Goal: Transaction & Acquisition: Purchase product/service

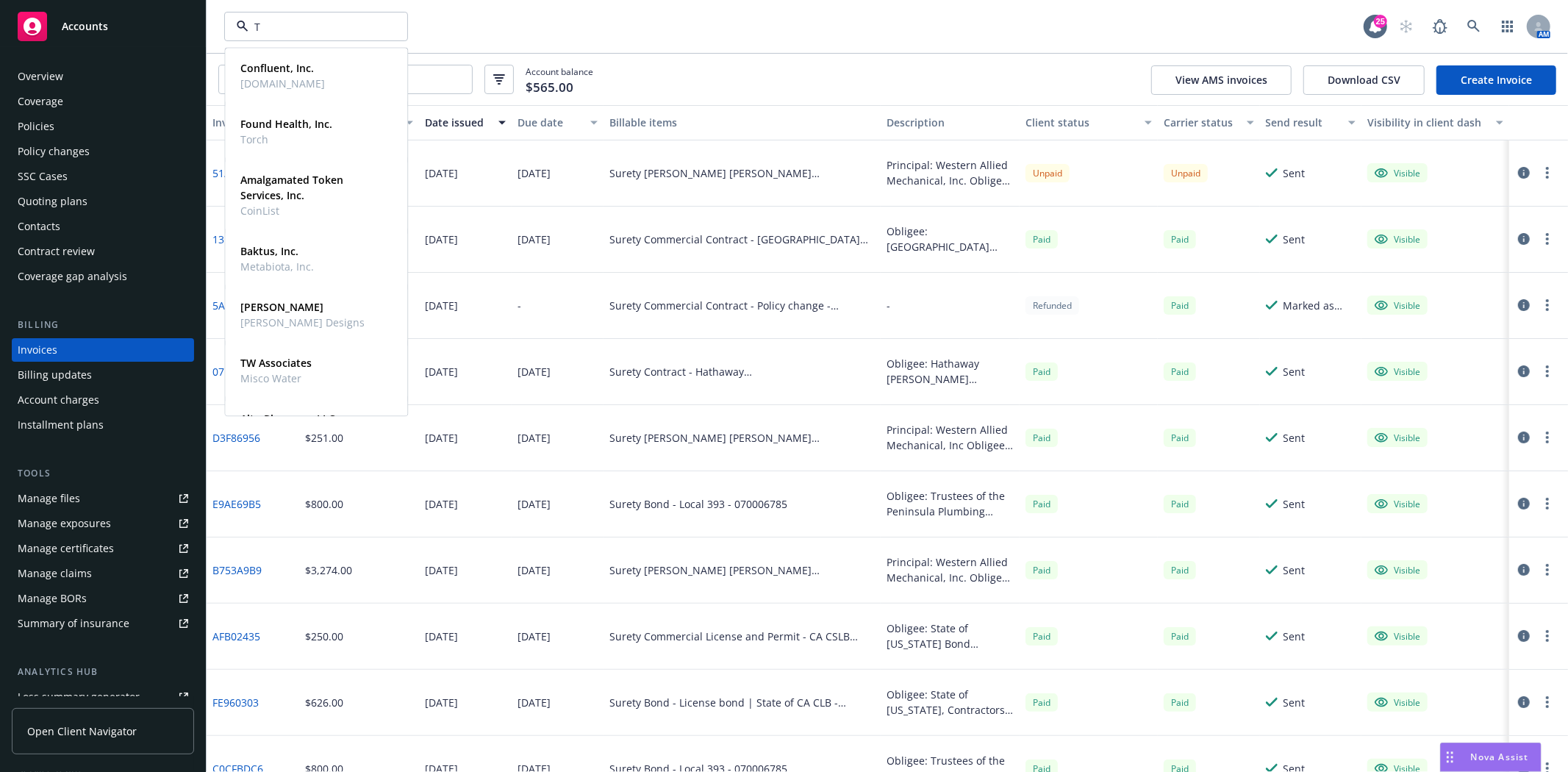
type input "TW"
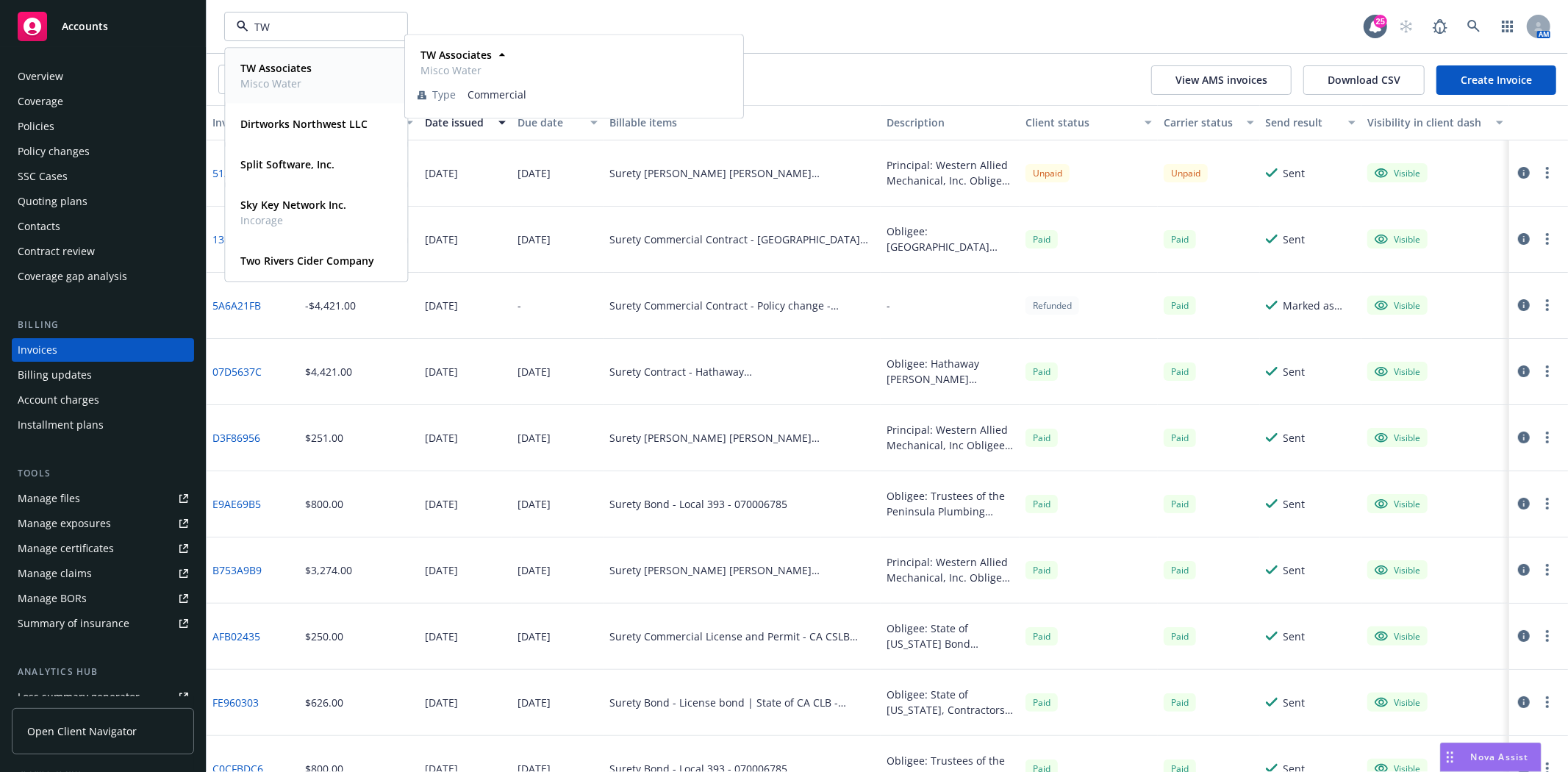
click at [281, 61] on strong "TW Associates" at bounding box center [276, 68] width 72 height 14
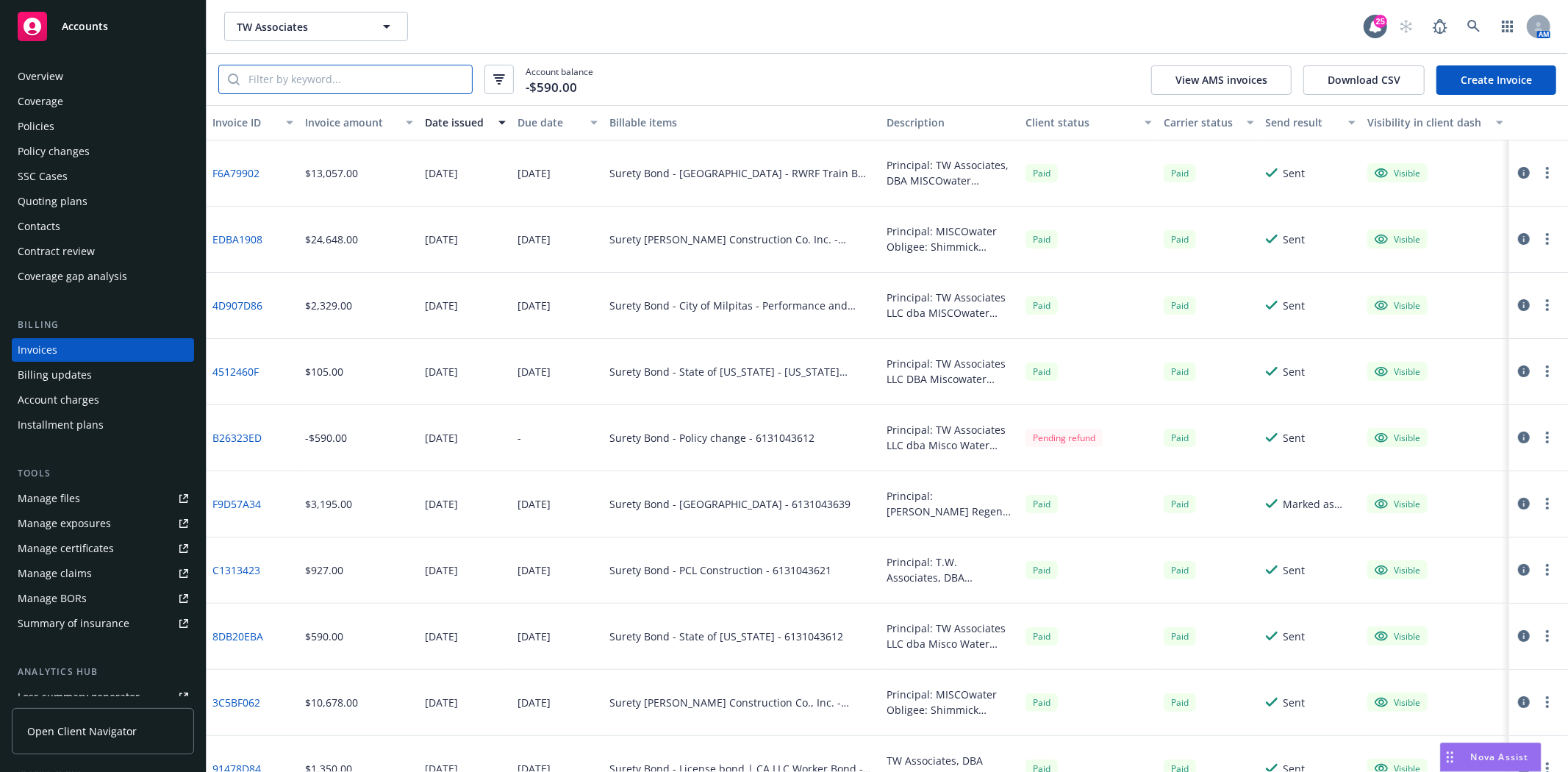
click at [284, 72] on input "search" at bounding box center [356, 79] width 232 height 28
drag, startPoint x: 83, startPoint y: 118, endPoint x: 170, endPoint y: 94, distance: 90.2
click at [83, 118] on div "Policies" at bounding box center [103, 126] width 170 height 23
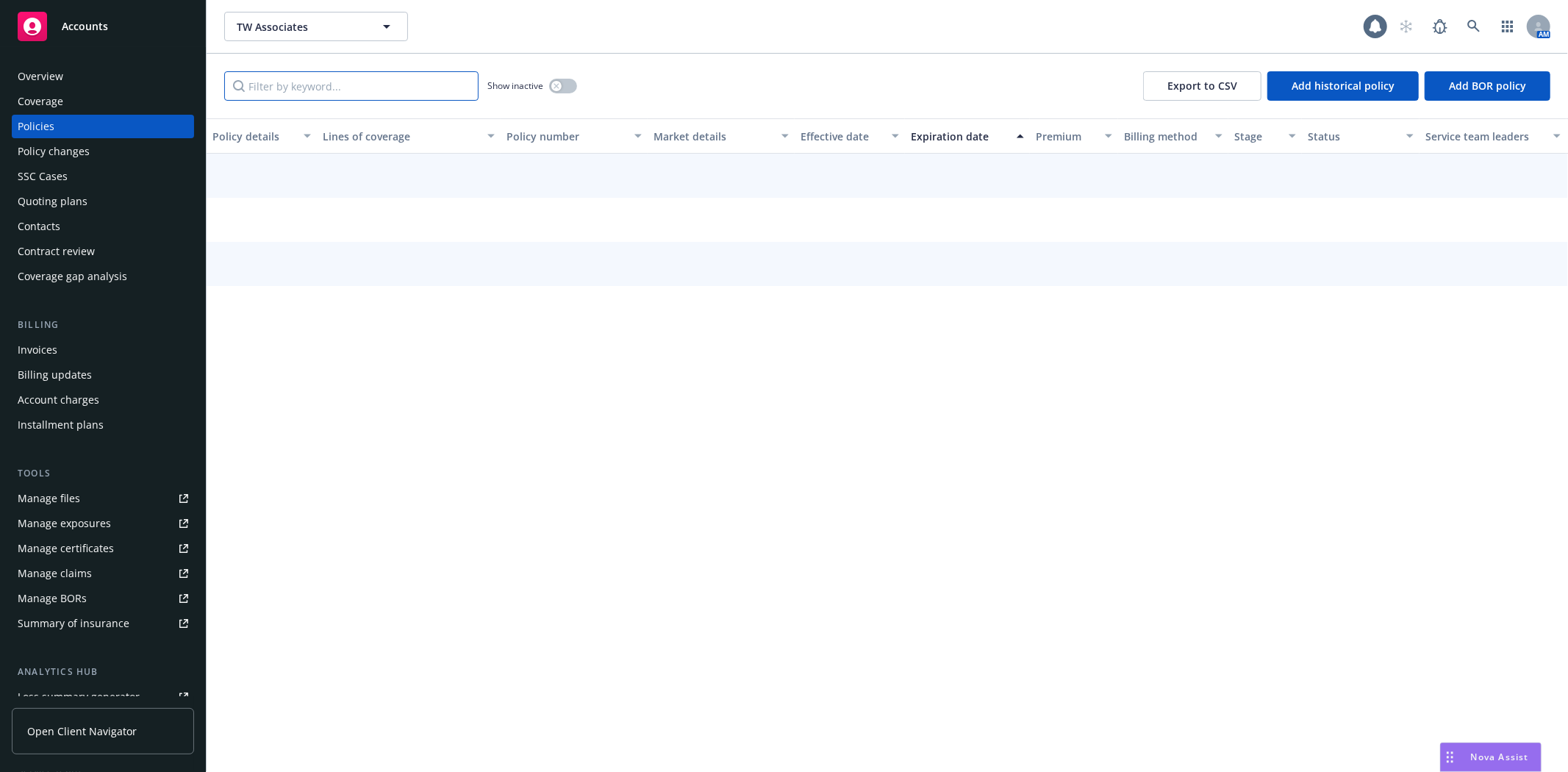
click at [251, 82] on input "Filter by keyword..." at bounding box center [351, 86] width 254 height 29
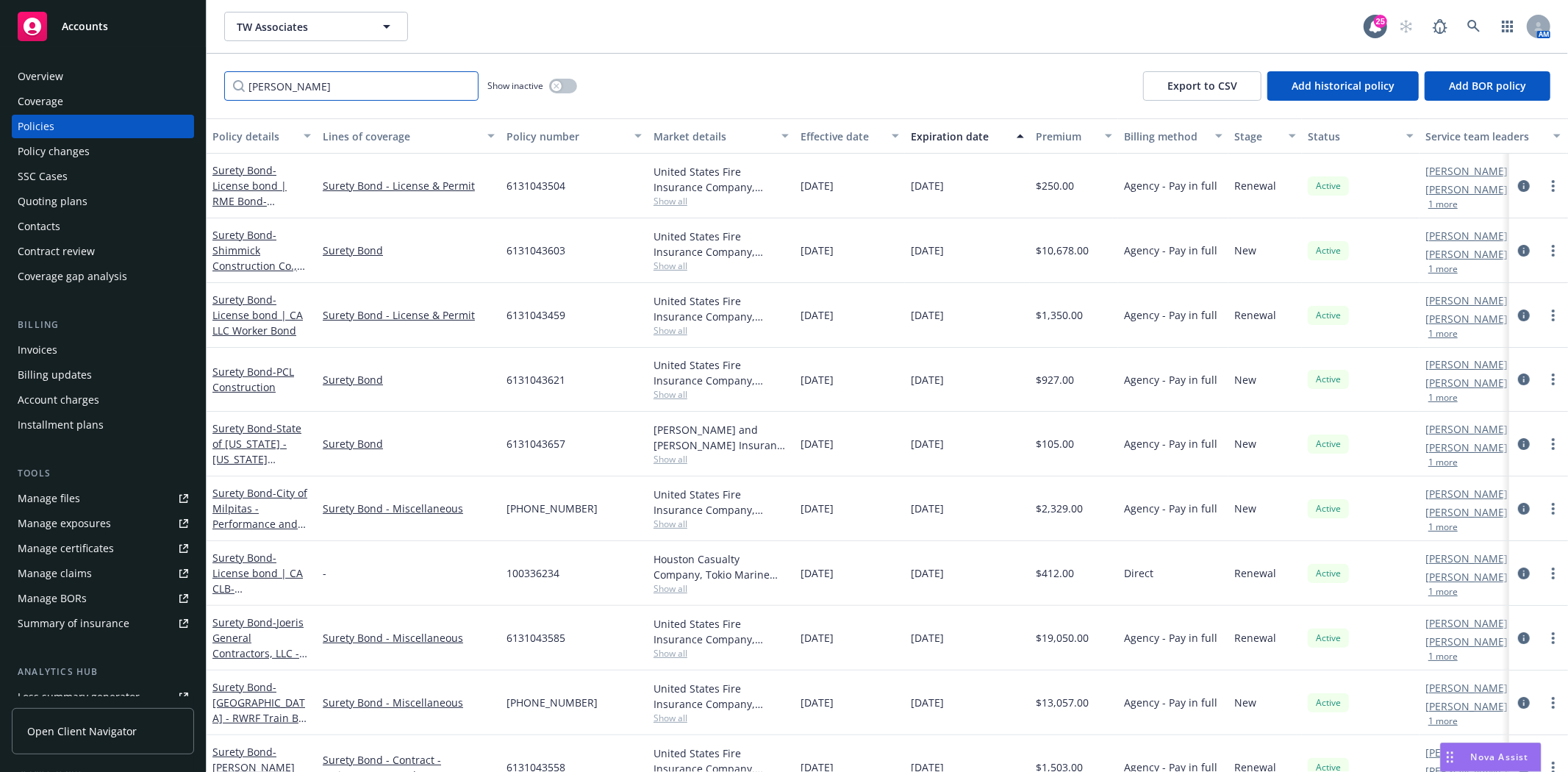
type input "Richard"
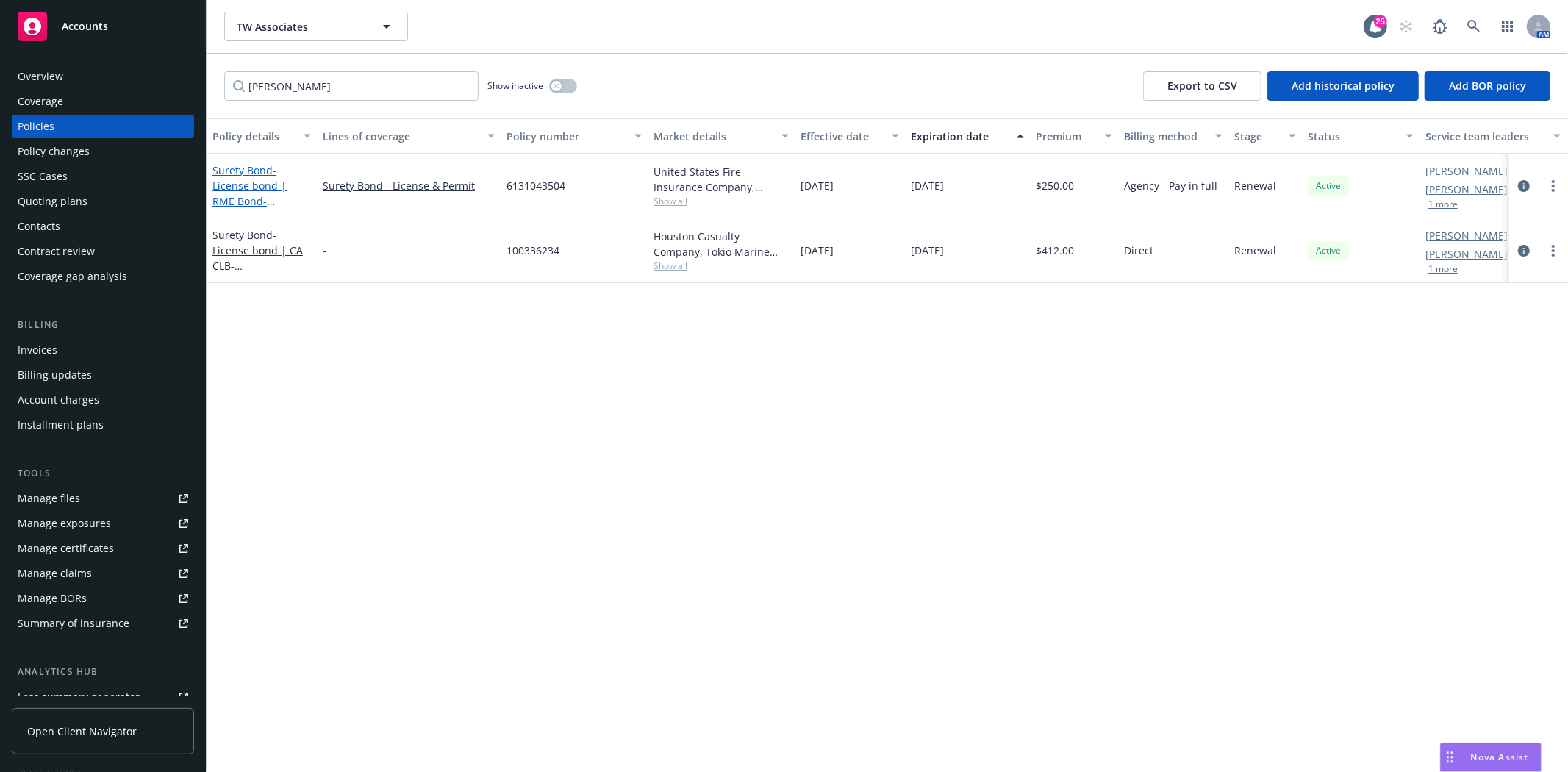
click at [261, 194] on span "- License bond | RME Bond-Richard J. Gnandt" at bounding box center [253, 193] width 82 height 60
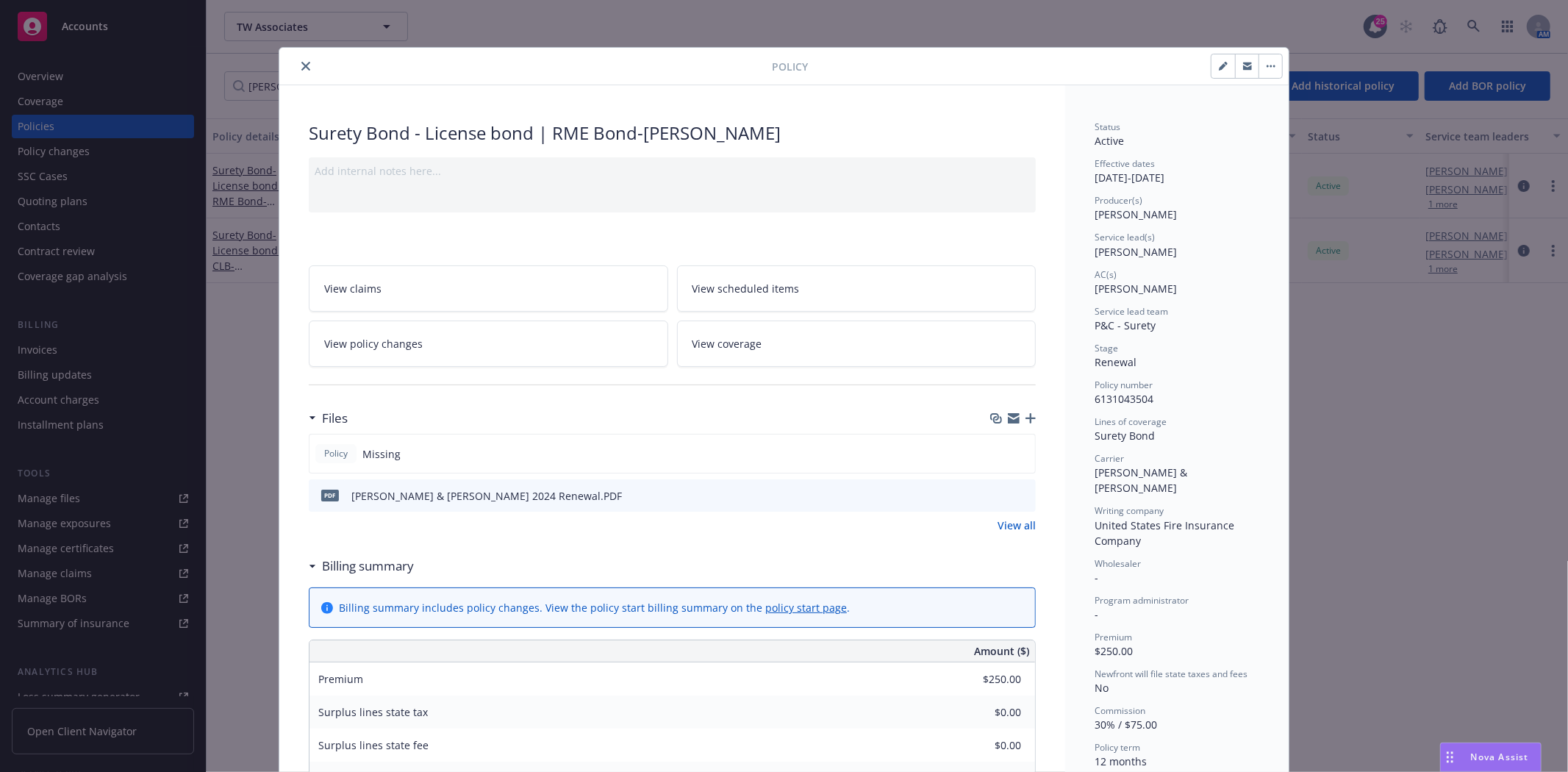
click at [1211, 68] on button "button" at bounding box center [1223, 66] width 23 height 23
select select "RENEWAL"
select select "12"
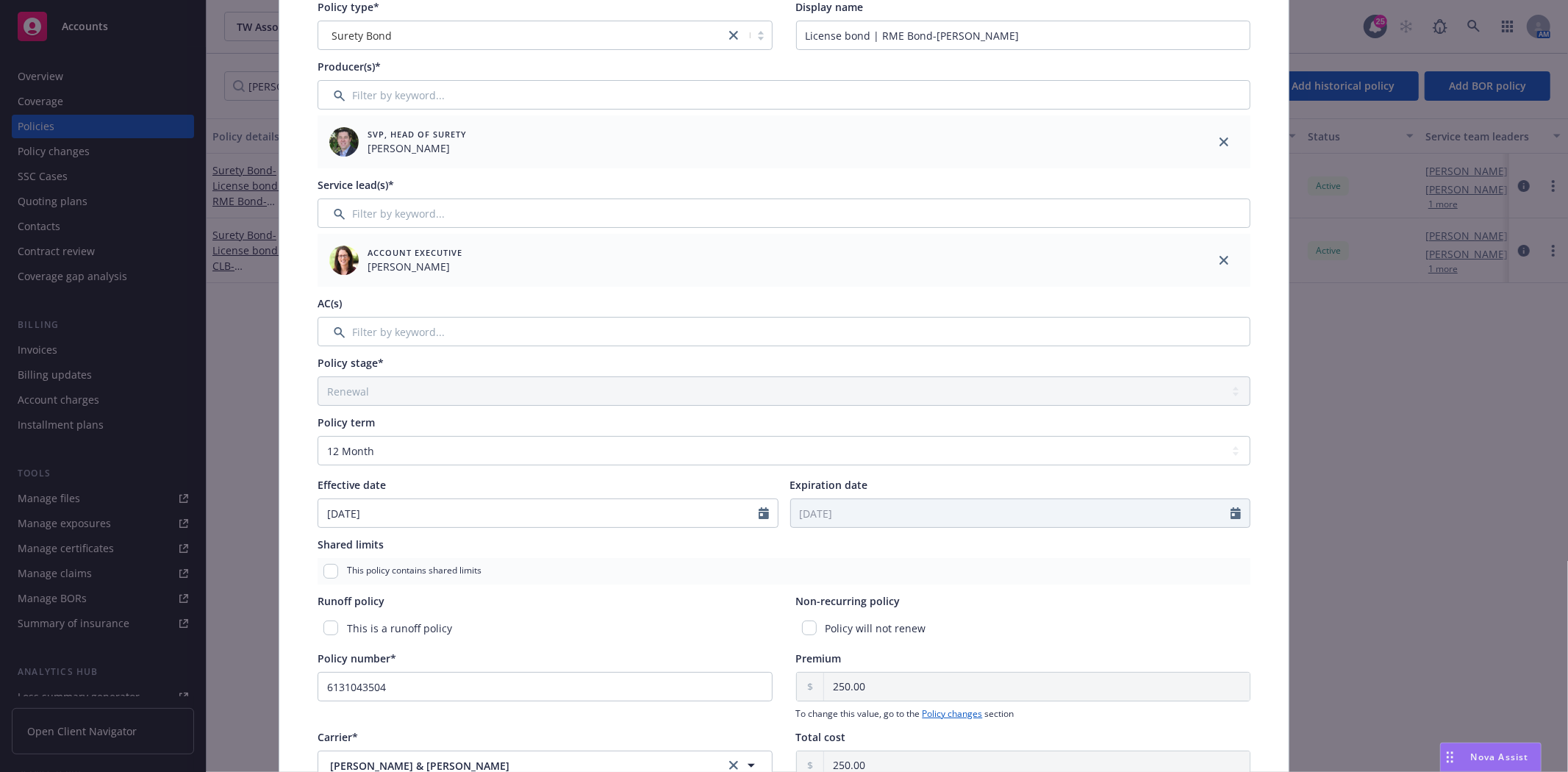
scroll to position [163, 0]
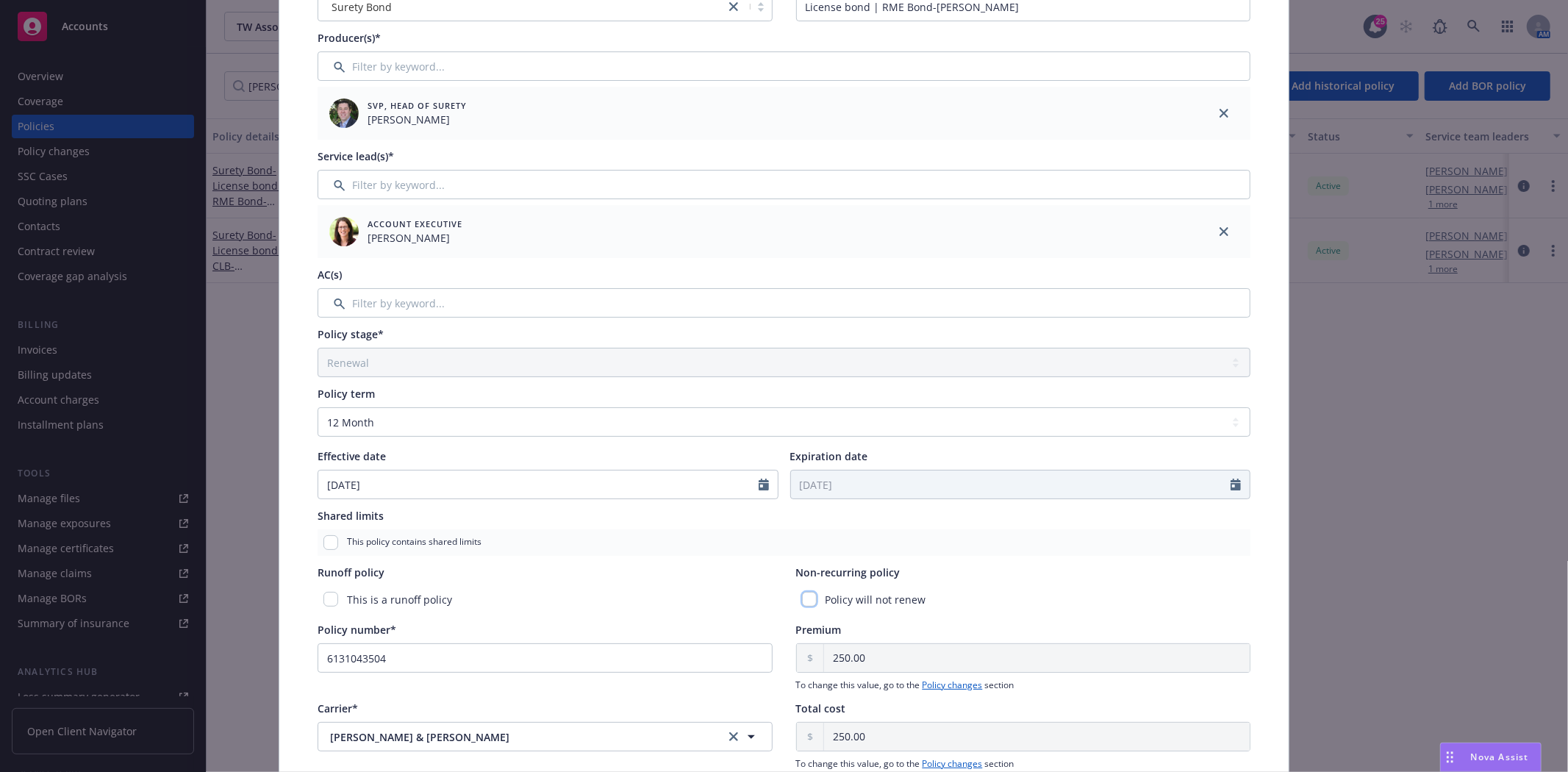
click at [802, 600] on input "checkbox" at bounding box center [809, 599] width 14 height 14
checkbox input "true"
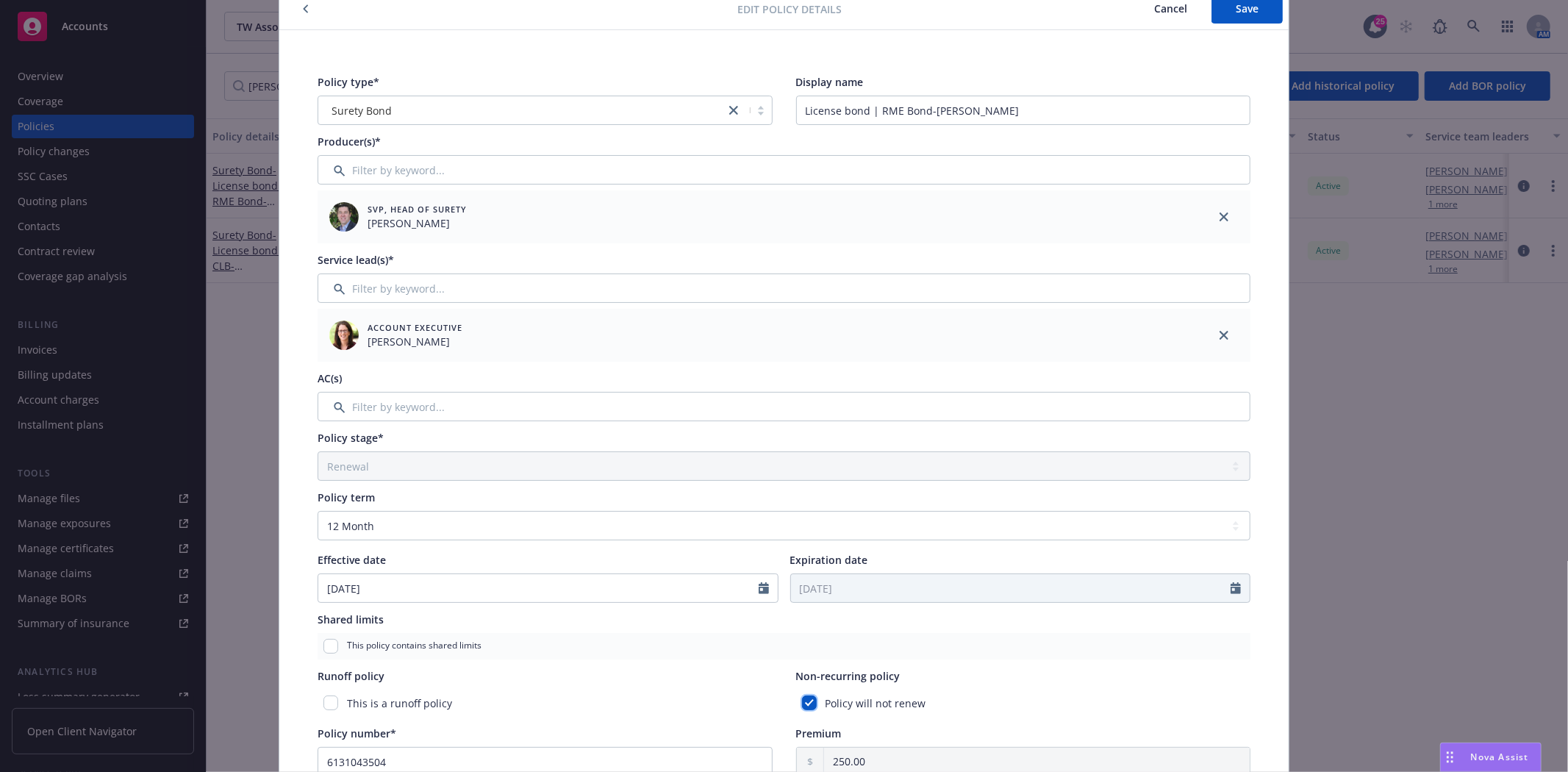
scroll to position [0, 0]
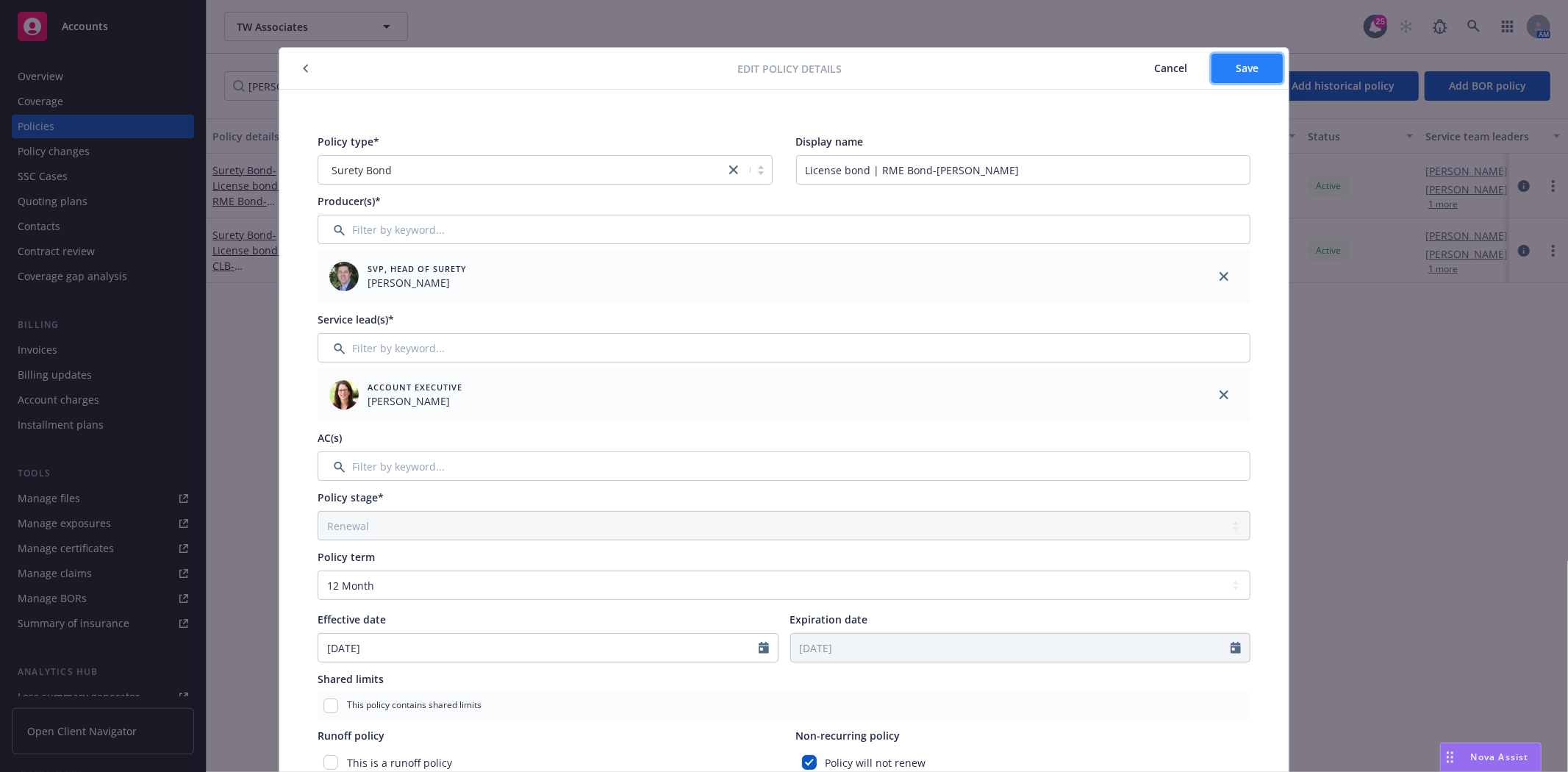
click at [1239, 75] on button "Save" at bounding box center [1247, 68] width 72 height 29
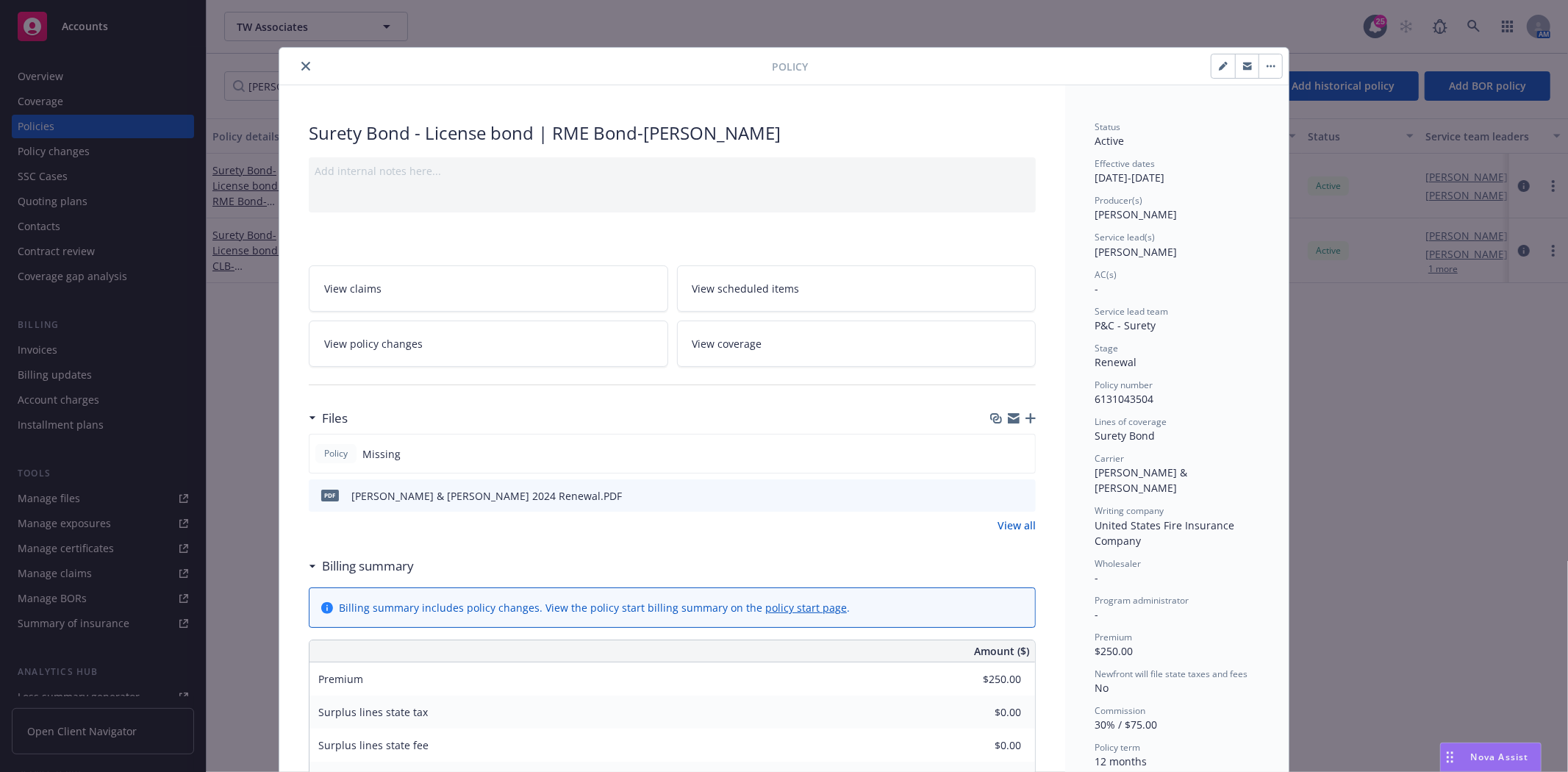
click at [306, 67] on button "close" at bounding box center [305, 66] width 17 height 17
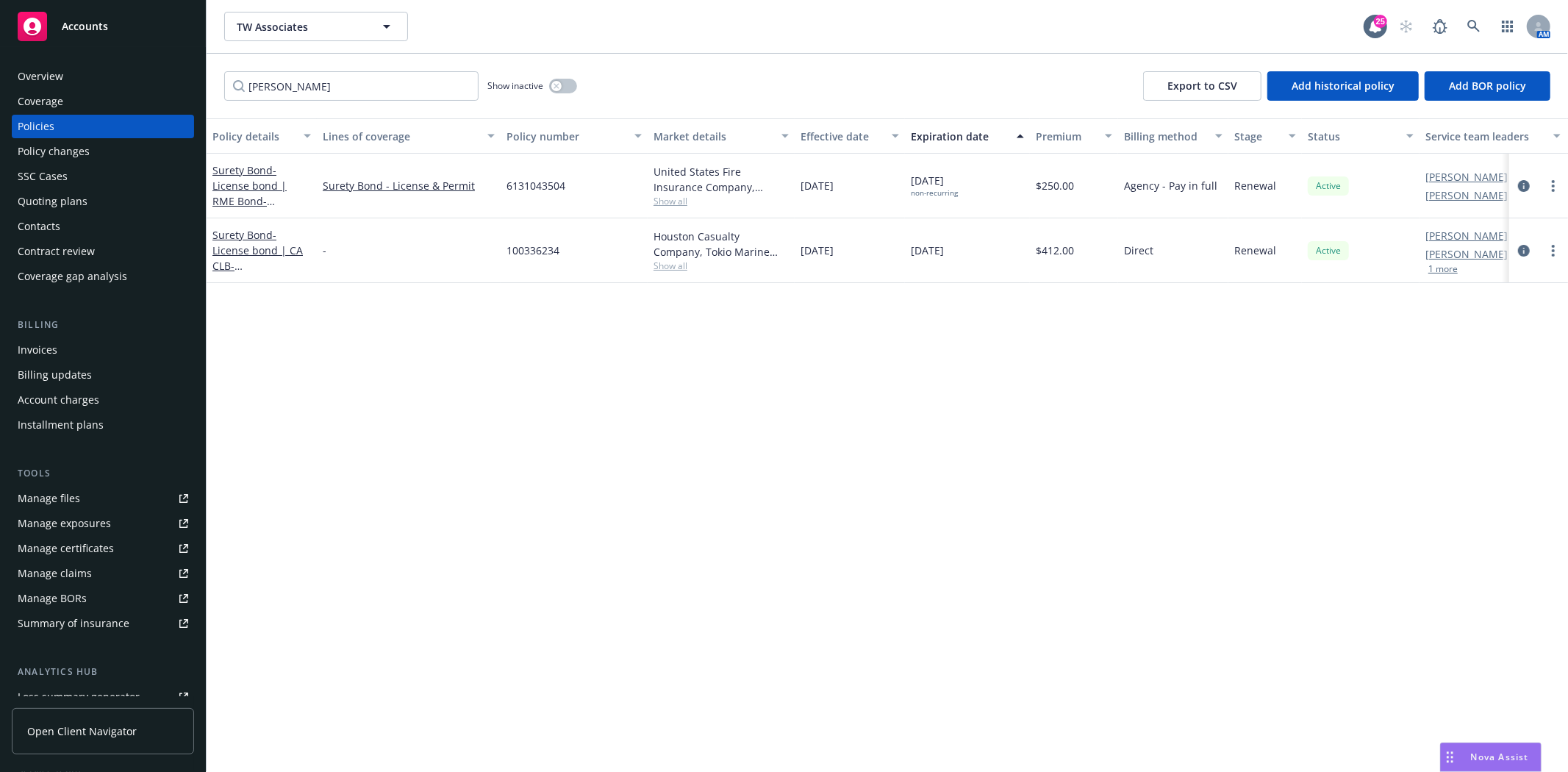
click at [102, 198] on div "Quoting plans" at bounding box center [103, 201] width 170 height 23
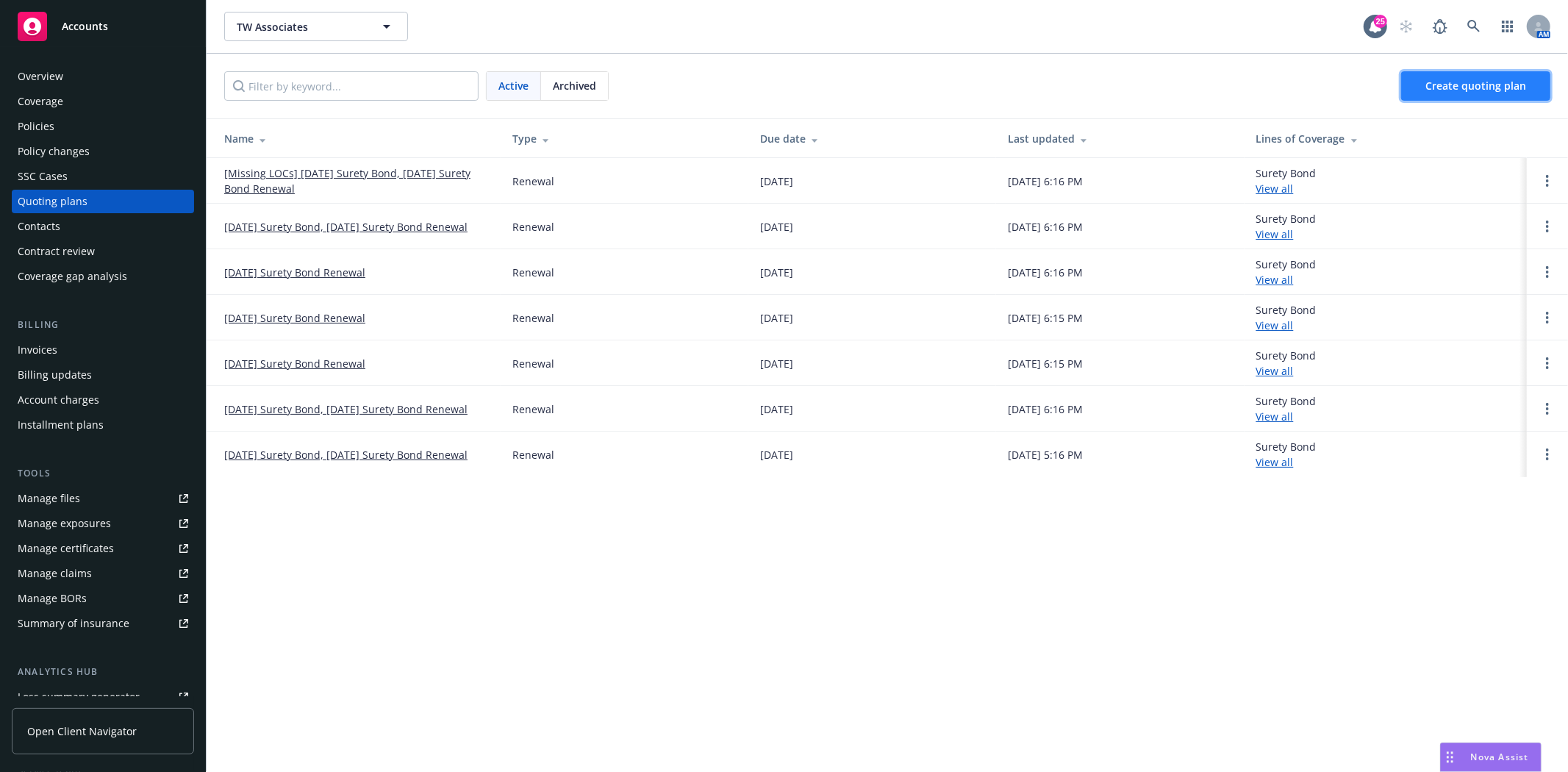
click at [1474, 87] on span "Create quoting plan" at bounding box center [1476, 85] width 101 height 14
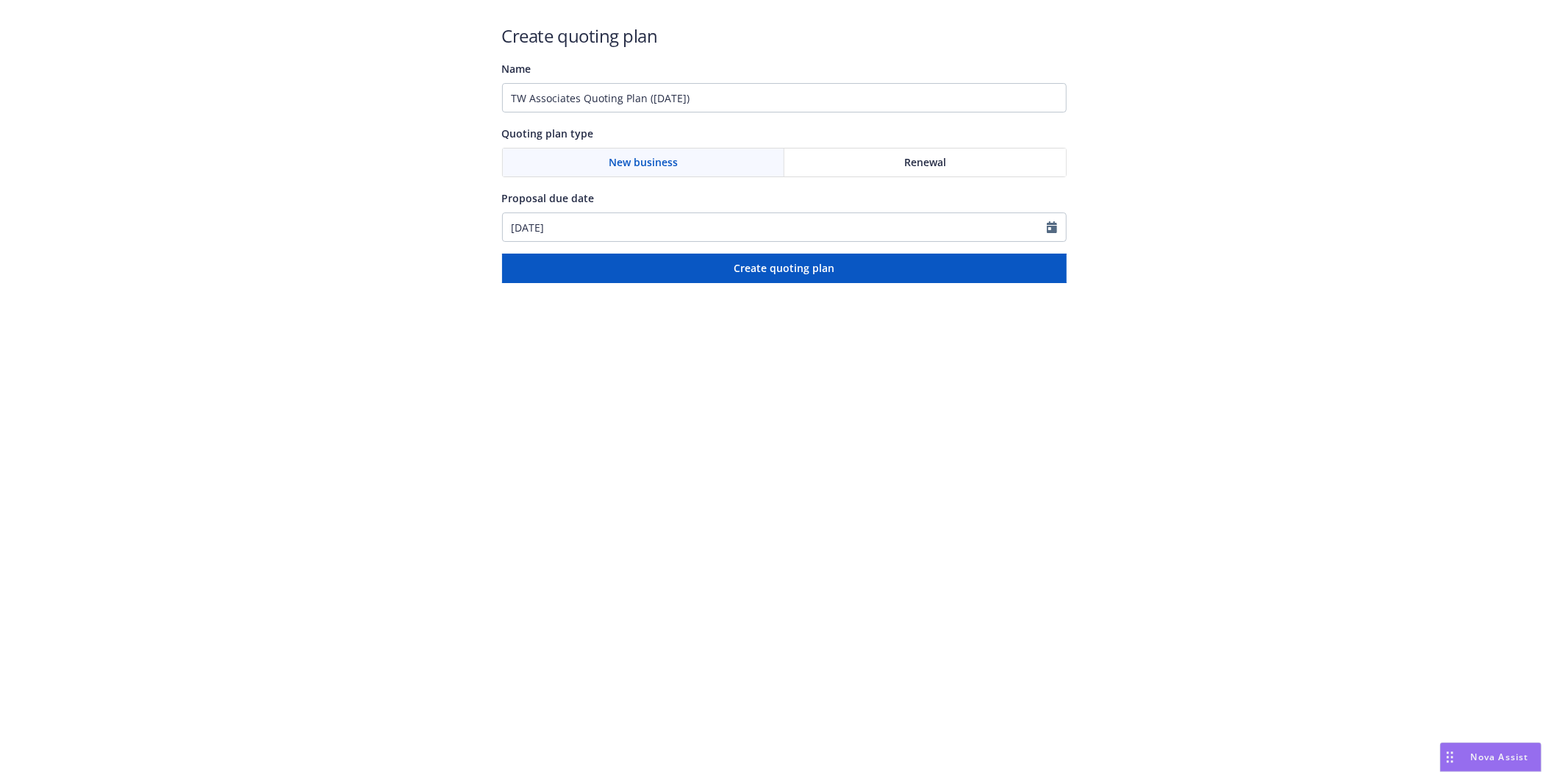
click at [827, 163] on div "Renewal" at bounding box center [925, 162] width 281 height 28
drag, startPoint x: 753, startPoint y: 108, endPoint x: -113, endPoint y: 63, distance: 867.2
click at [0, 63] on html "Create quoting plan Name TW Associates Quoting Plan (2025-08-26) Quoting plan t…" at bounding box center [784, 141] width 1568 height 283
click at [750, 96] on input "TW Associates Quoting Plan (2025-08-26)" at bounding box center [784, 97] width 565 height 29
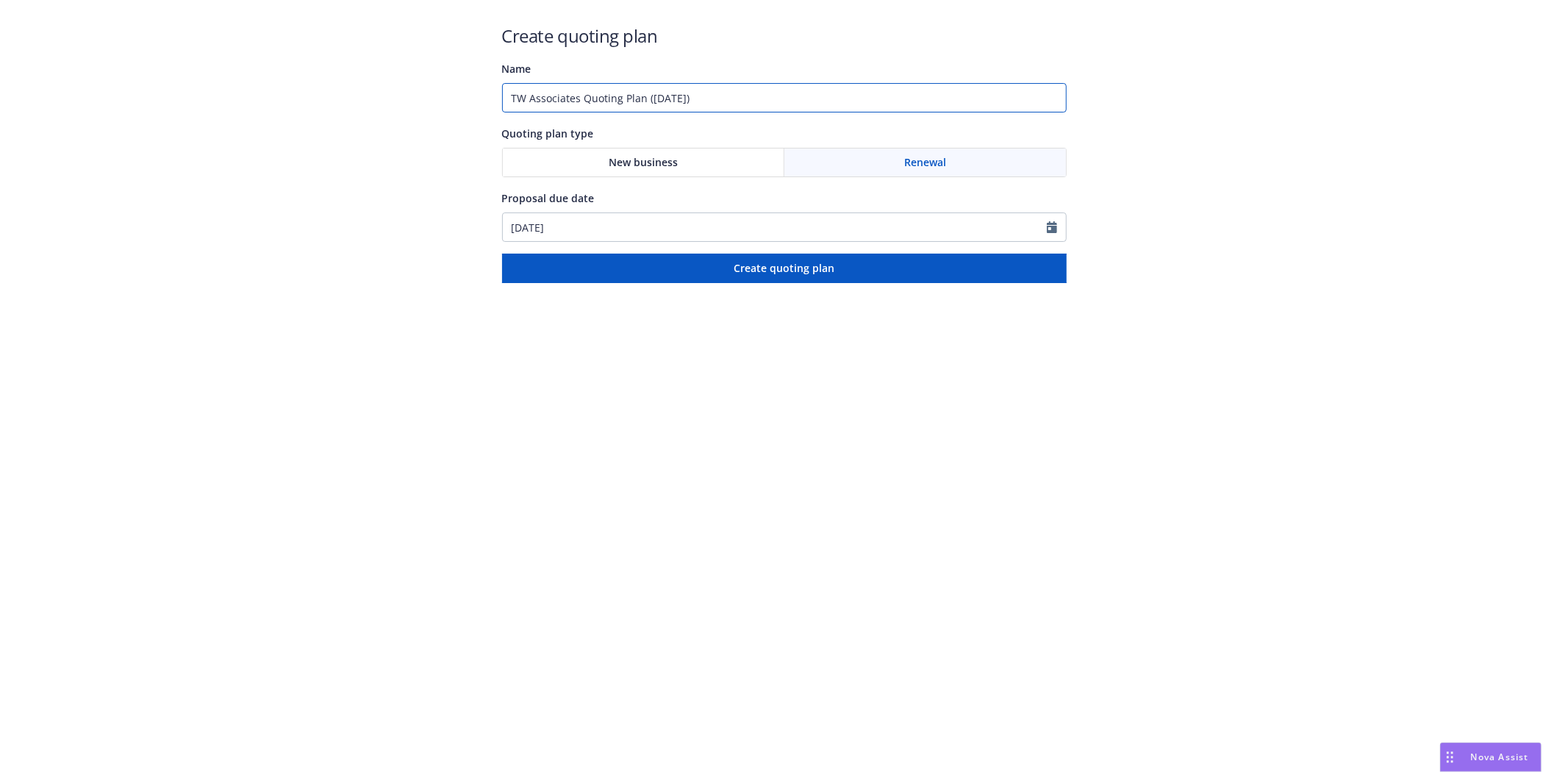
click at [750, 96] on input "TW Associates Quoting Plan (2025-08-26)" at bounding box center [784, 97] width 565 height 29
paste input "100989529 - State of CA BQI (Richard James Gnandt"
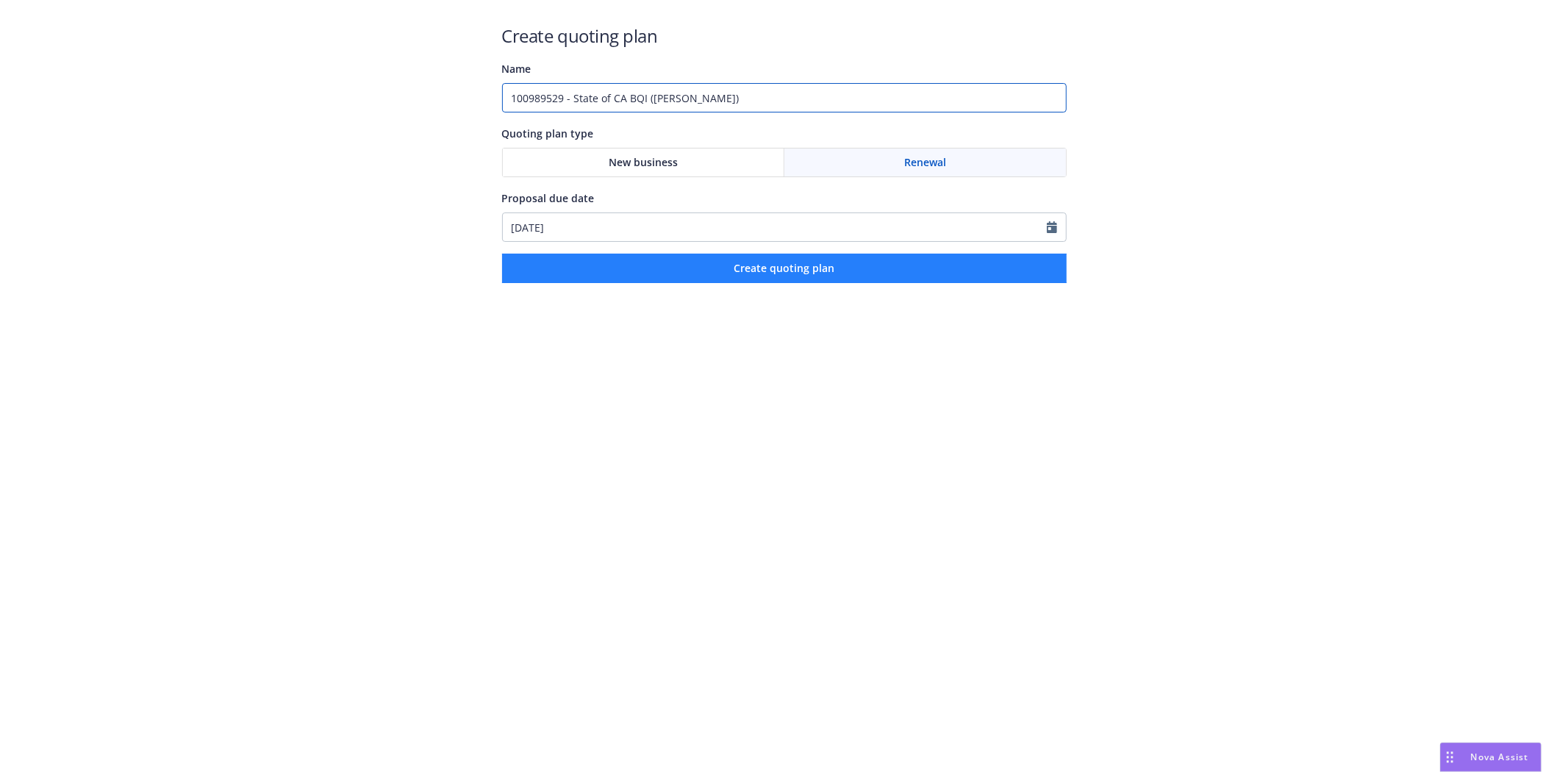
type input "100989529 - State of CA BQI (Richard James Gnandt)"
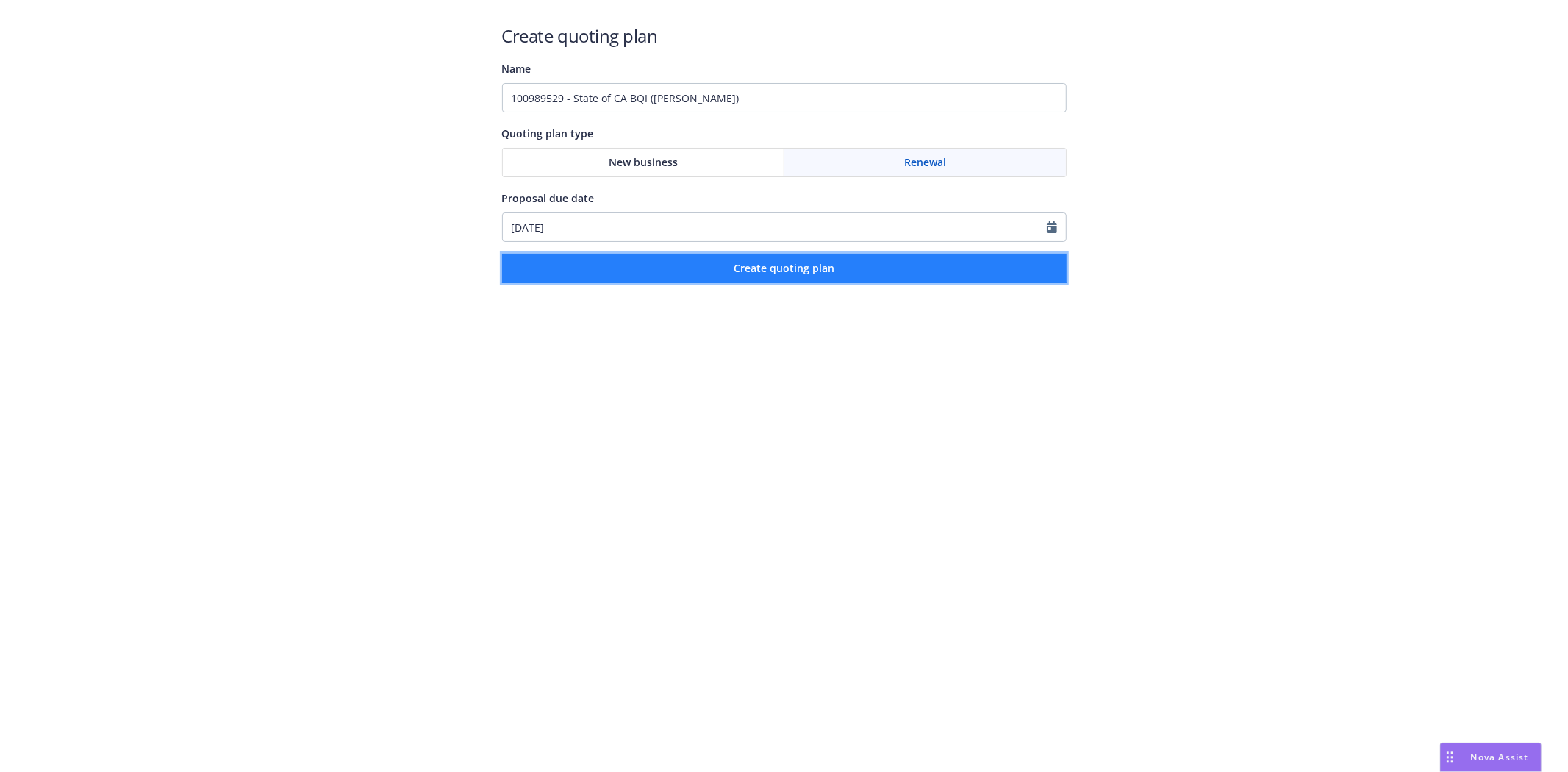
click at [675, 266] on button "Create quoting plan" at bounding box center [784, 268] width 565 height 29
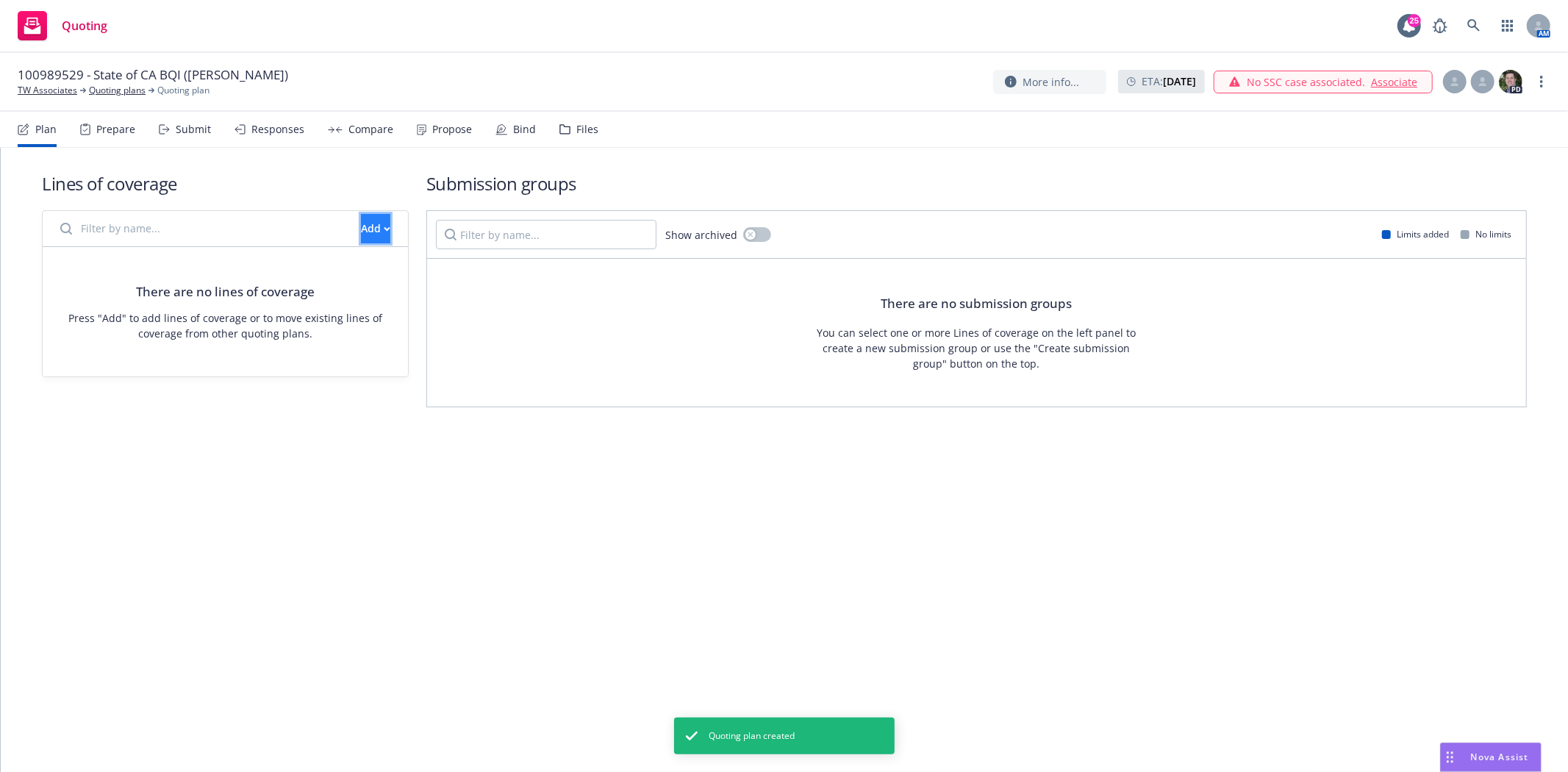
click at [361, 226] on button "Add" at bounding box center [376, 229] width 29 height 29
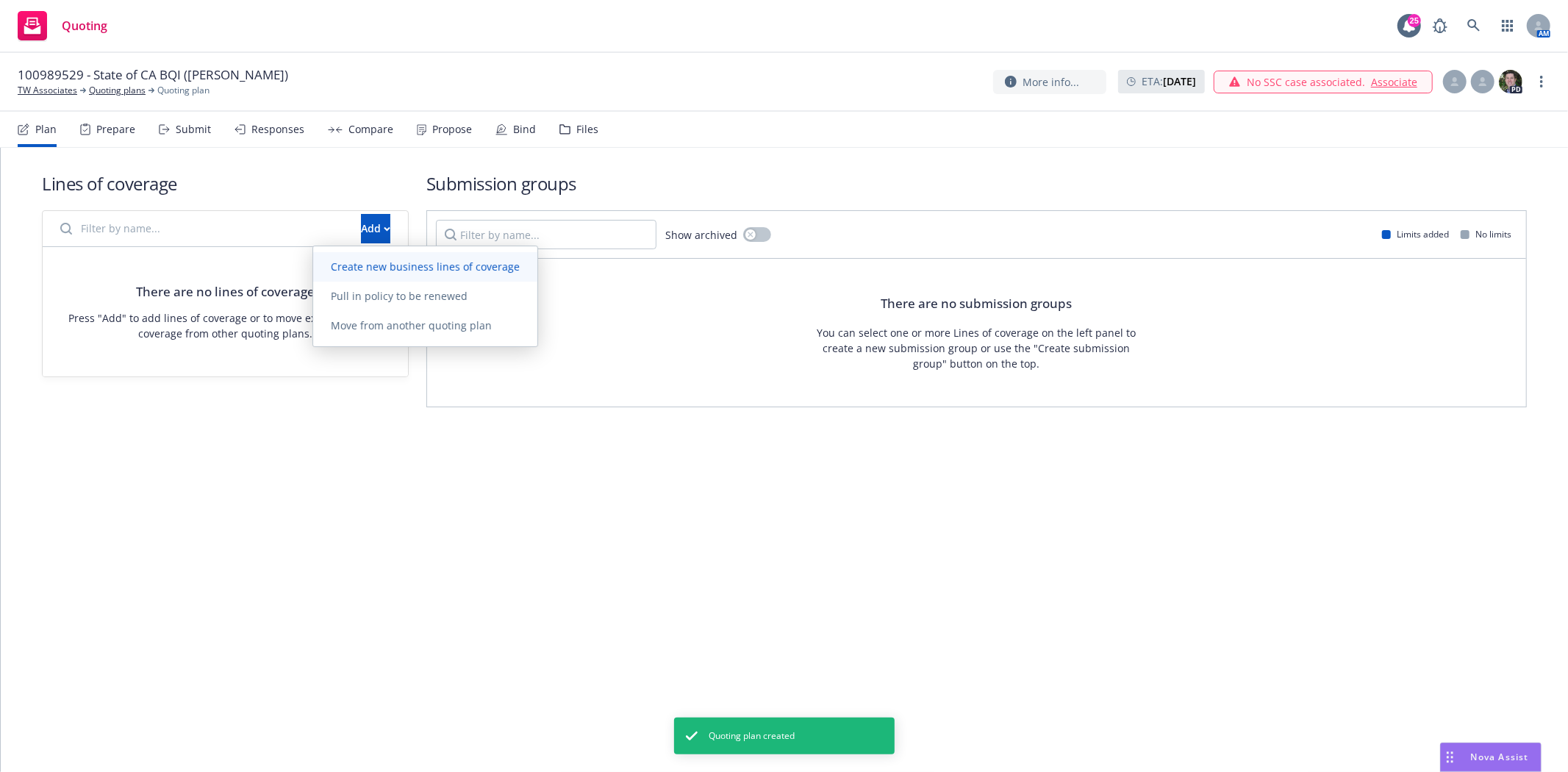
click at [345, 267] on span "Create new business lines of coverage" at bounding box center [425, 266] width 224 height 14
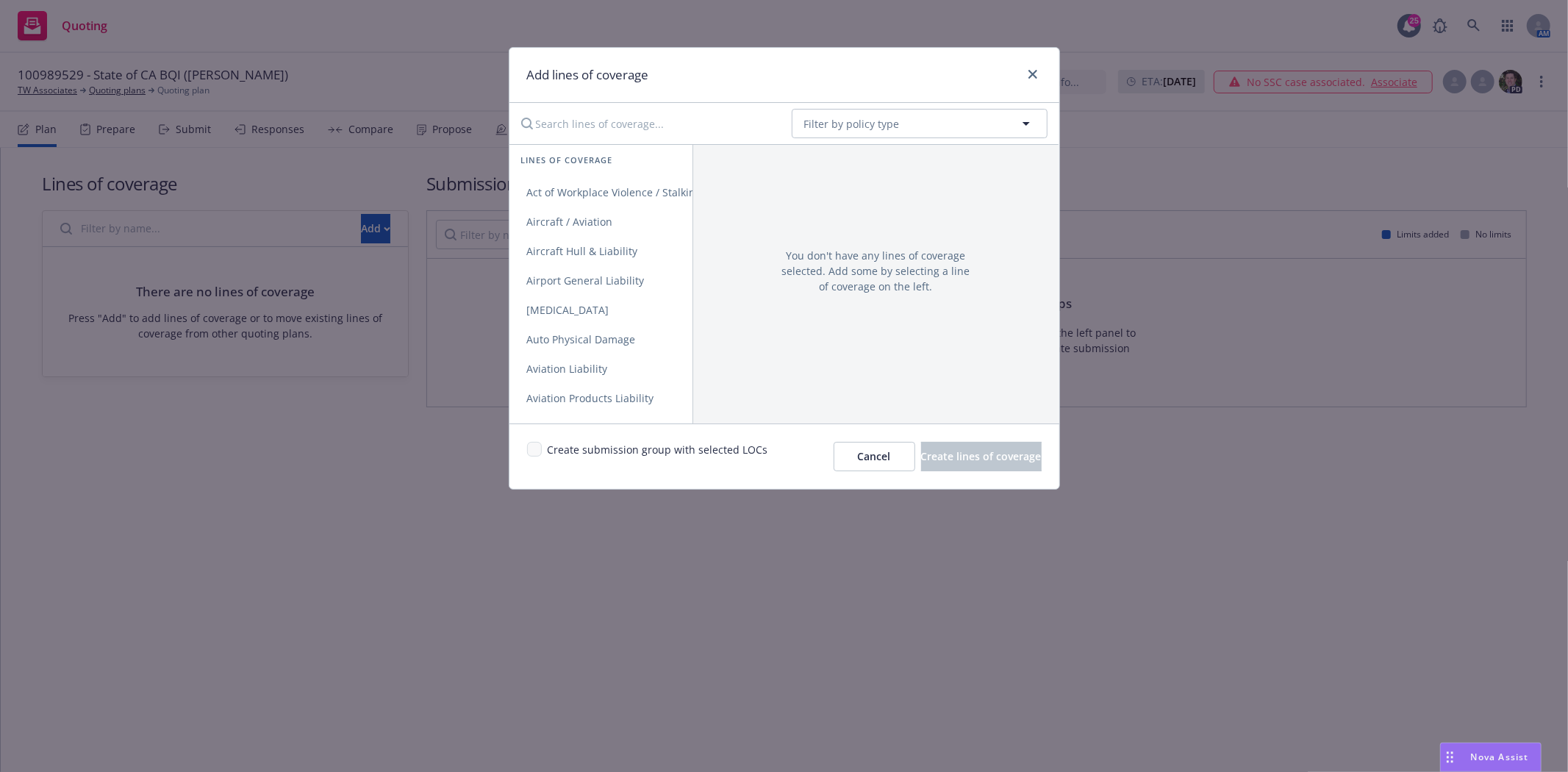
click at [851, 104] on div "No readable name Filter by policy type" at bounding box center [784, 123] width 550 height 42
click at [848, 123] on span "Filter by policy type" at bounding box center [852, 124] width 96 height 15
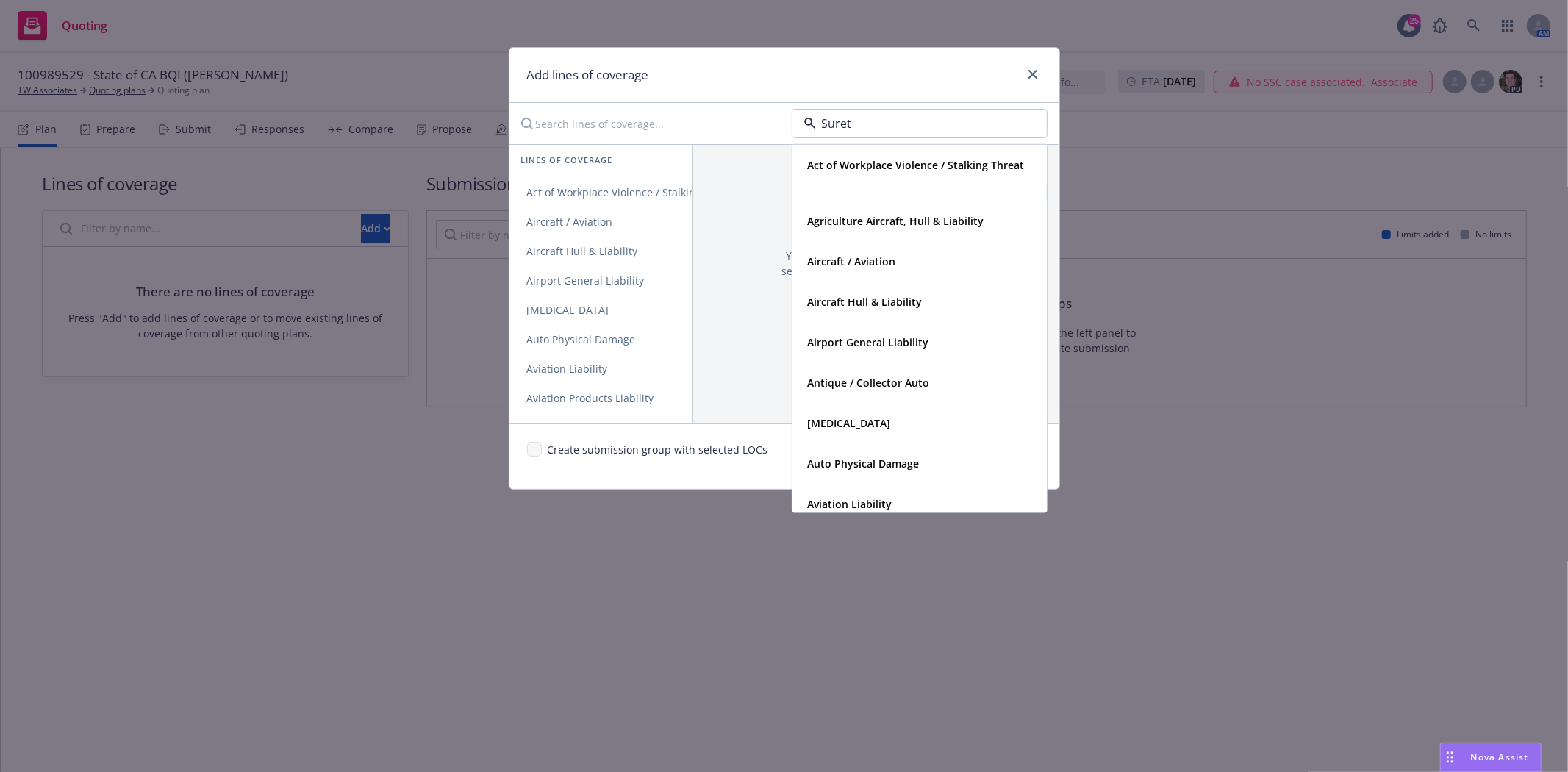
type input "Surety"
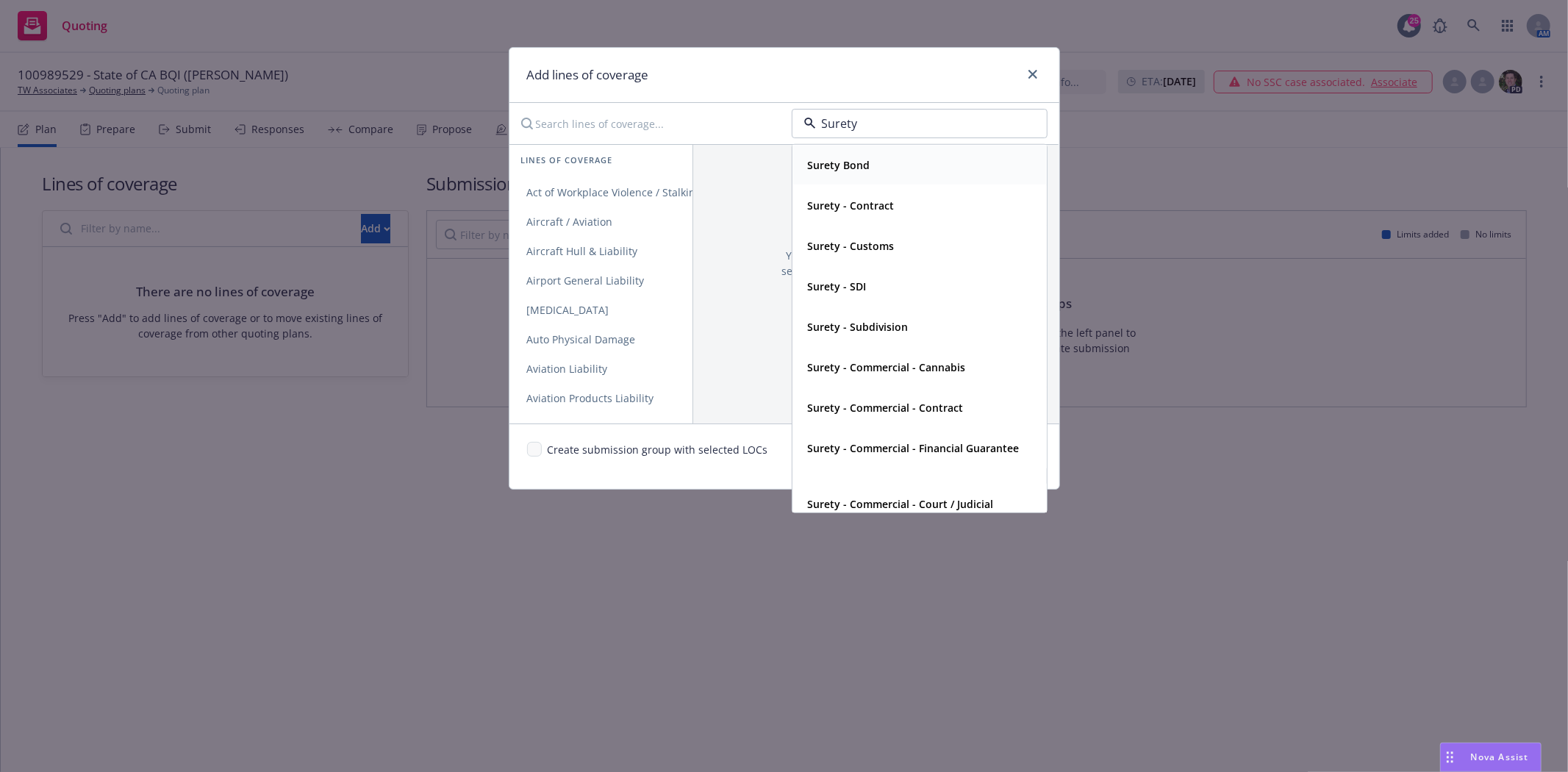
click at [822, 171] on strong "Surety Bond" at bounding box center [839, 165] width 63 height 14
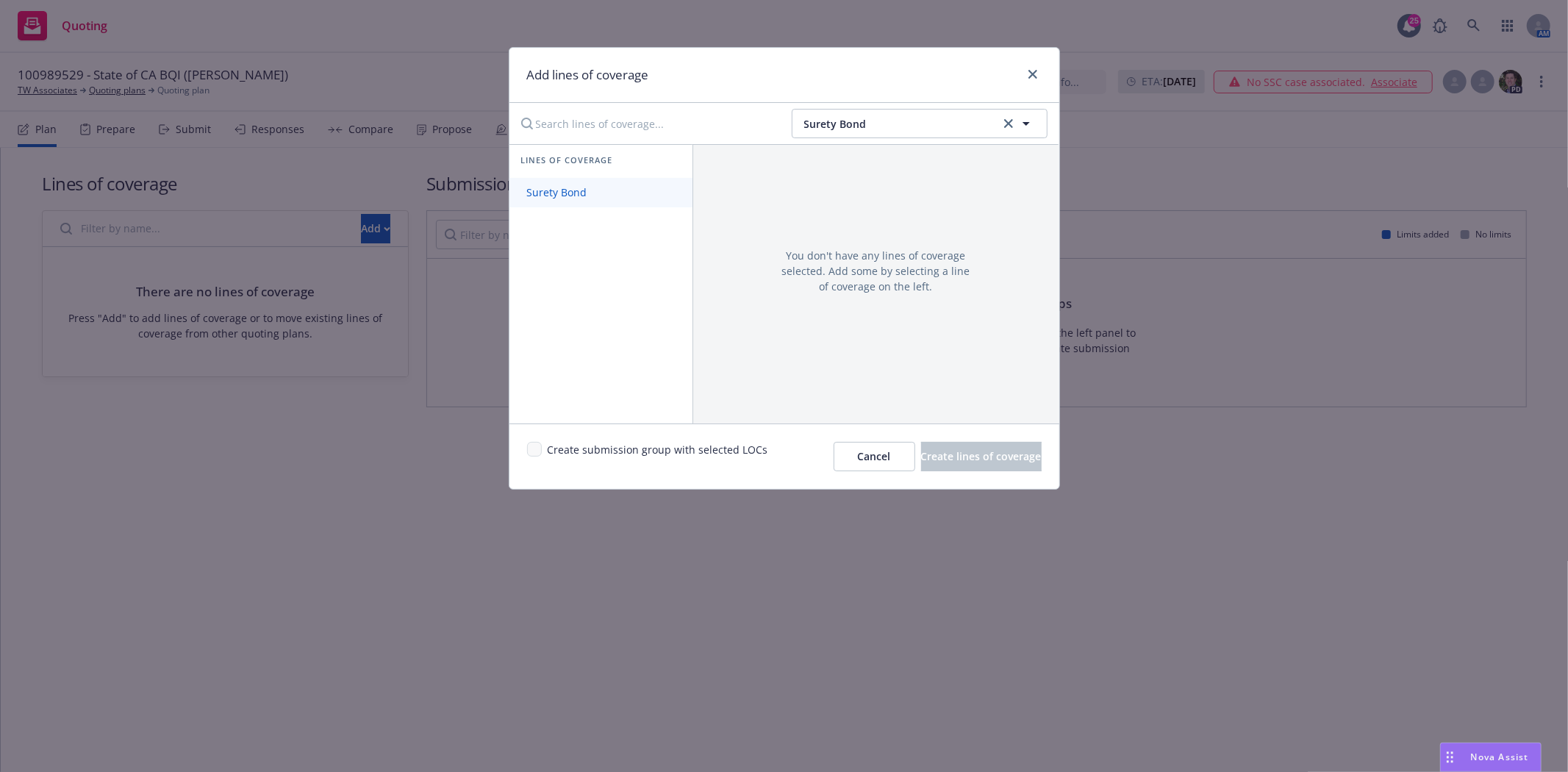
click at [619, 198] on link "Surety Bond" at bounding box center [600, 192] width 183 height 29
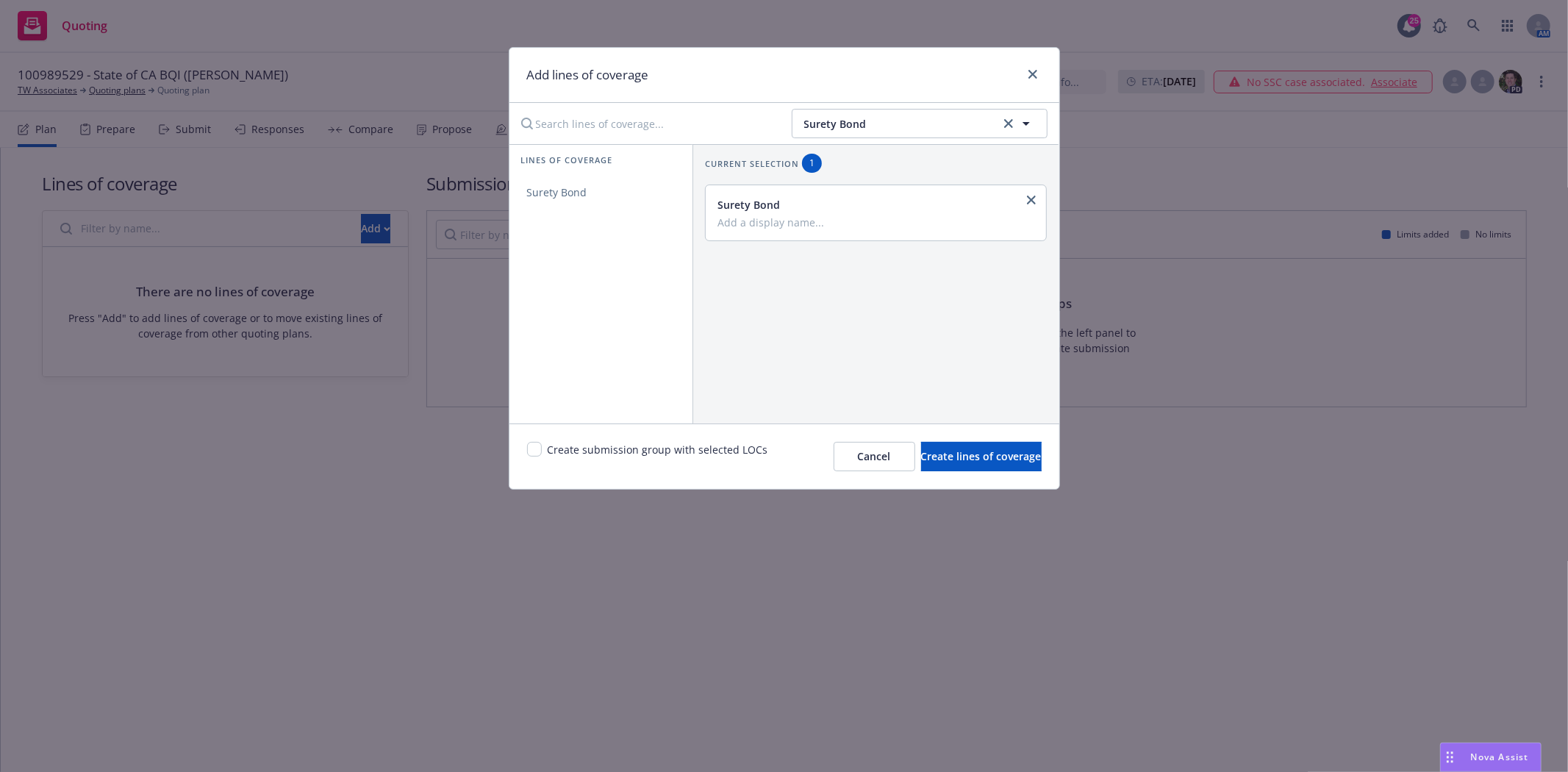
click at [768, 222] on input "Add a display name..." at bounding box center [874, 223] width 315 height 14
type input "License & Permit"
click at [539, 452] on input "checkbox" at bounding box center [534, 449] width 14 height 14
checkbox input "true"
click at [953, 467] on button "Create lines of coverage" at bounding box center [981, 457] width 121 height 29
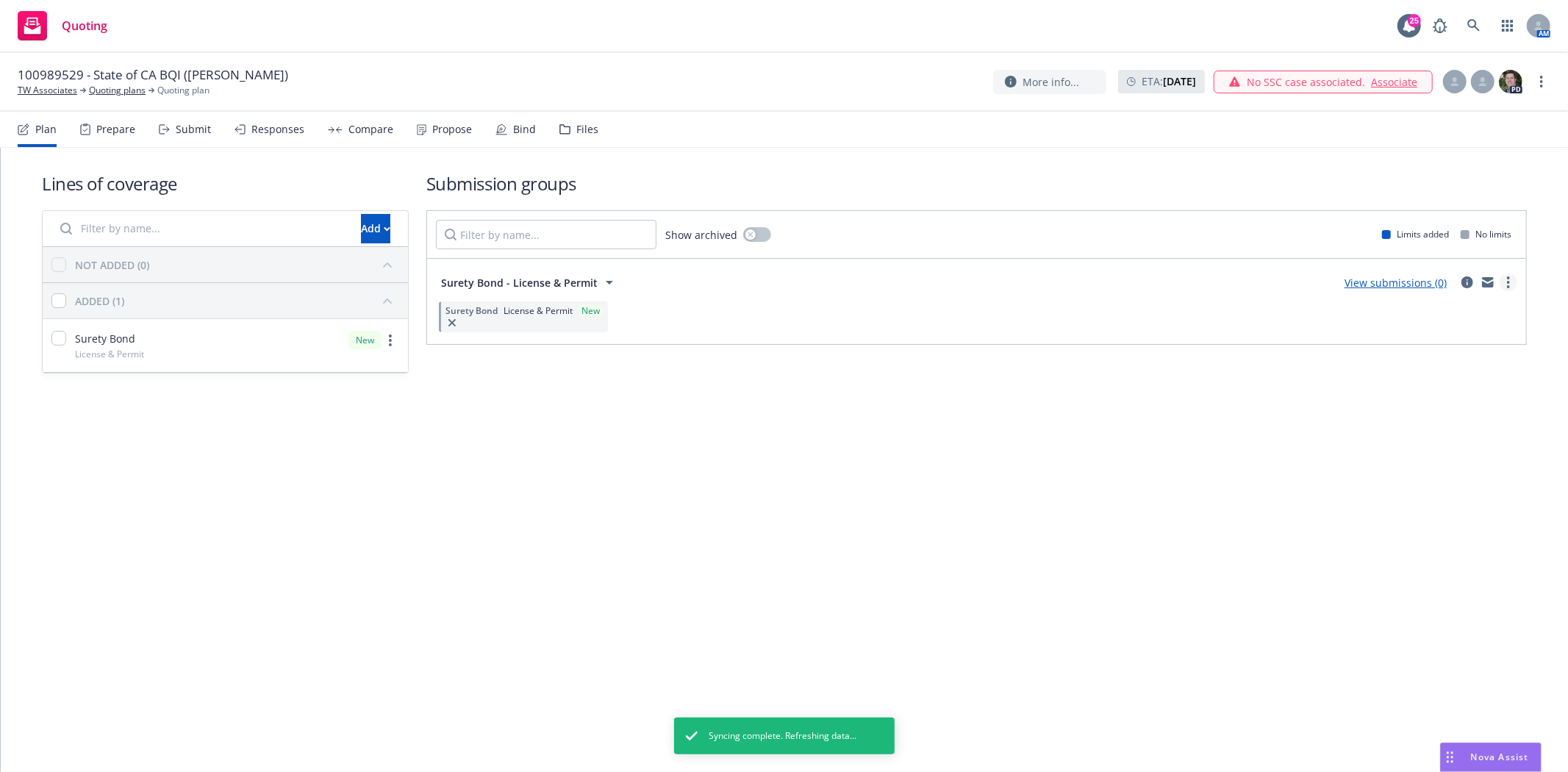
click at [1510, 277] on link "more" at bounding box center [1508, 282] width 17 height 17
click at [1412, 466] on span "Create policy (fast track)" at bounding box center [1438, 465] width 154 height 14
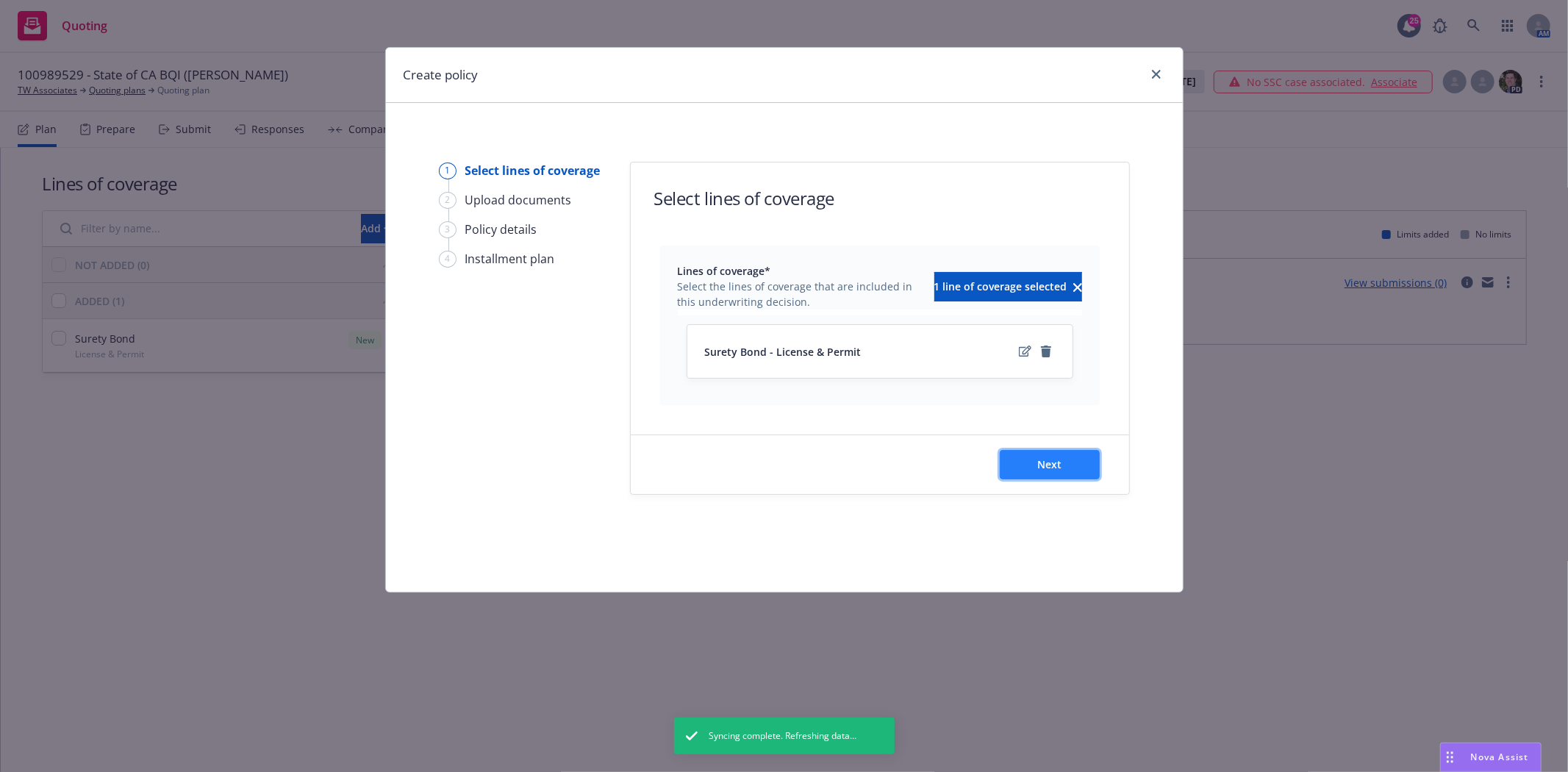
click at [1067, 465] on button "Next" at bounding box center [1050, 465] width 100 height 29
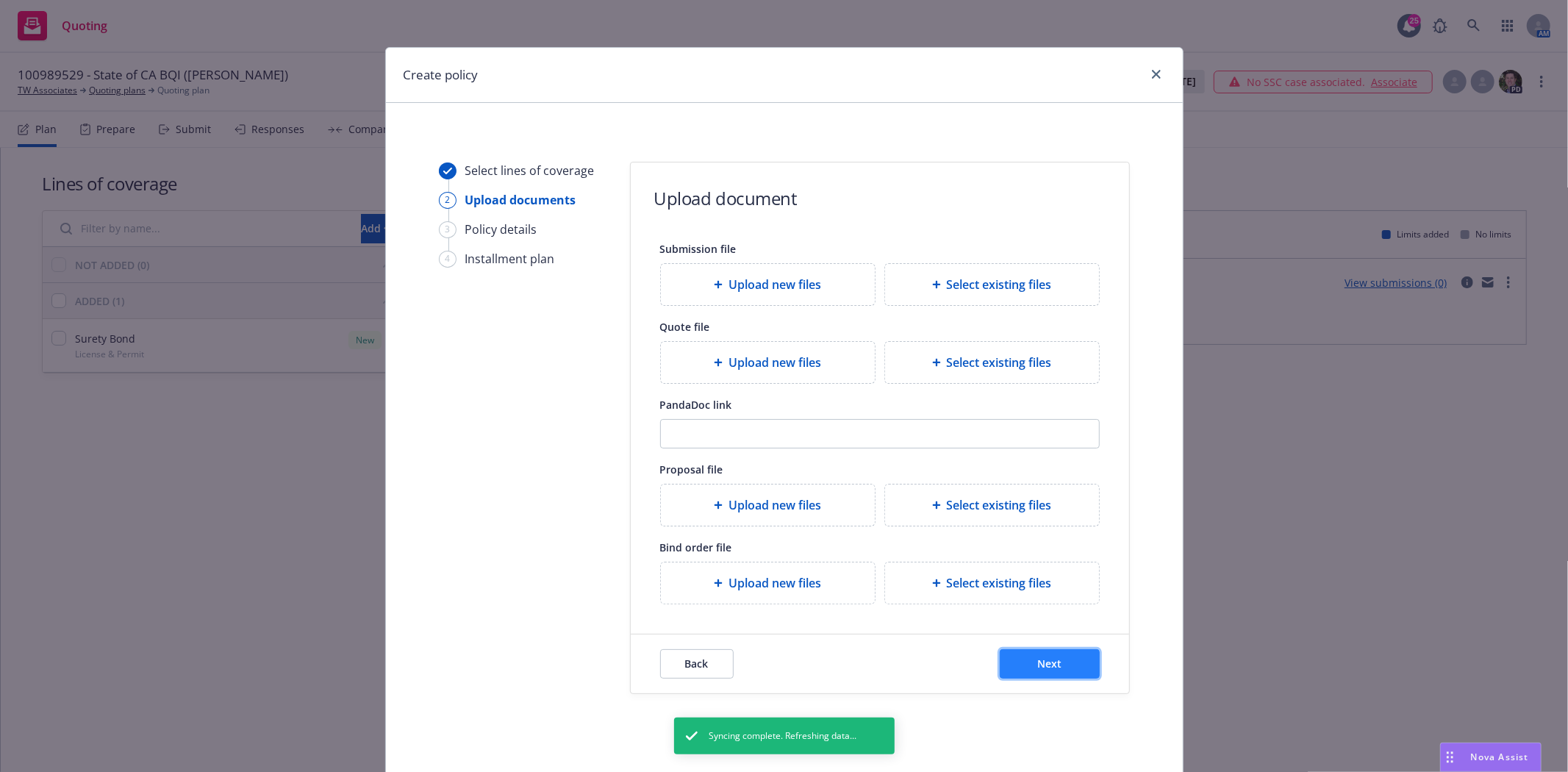
click at [1037, 668] on span "Next" at bounding box center [1049, 663] width 24 height 14
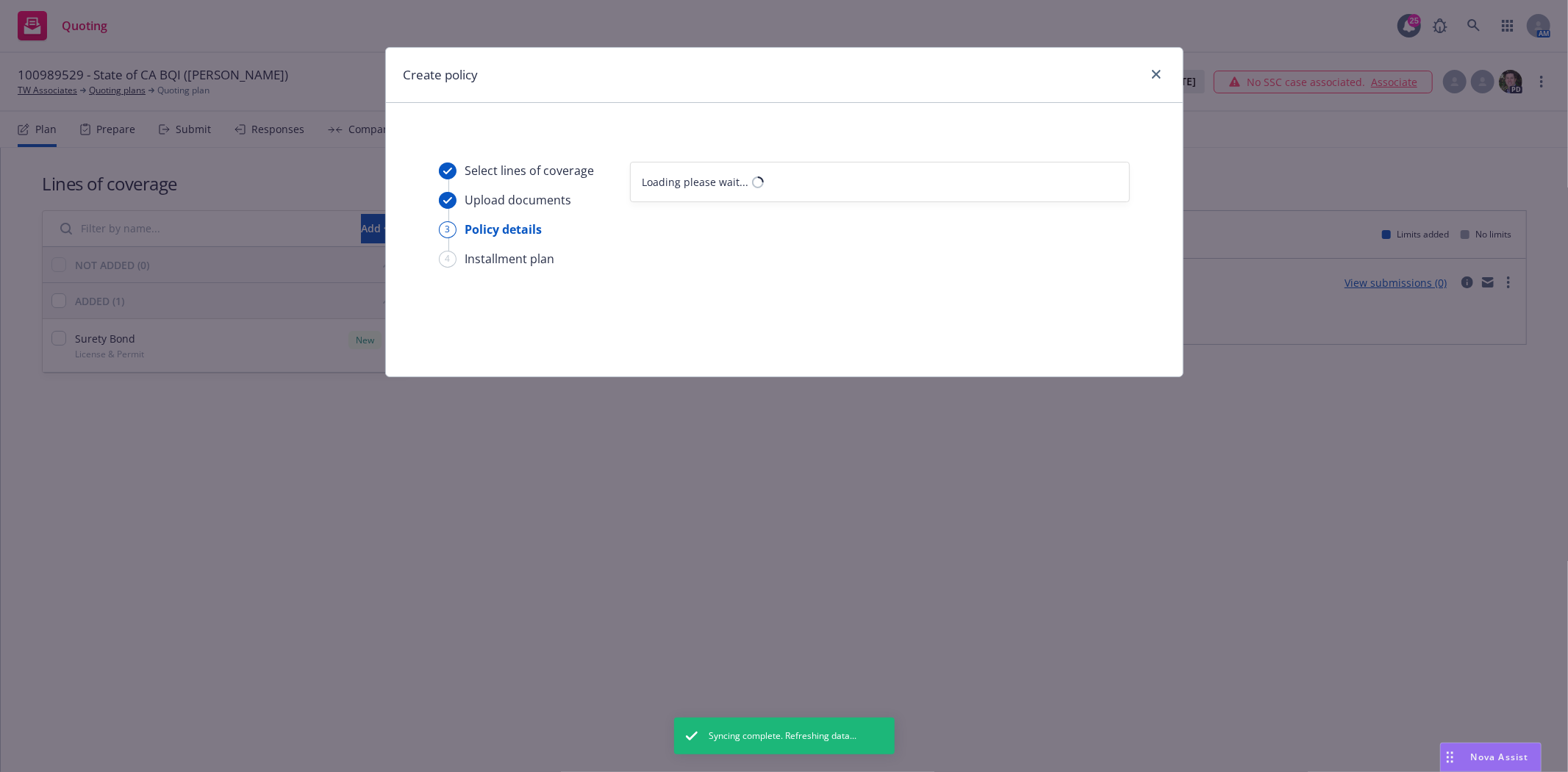
select select "12"
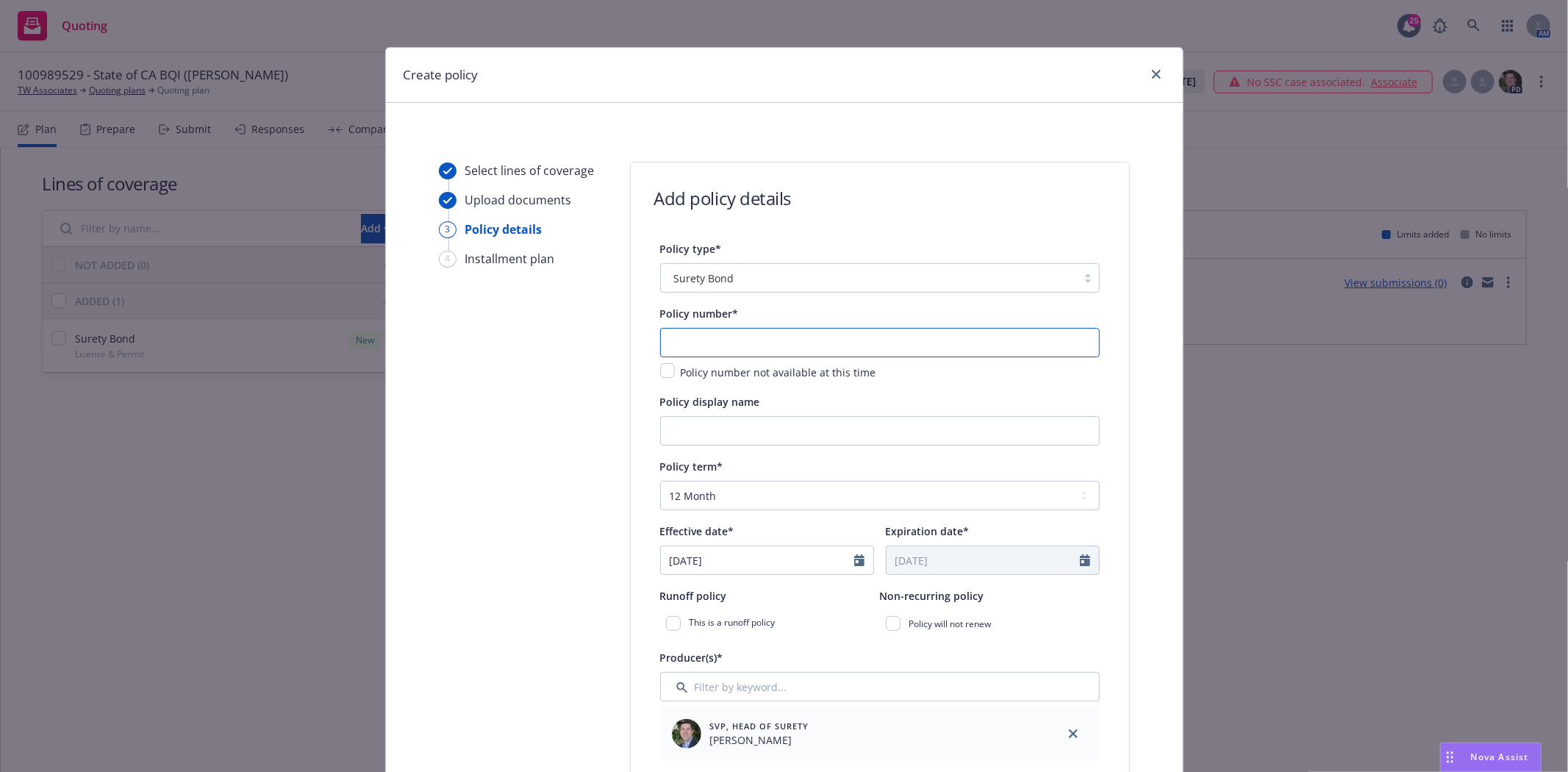
click at [726, 338] on input "text" at bounding box center [879, 343] width 440 height 29
type input "100989529"
type input "State of CA - CLB BQI (Richard James Gnandt)"
click at [744, 498] on select "Select policy term 12 Month 6 Month 4 Month 3 Month 2 Month 1 Month 36 Month (3…" at bounding box center [879, 495] width 440 height 29
select select "other"
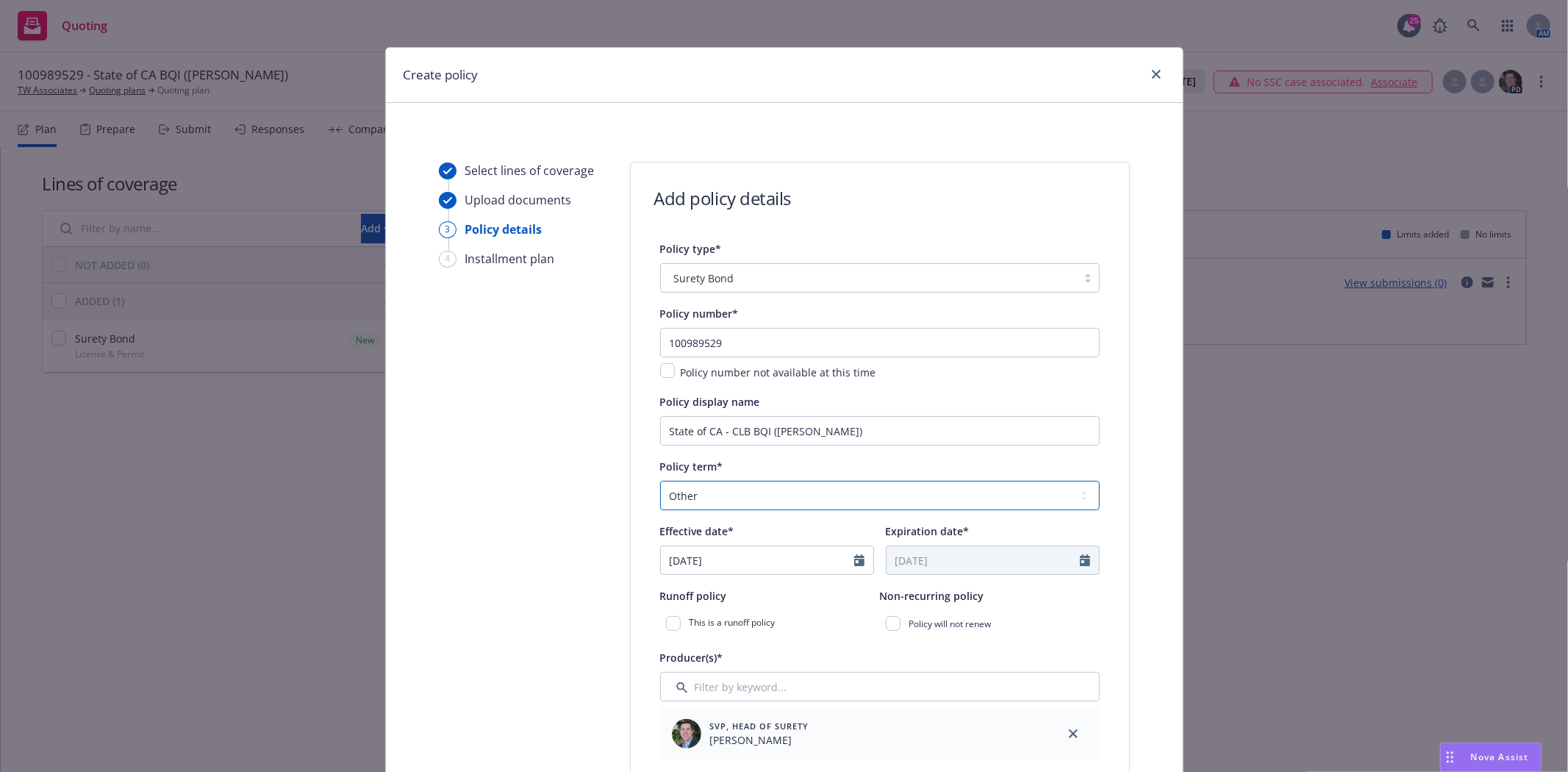
click at [660, 482] on select "Select policy term 12 Month 6 Month 4 Month 3 Month 2 Month 1 Month 36 Month (3…" at bounding box center [879, 495] width 440 height 29
select select "8"
drag, startPoint x: 760, startPoint y: 567, endPoint x: 598, endPoint y: 528, distance: 166.6
type input "[DATE]"
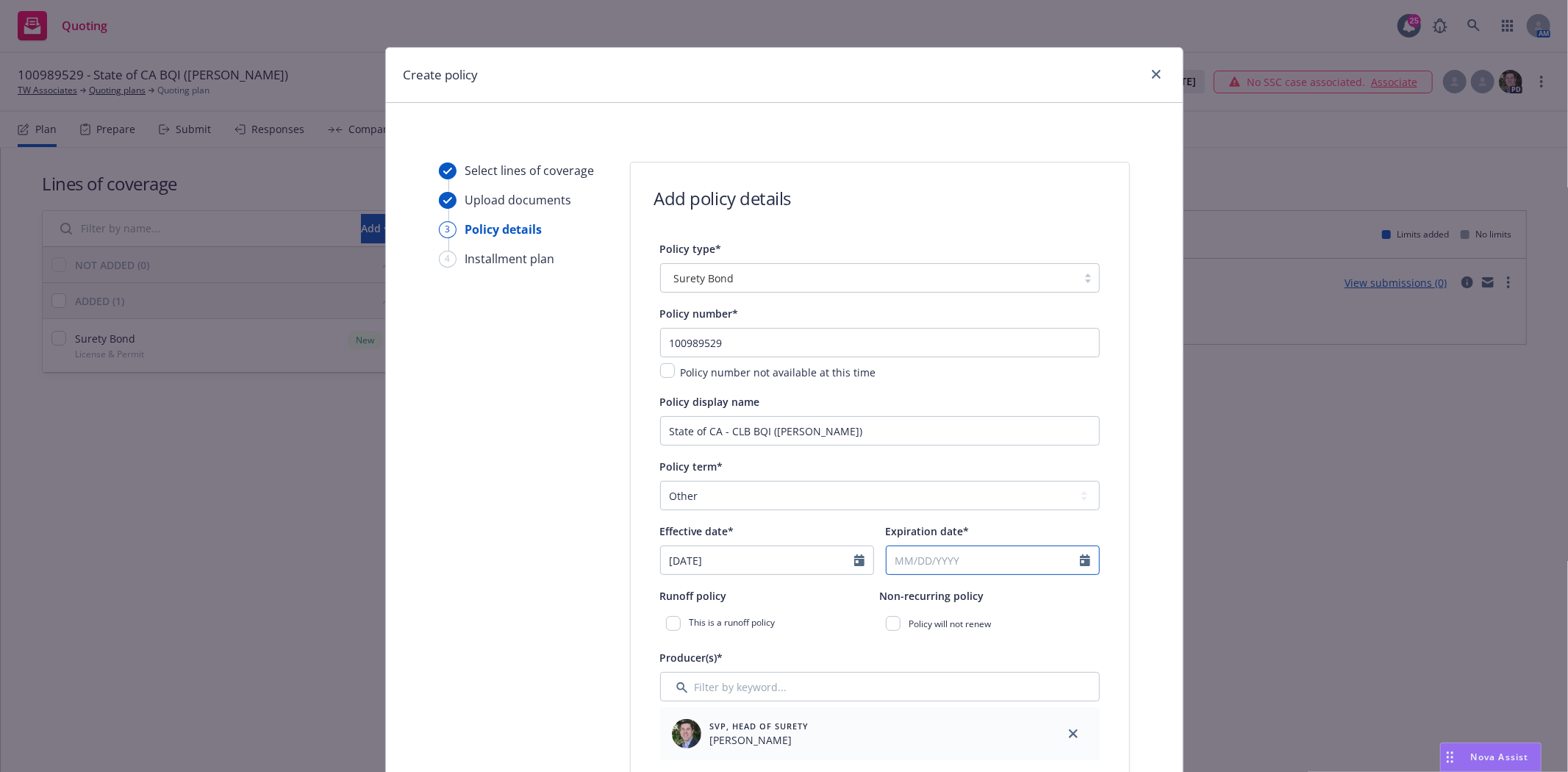
click at [900, 554] on input "Expiration date*" at bounding box center [983, 560] width 193 height 28
select select "8"
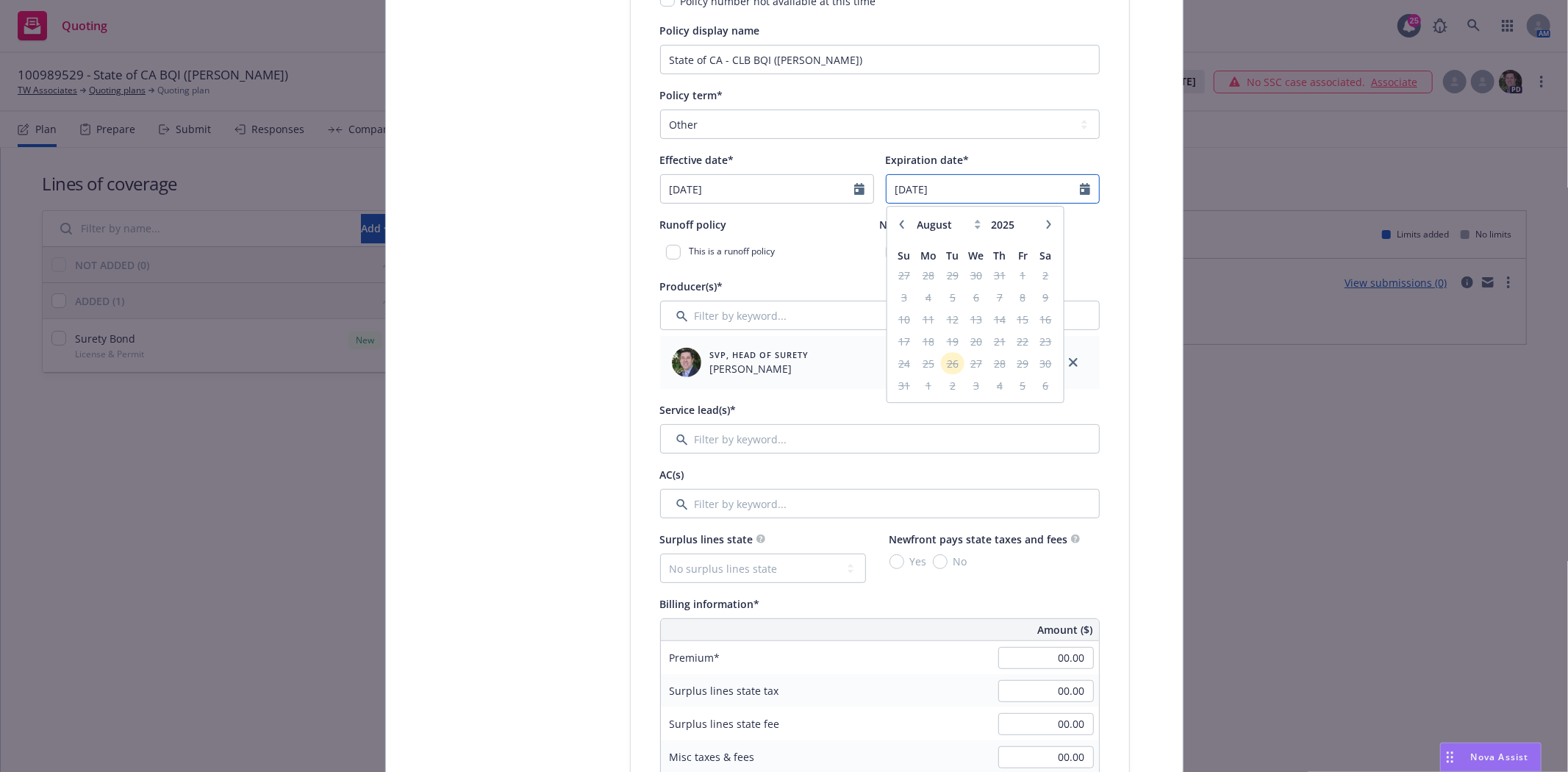
scroll to position [408, 0]
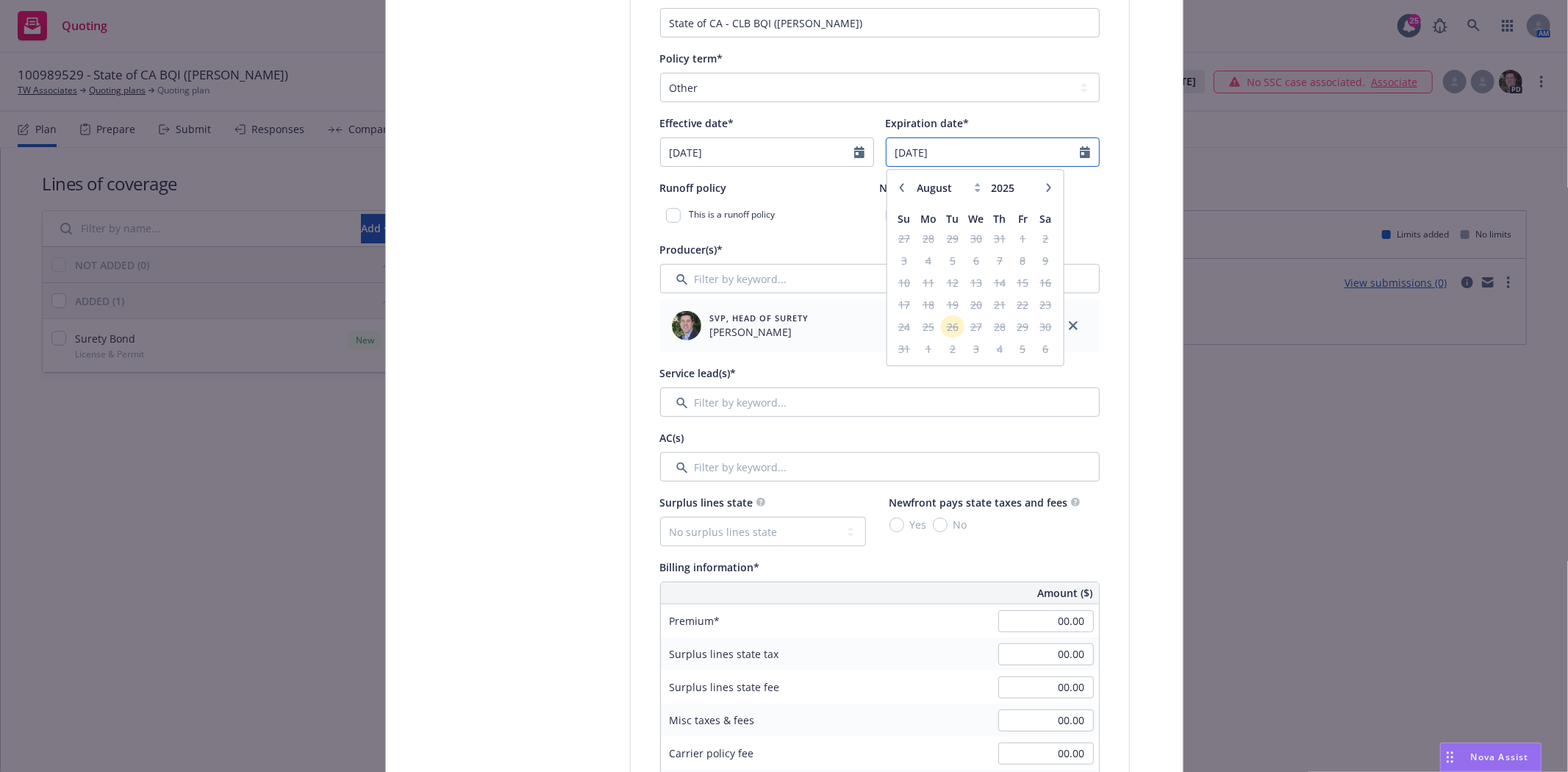
type input "09/07/2027"
click at [679, 410] on input "Filter by keyword..." at bounding box center [879, 402] width 440 height 29
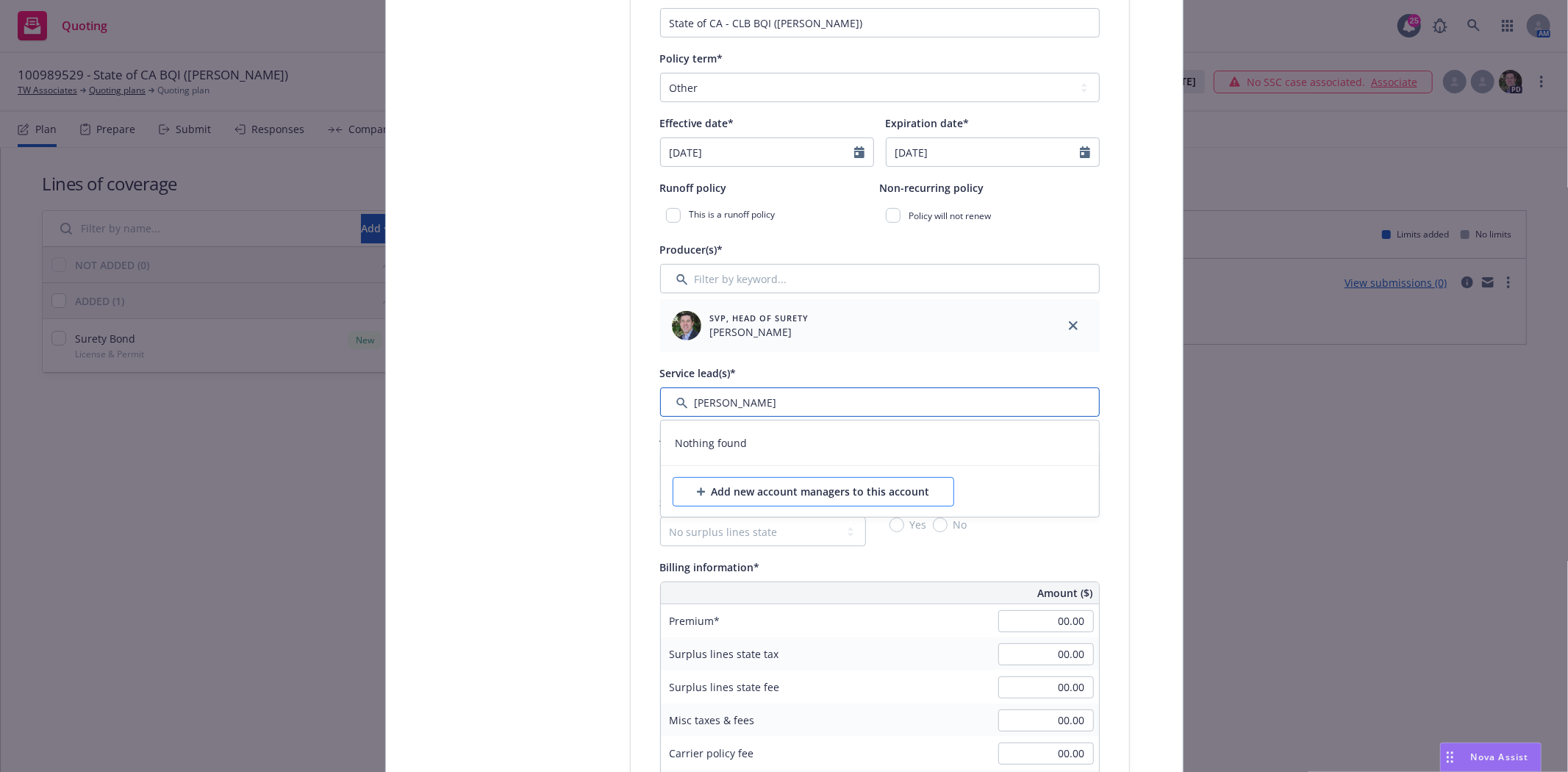
type input "Susan"
click at [790, 482] on div "Add new account managers to this account" at bounding box center [813, 492] width 233 height 28
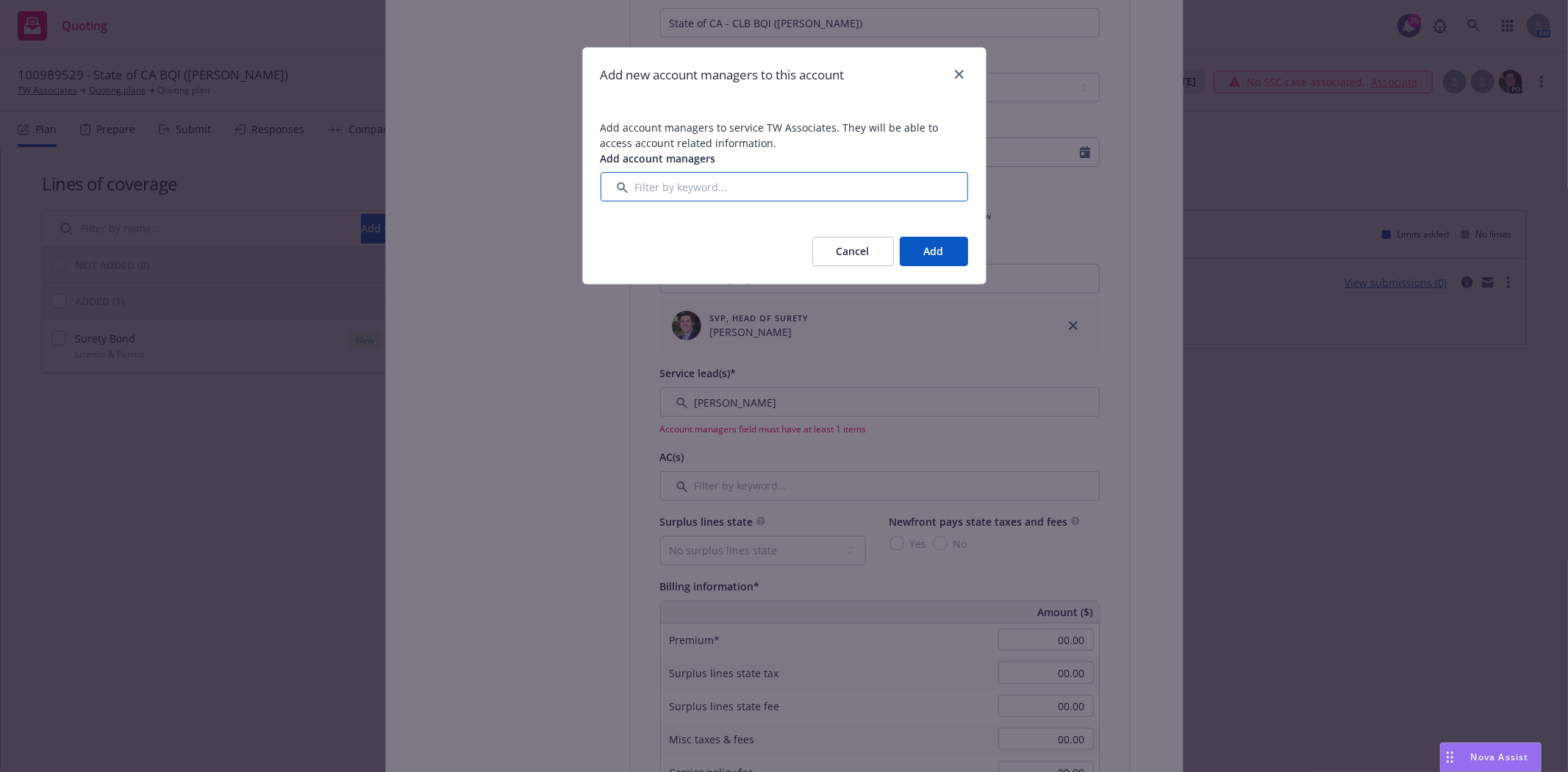
click at [682, 174] on input "Filter by keyword..." at bounding box center [784, 186] width 367 height 29
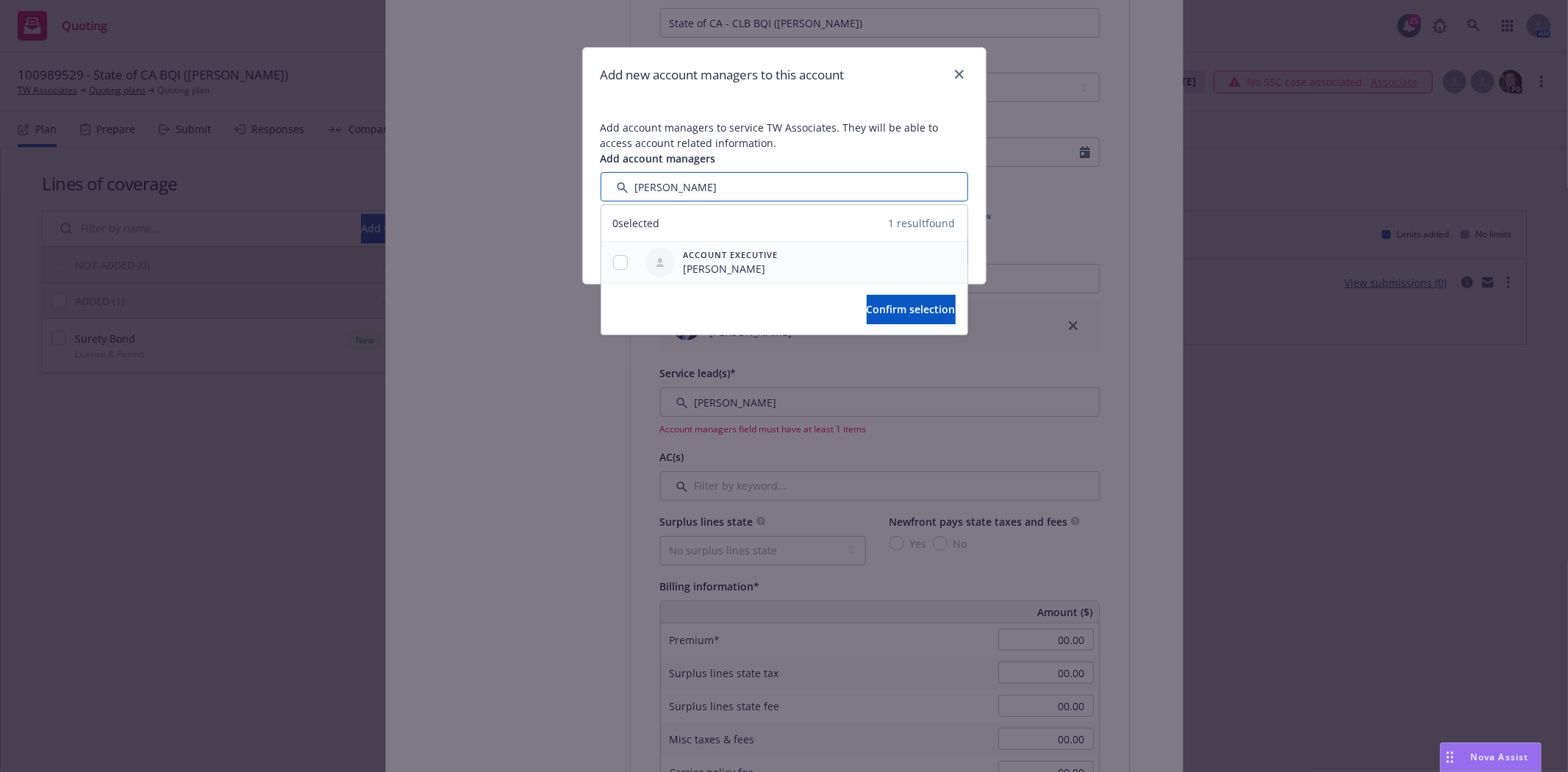
type input "Susan"
click at [623, 259] on input "checkbox" at bounding box center [620, 262] width 14 height 14
checkbox input "true"
click at [867, 310] on button "Confirm selection" at bounding box center [911, 309] width 89 height 29
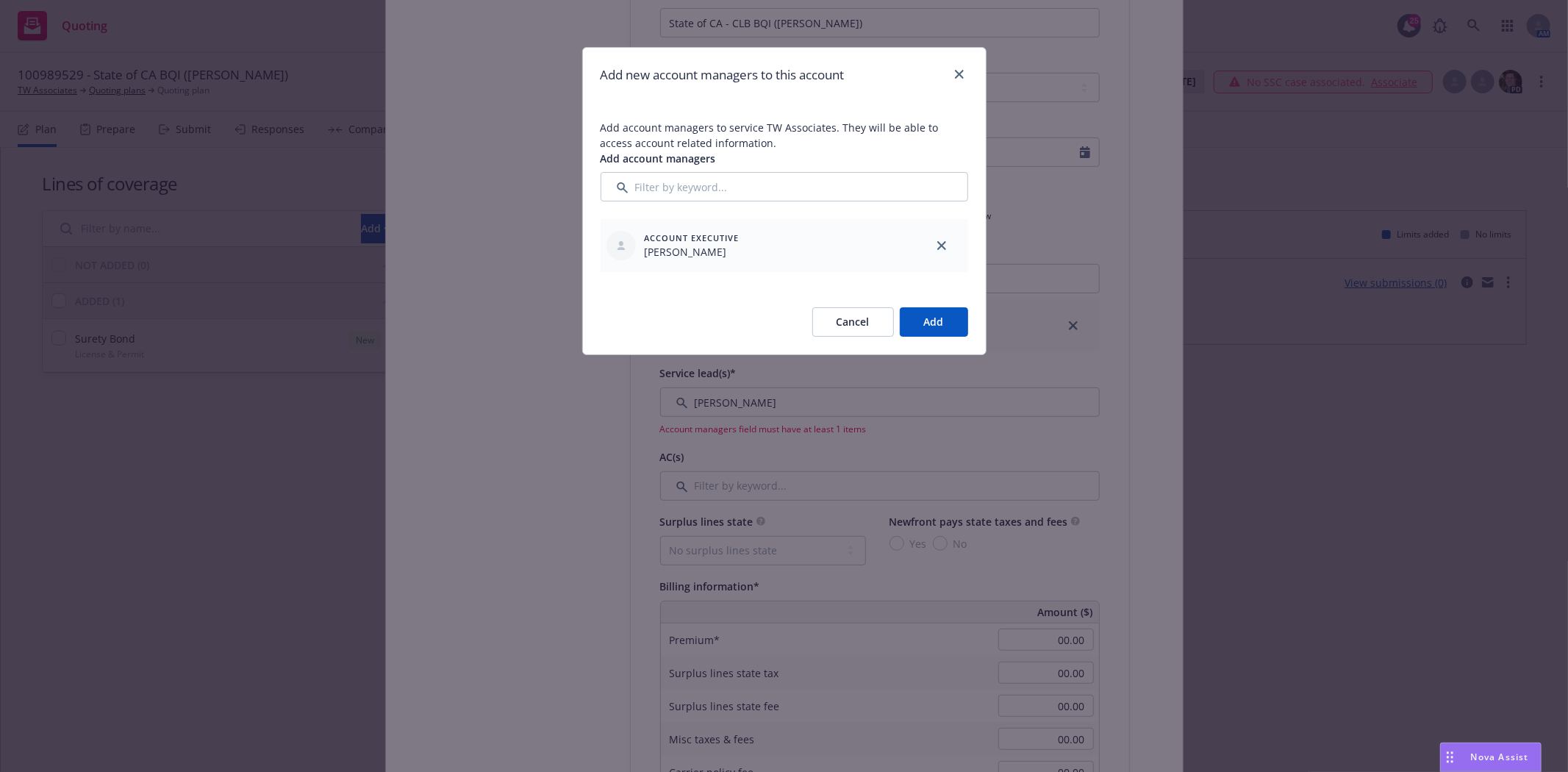
click at [928, 327] on button "Add" at bounding box center [934, 321] width 69 height 29
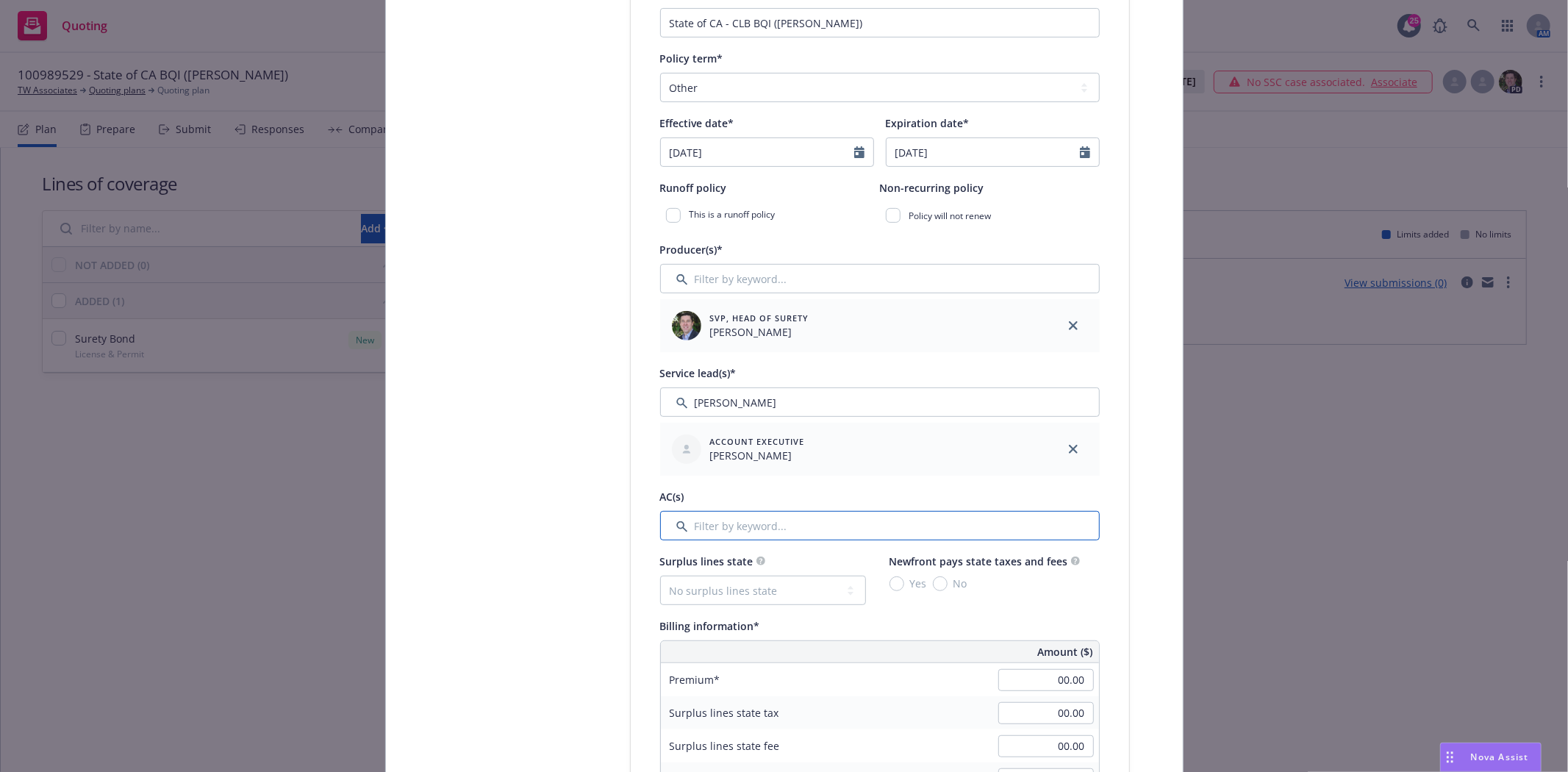
click at [715, 527] on input "Filter by keyword..." at bounding box center [879, 525] width 440 height 29
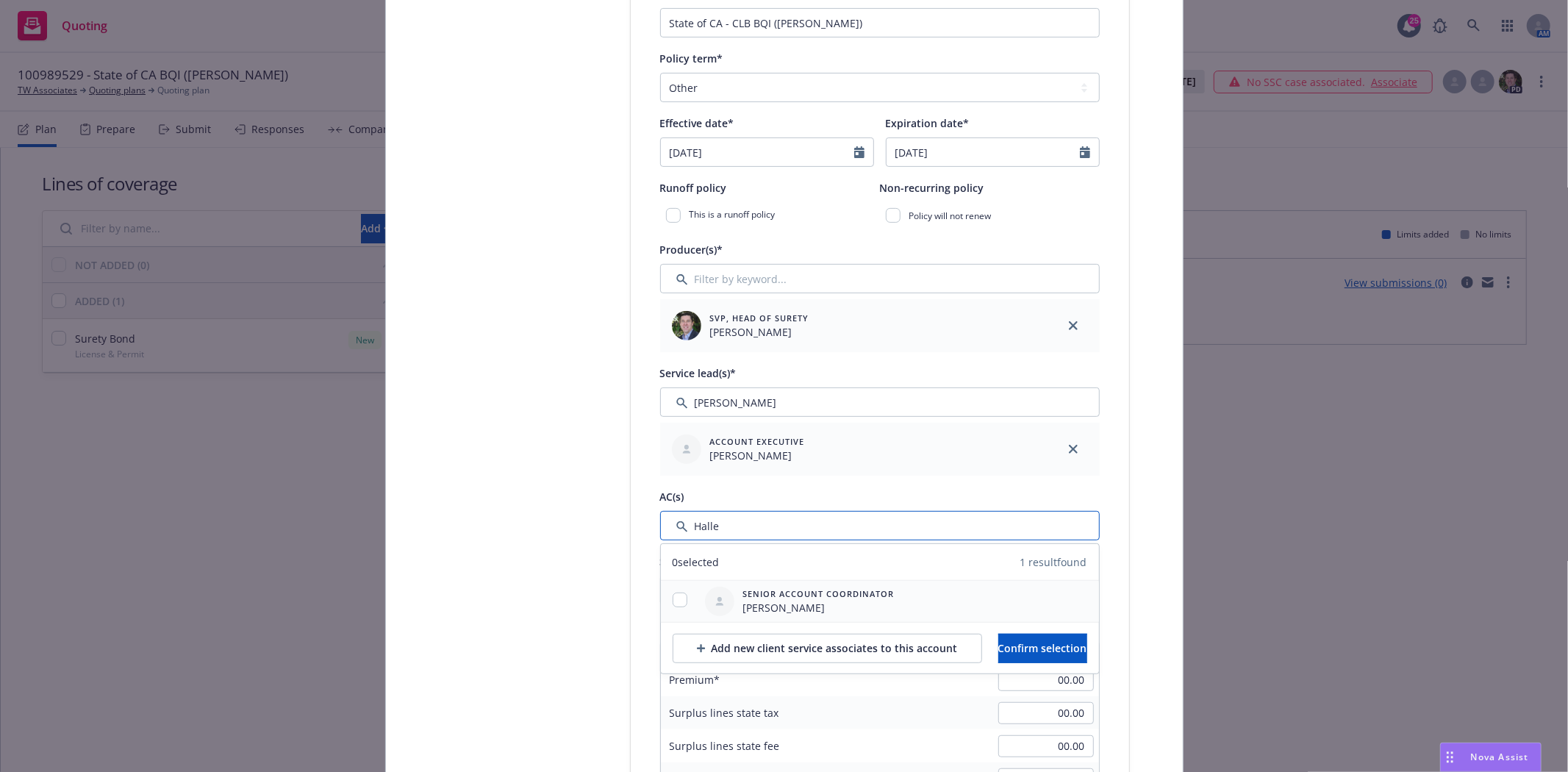
type input "Halle"
click at [664, 603] on div at bounding box center [680, 601] width 38 height 17
click at [673, 599] on input "checkbox" at bounding box center [680, 600] width 14 height 14
checkbox input "true"
click at [1057, 645] on span "Confirm selection" at bounding box center [1043, 648] width 89 height 14
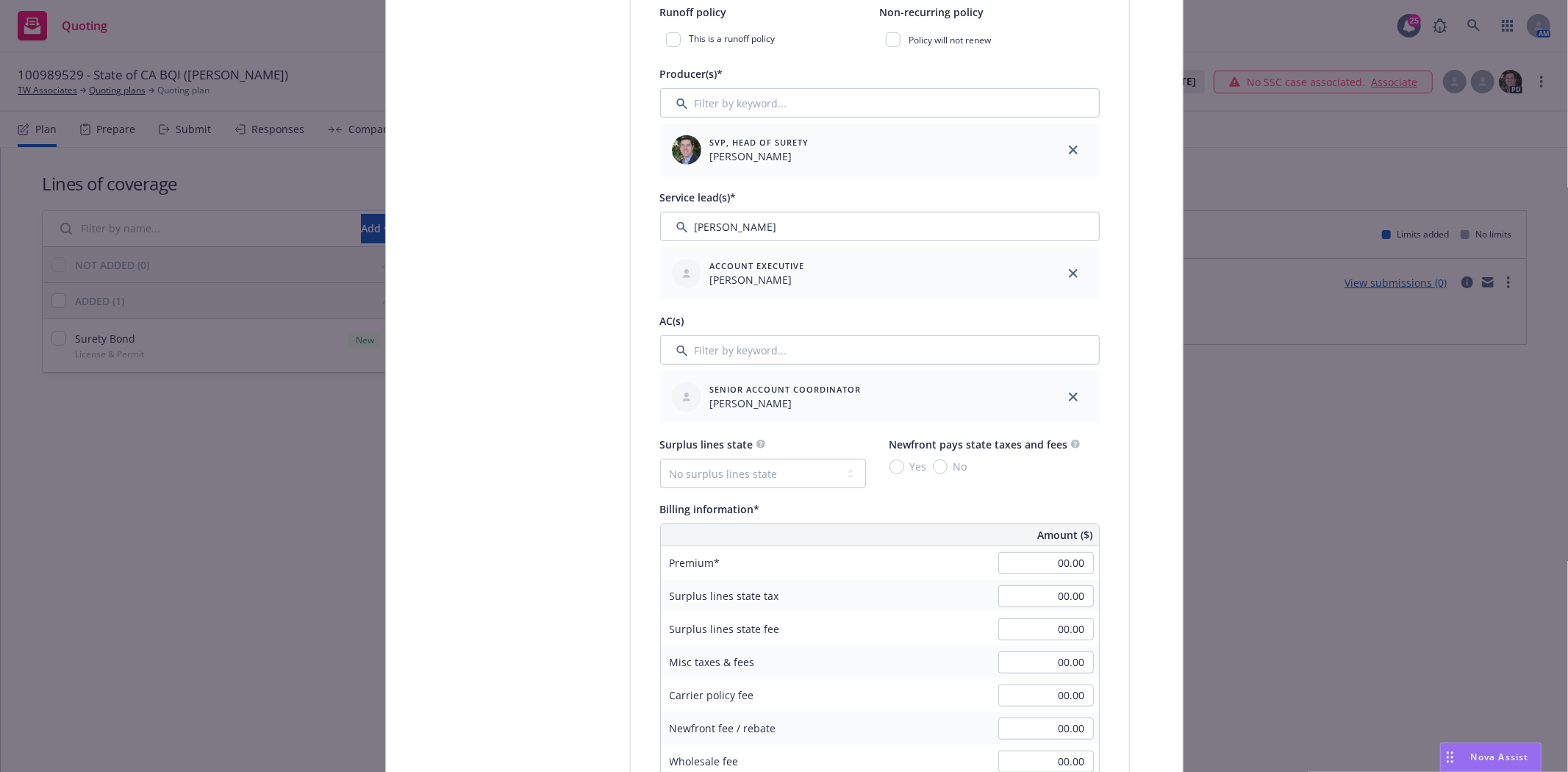
scroll to position [654, 0]
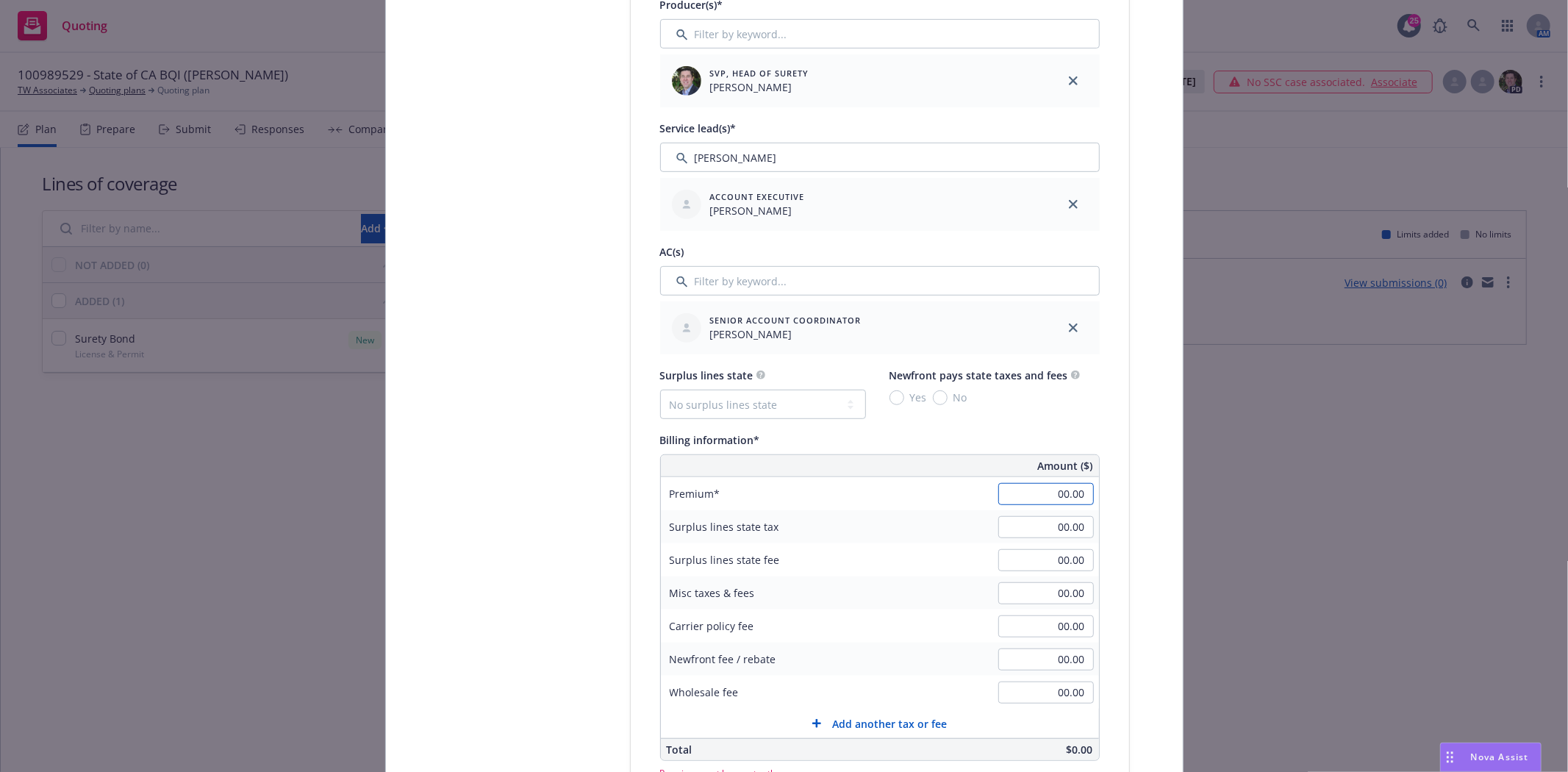
click at [1042, 491] on input "00.00" at bounding box center [1046, 494] width 96 height 22
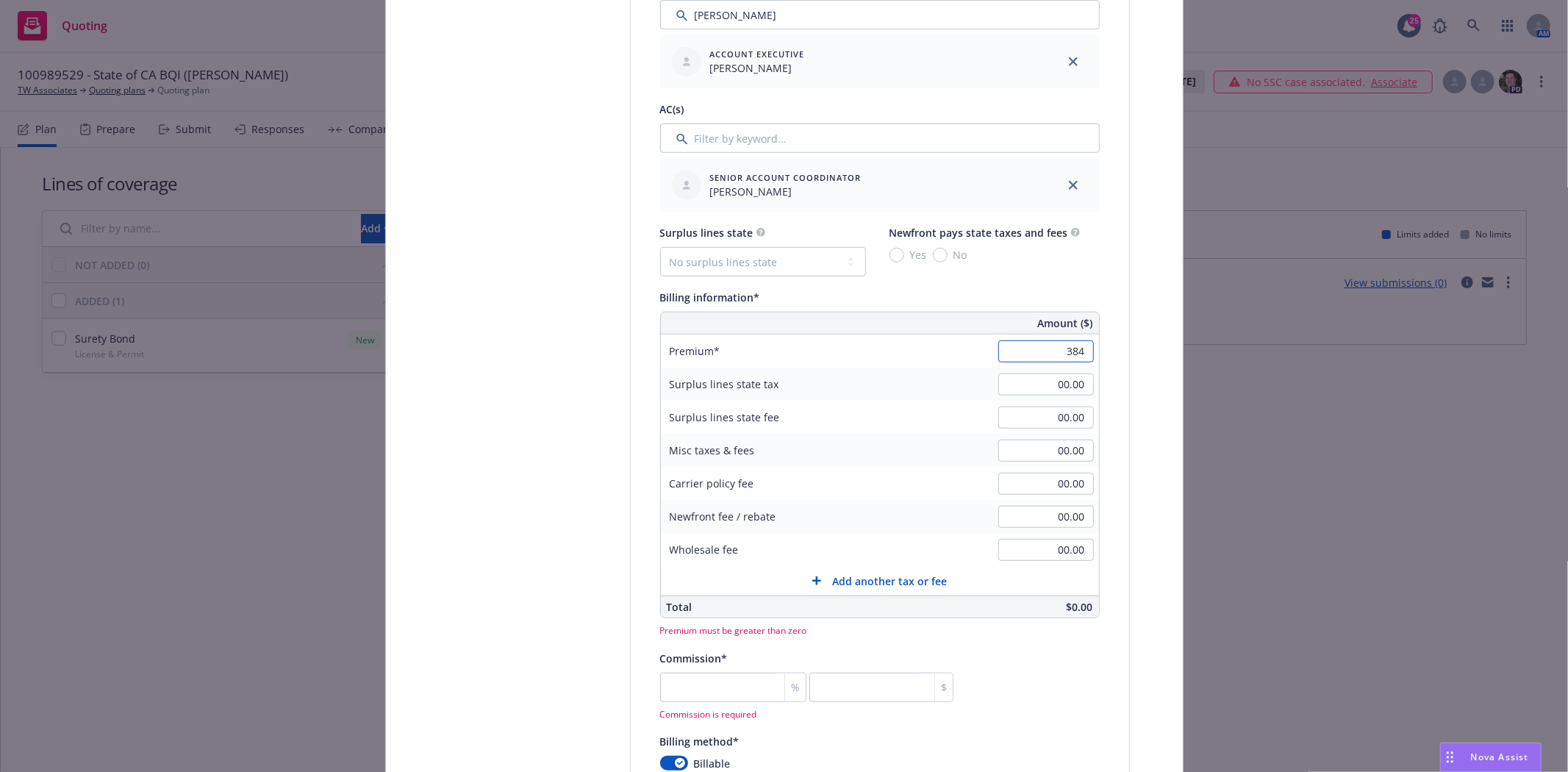
scroll to position [817, 0]
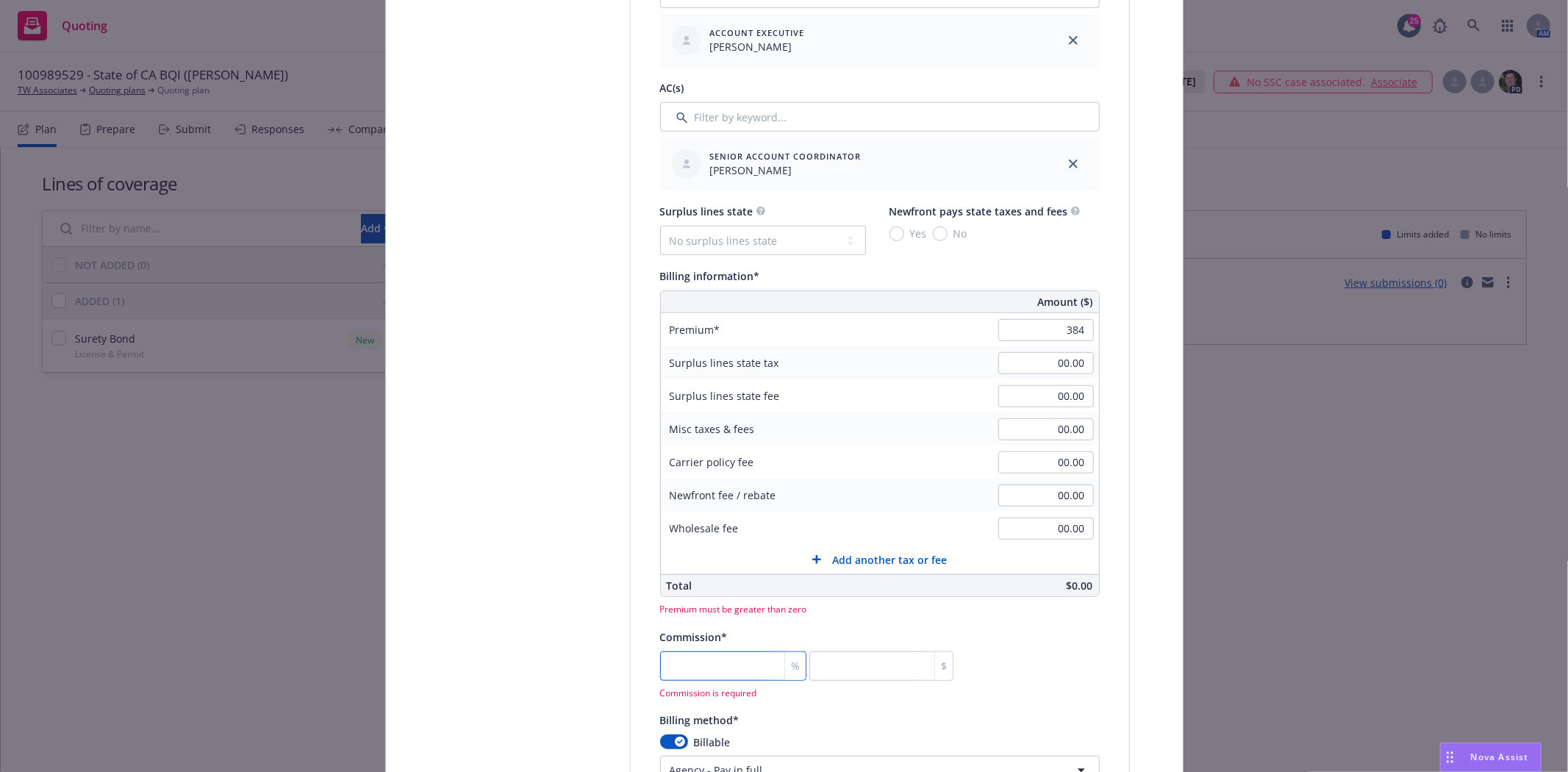
type input "384.00"
click at [691, 675] on div "% $ Commission is required" at bounding box center [807, 675] width 294 height 48
type input "2"
type input "7.68"
type input "20"
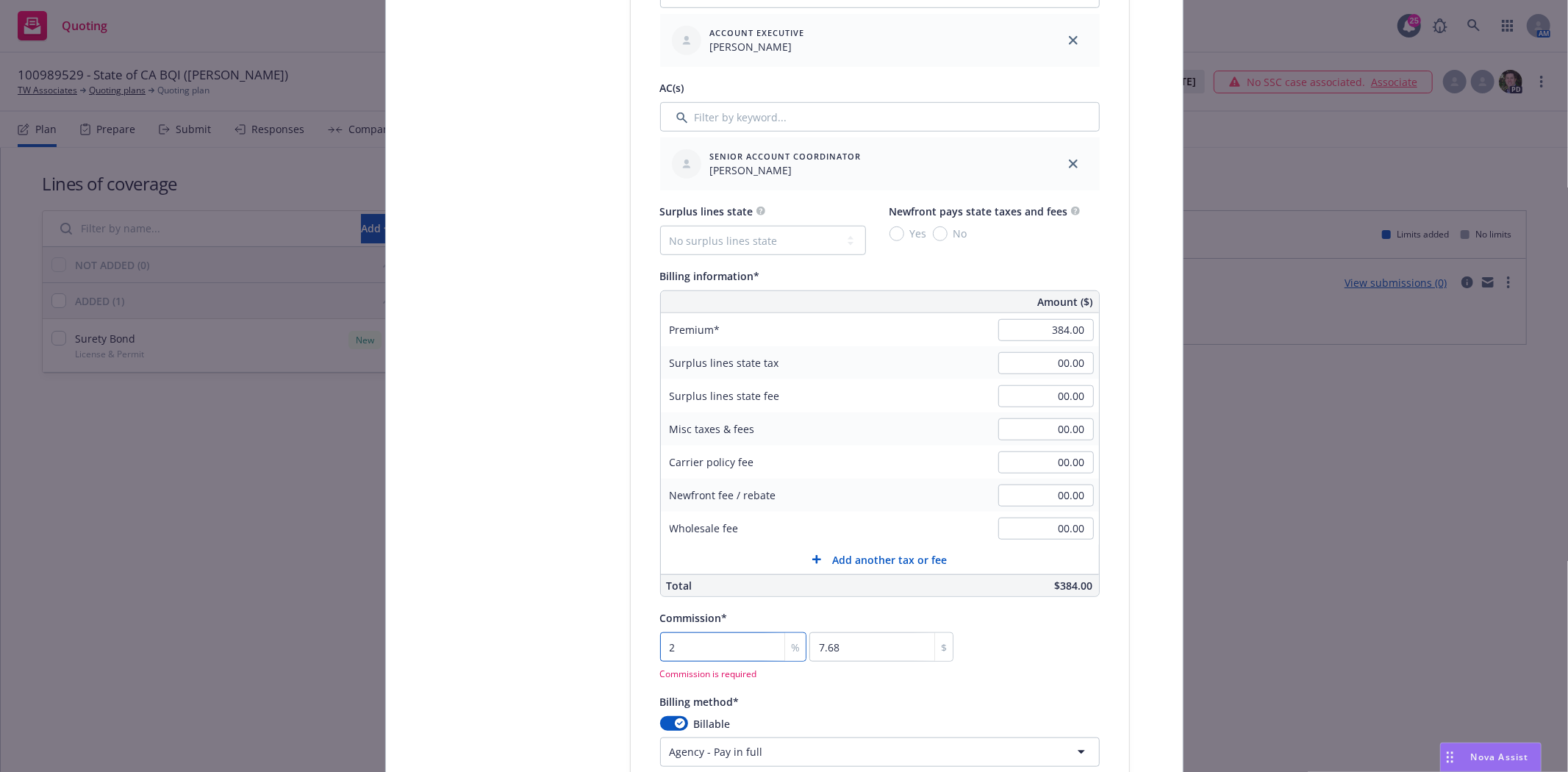
type input "76.8"
type input "20"
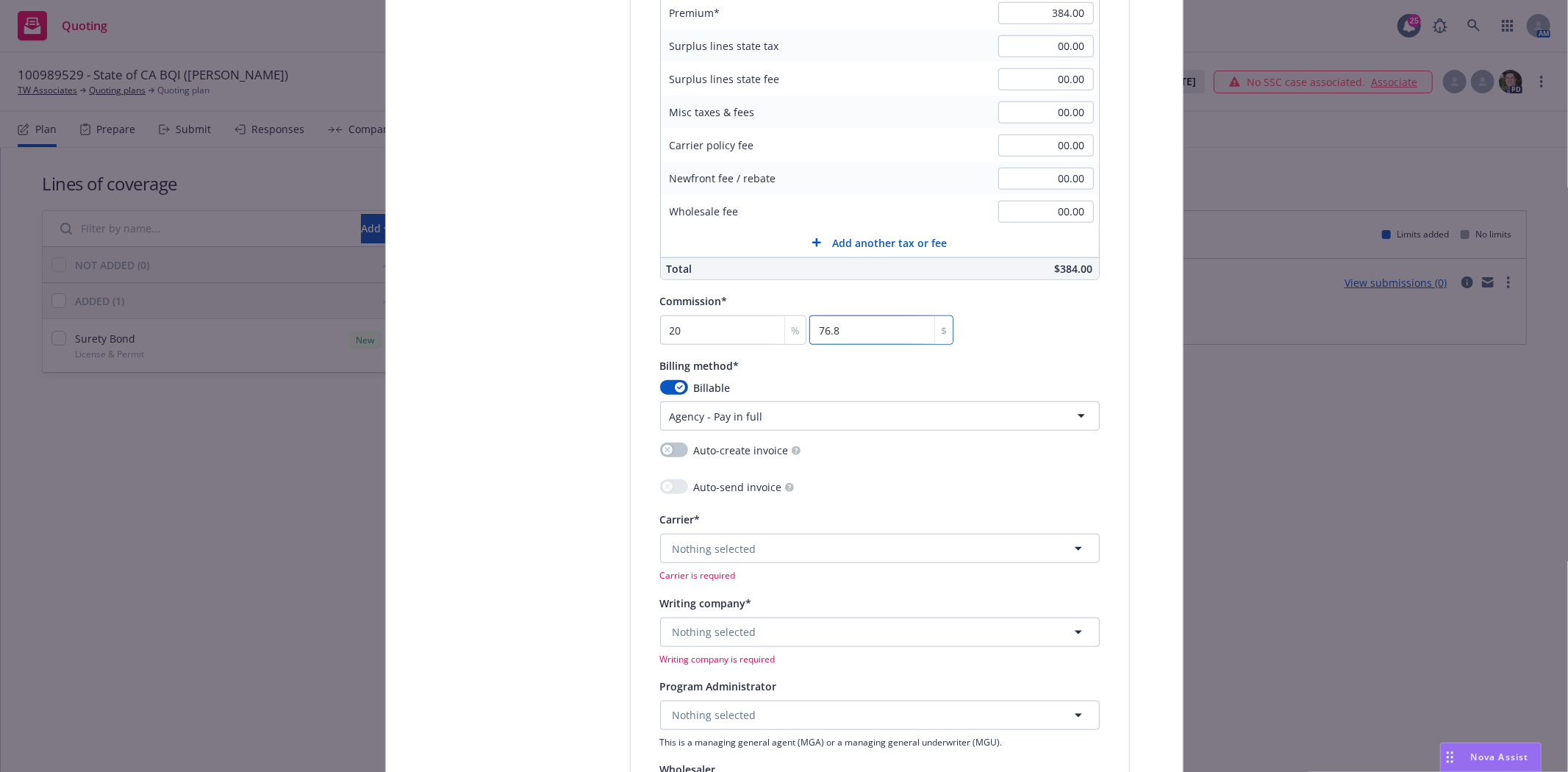
scroll to position [1144, 0]
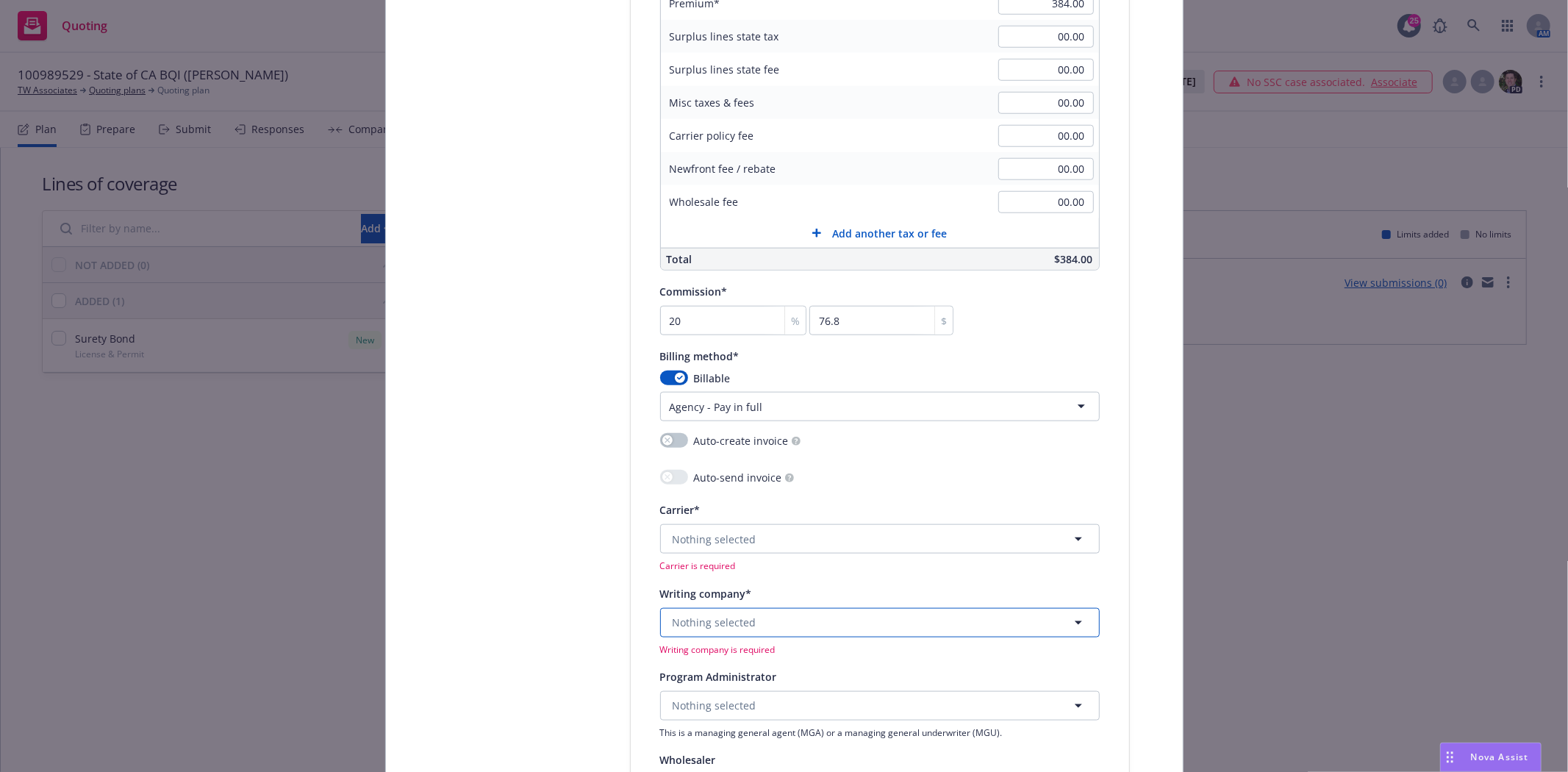
click at [751, 612] on button "Nothing selected" at bounding box center [879, 623] width 440 height 29
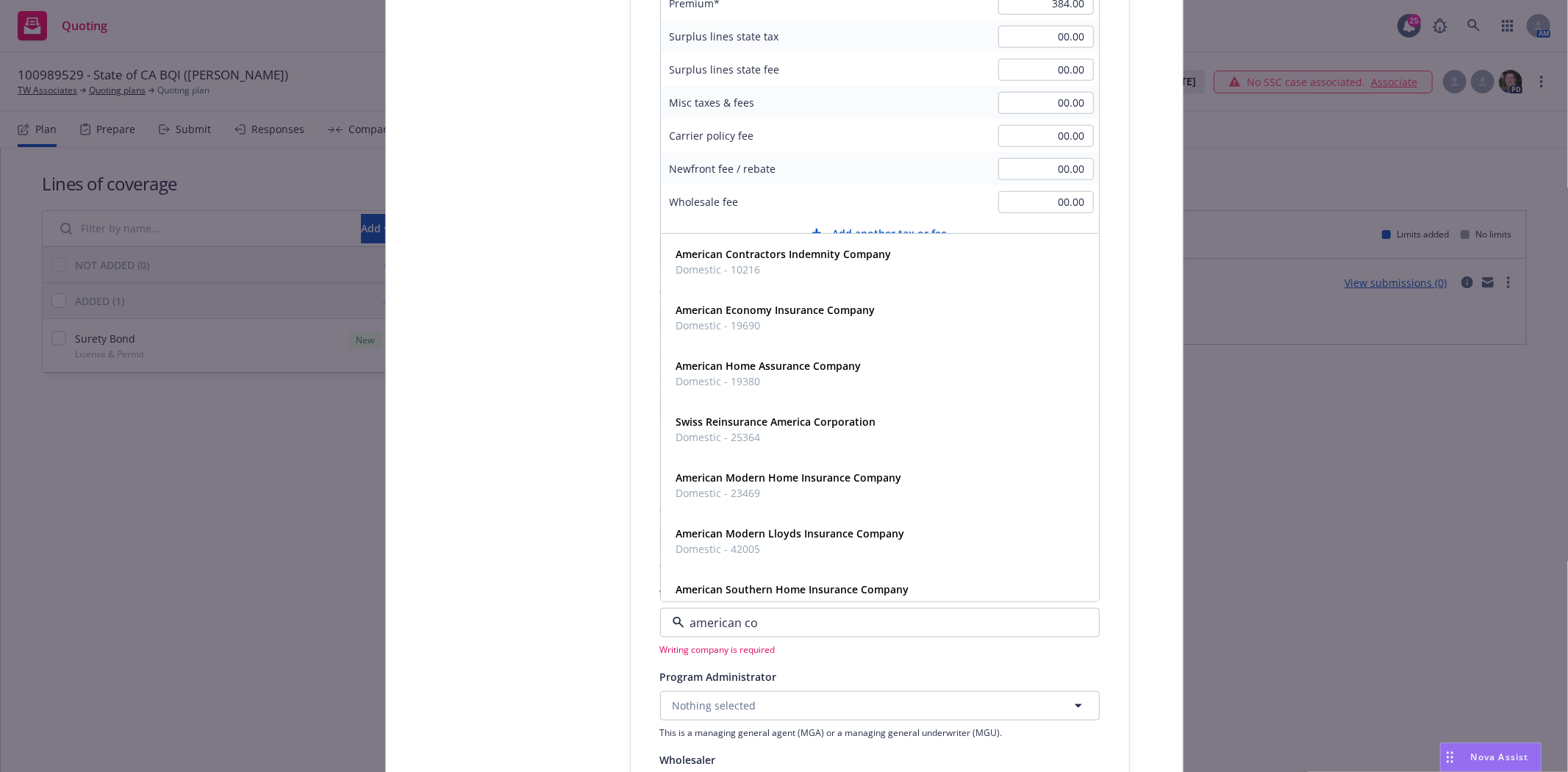
type input "american con"
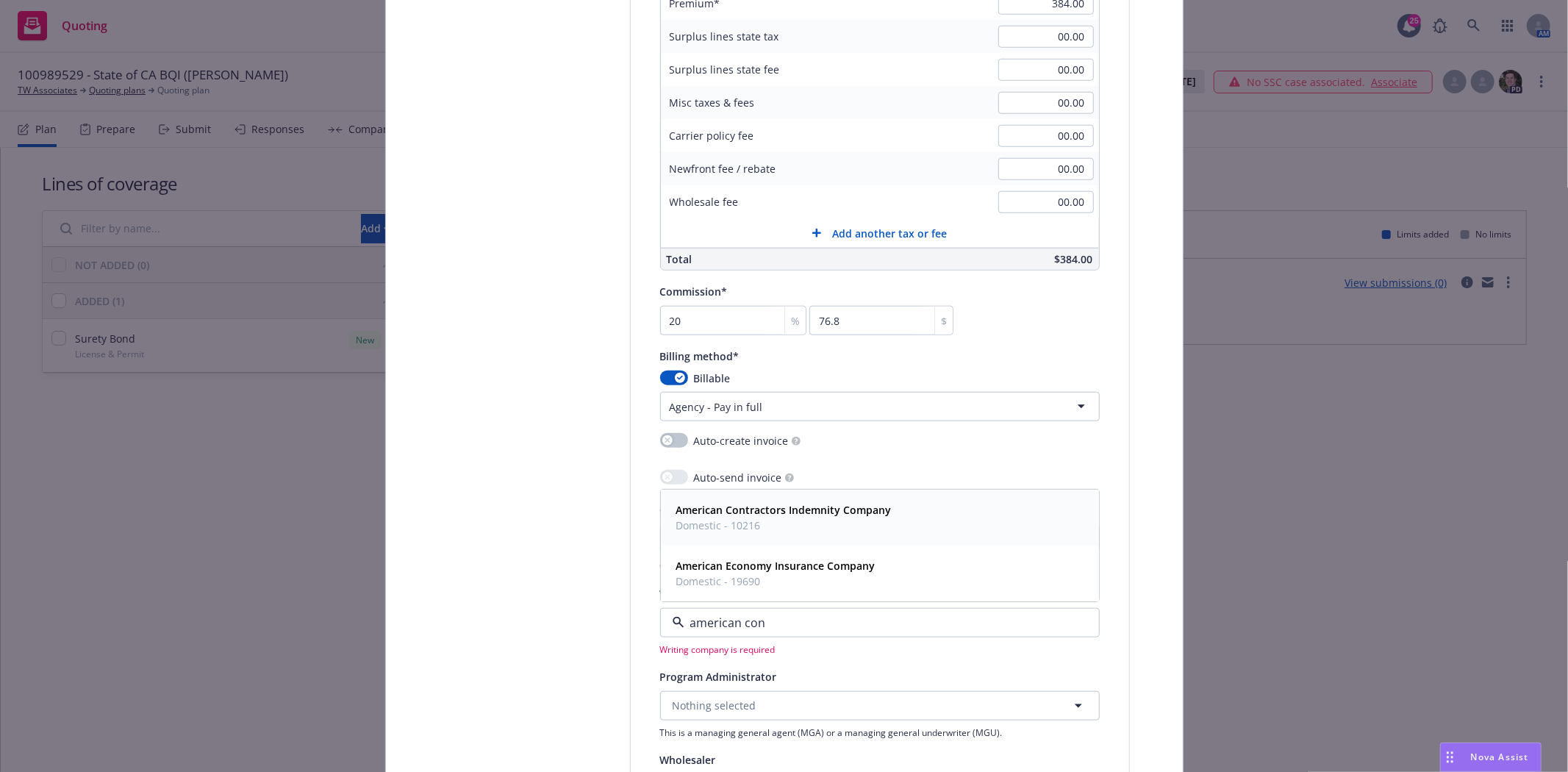
click at [781, 527] on span "Domestic - 10216" at bounding box center [784, 525] width 216 height 15
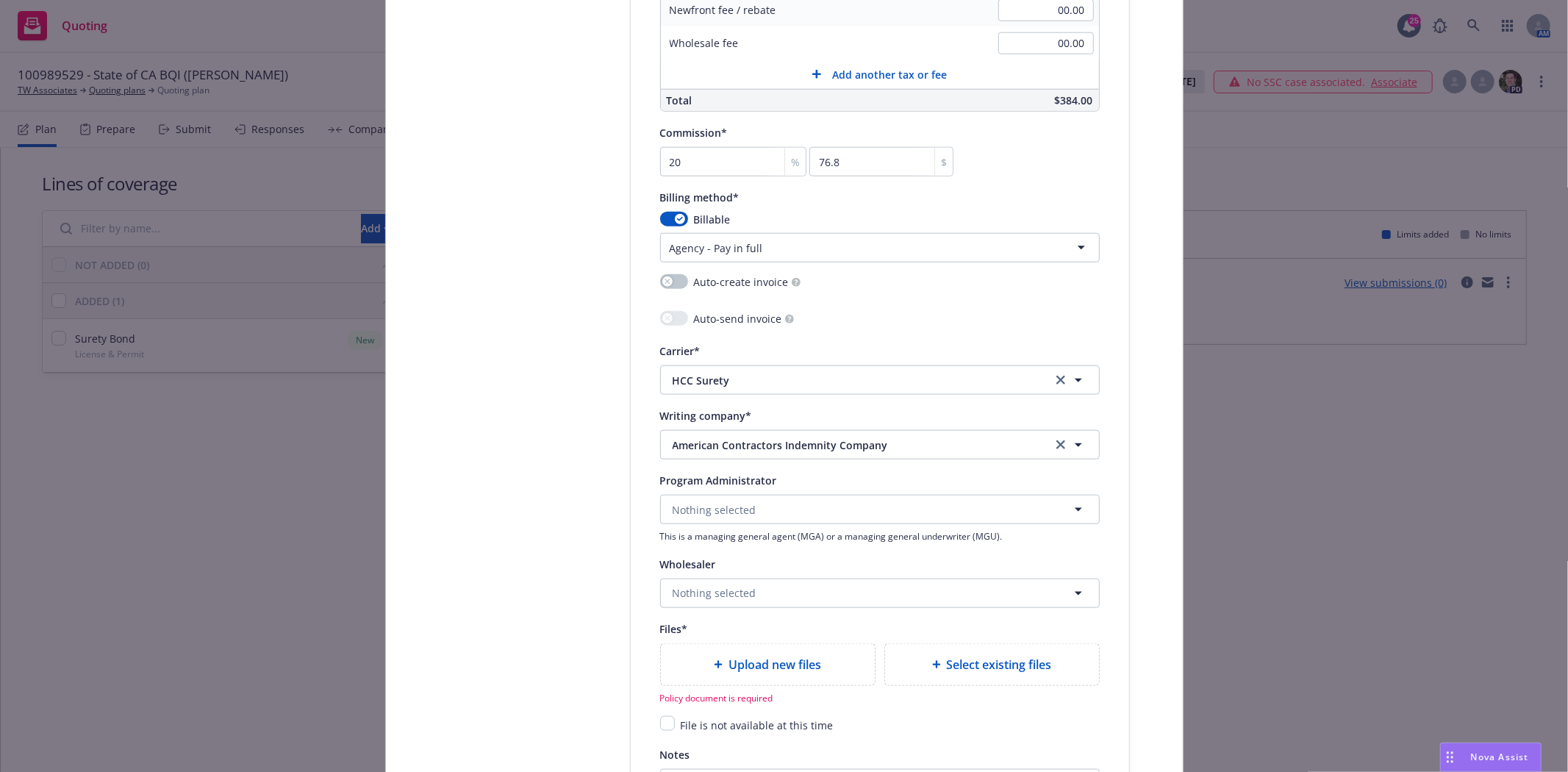
scroll to position [1389, 0]
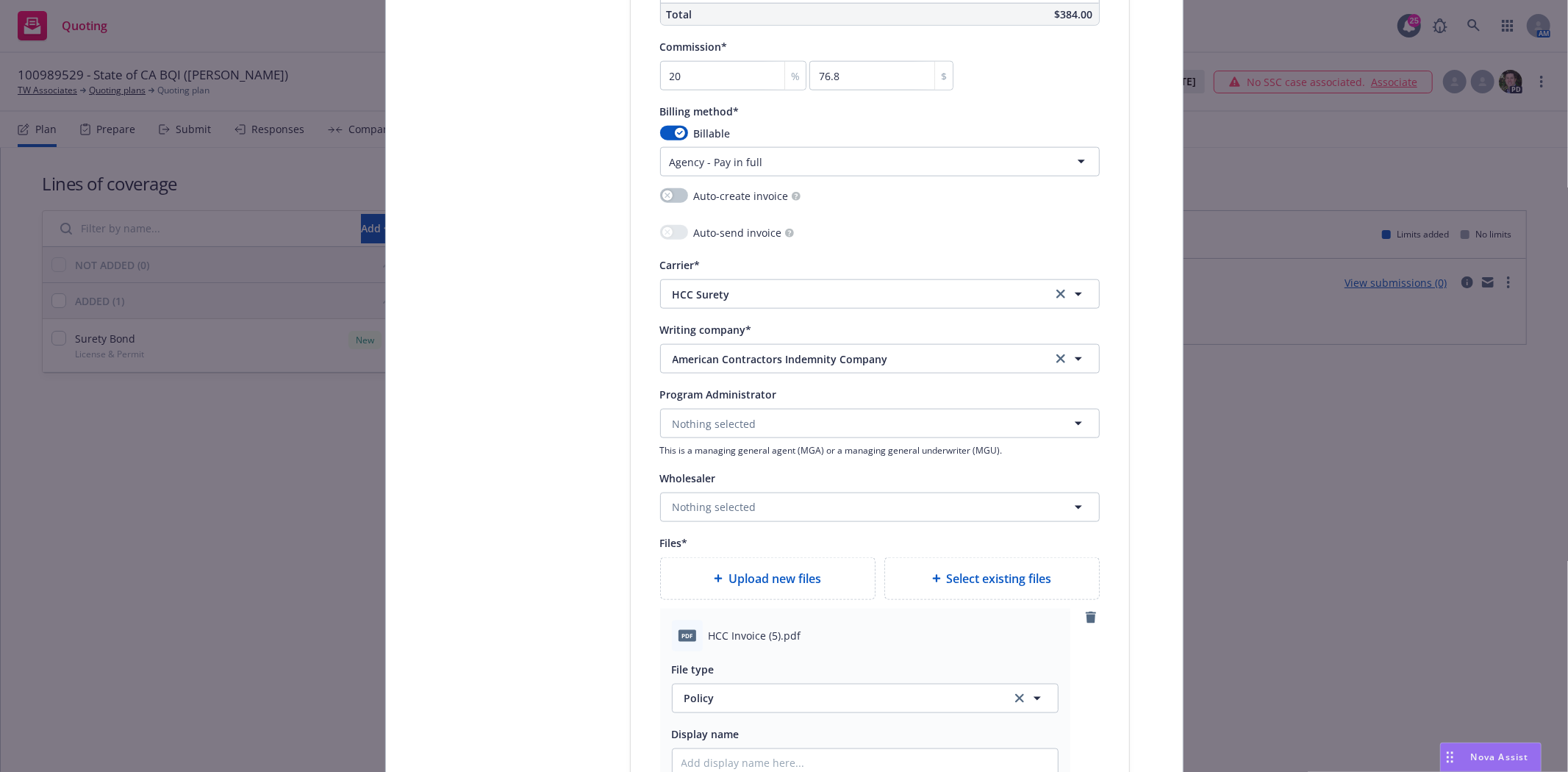
click at [720, 641] on span "HCC Invoice (5).pdf" at bounding box center [755, 635] width 93 height 15
copy span "HCC Invoice (5).pdf"
click at [724, 697] on span "Policy" at bounding box center [839, 698] width 309 height 15
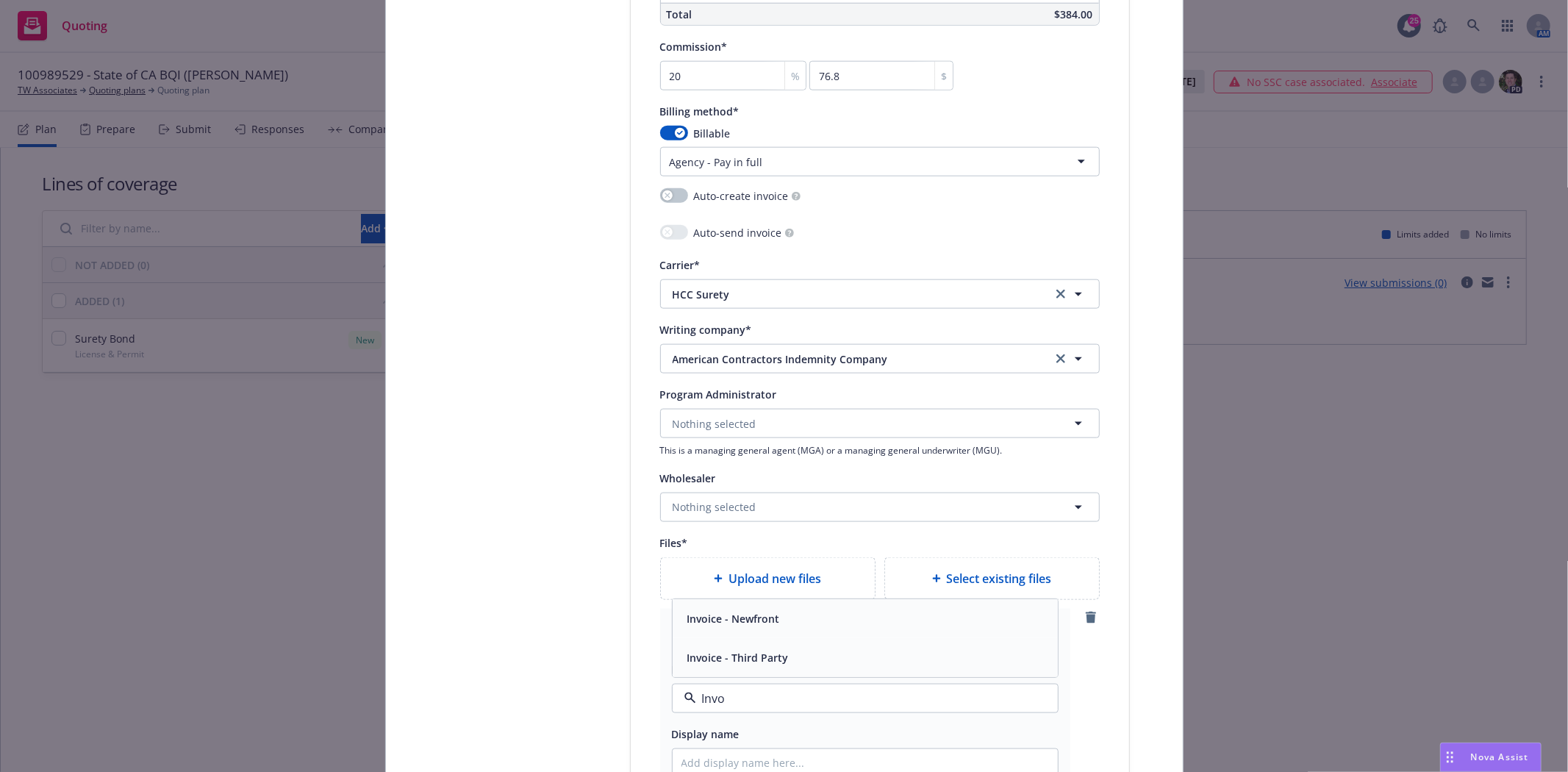
type input "Invoi"
click at [738, 660] on span "Invoice - Third Party" at bounding box center [738, 658] width 102 height 15
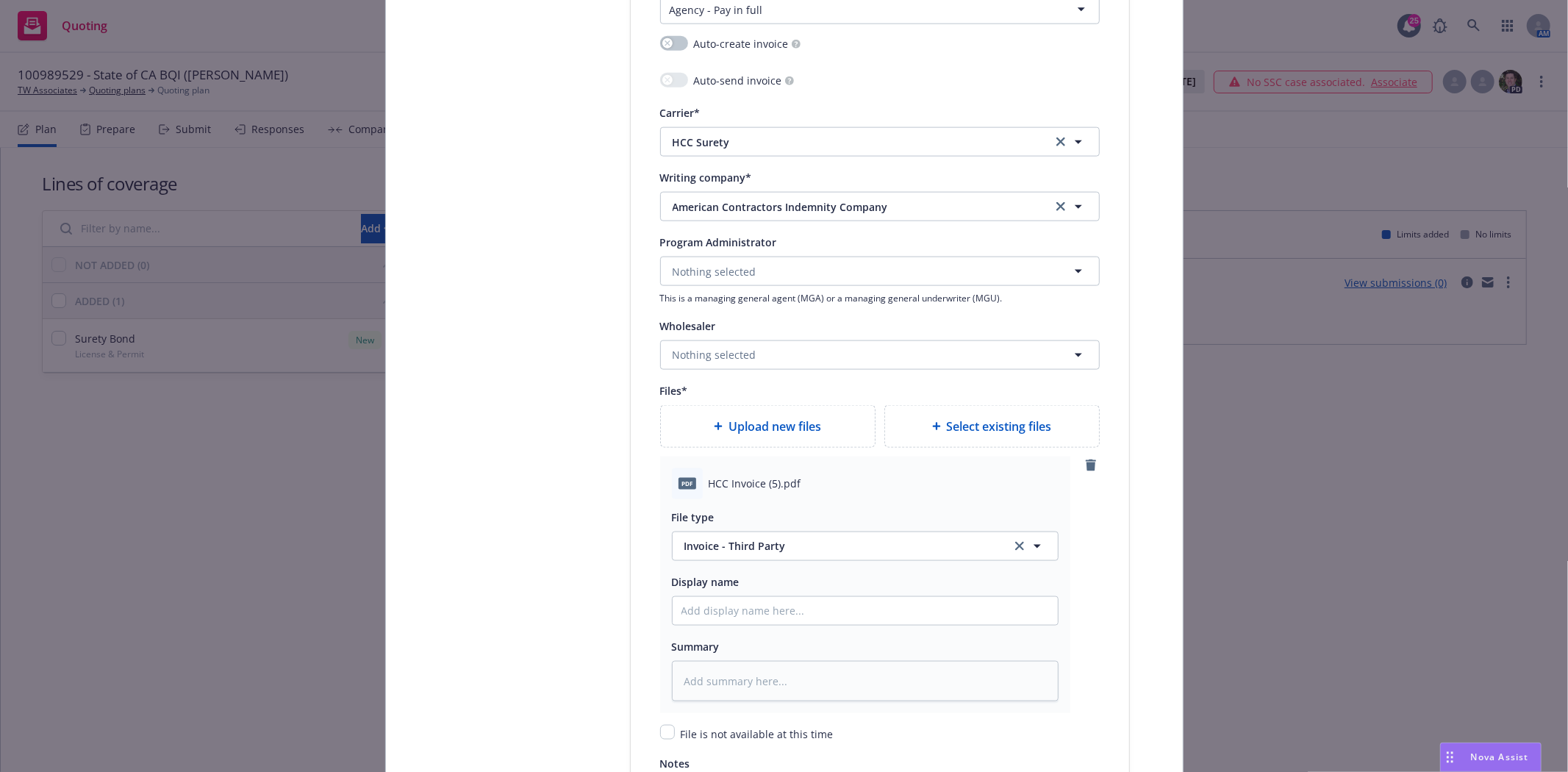
scroll to position [1553, 0]
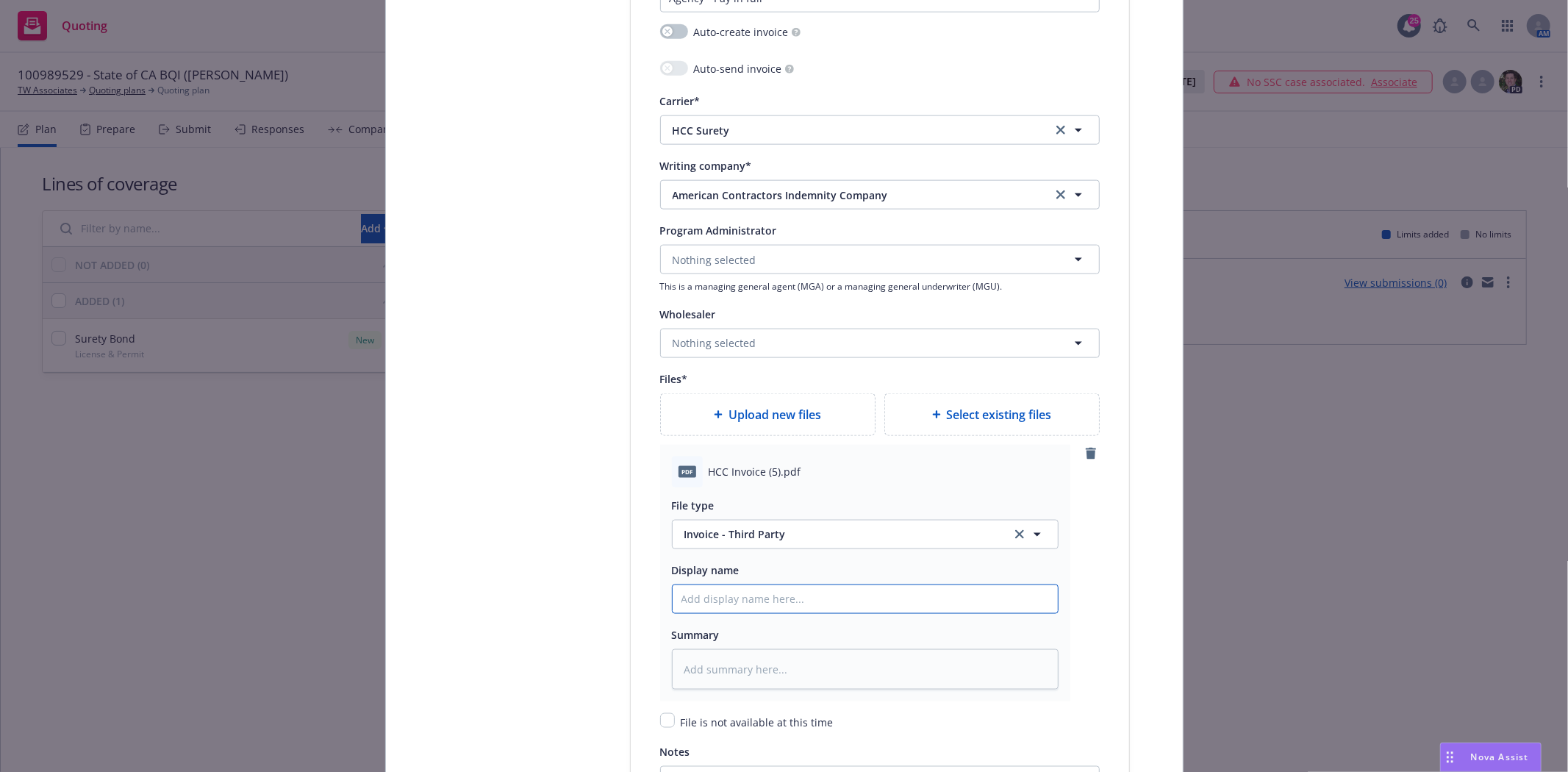
click at [769, 604] on input "Policy display name" at bounding box center [865, 599] width 385 height 28
paste input "HCC Invoice (5).pdf"
type textarea "x"
type input "HCC Invoice (5).pdf"
type textarea "x"
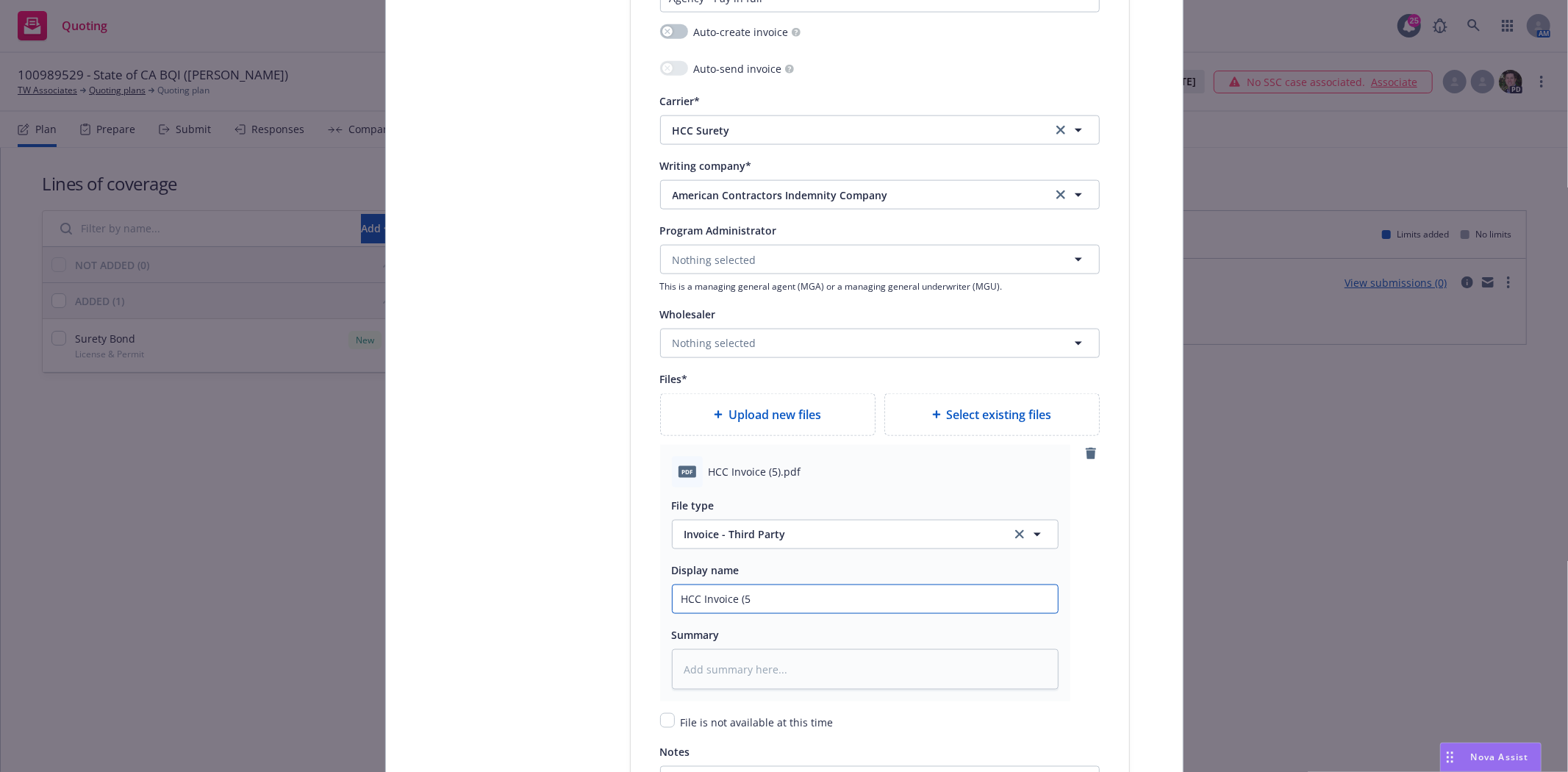
type input "HCC Invoice ("
type textarea "x"
type input "HCC Invoice"
type textarea "x"
type input "HCC Invoice"
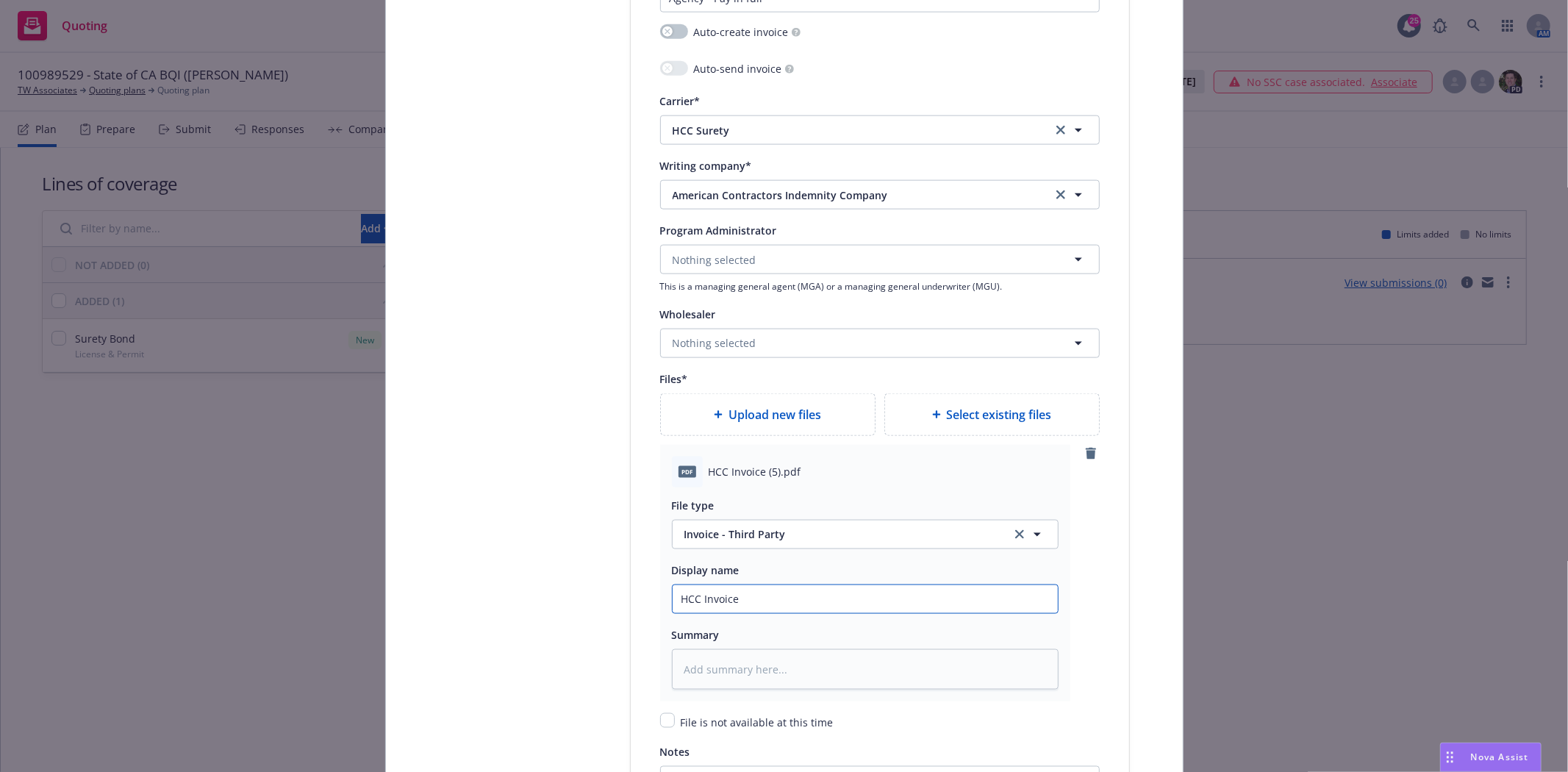
type textarea "x"
type input "HCC Invoice"
type textarea "x"
type input "HCC Invoice B"
type textarea "x"
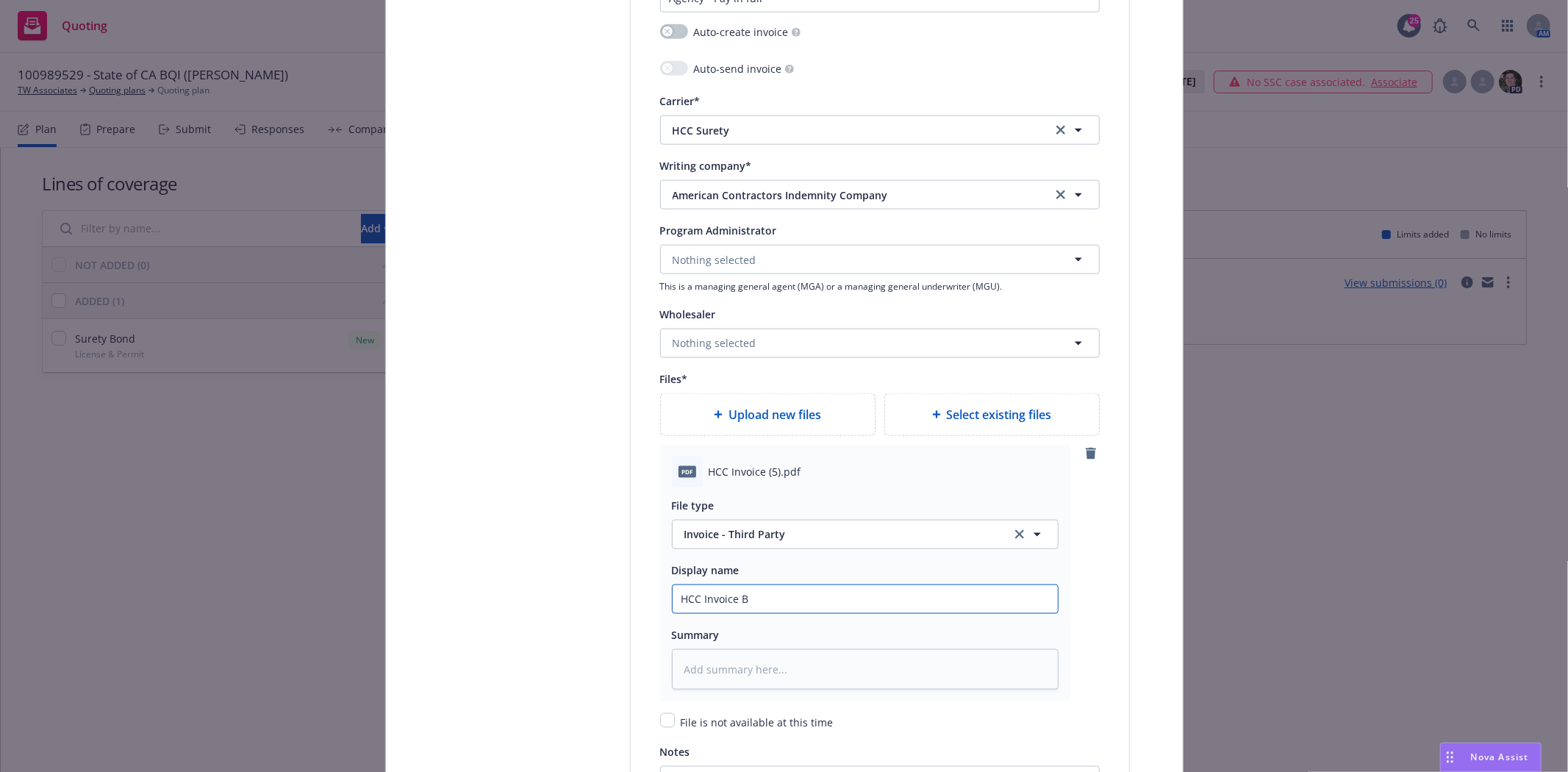
type input "HCC Invoice Bo"
type textarea "x"
type input "HCC Invoice Bon"
type textarea "x"
type input "HCC Invoice Bond"
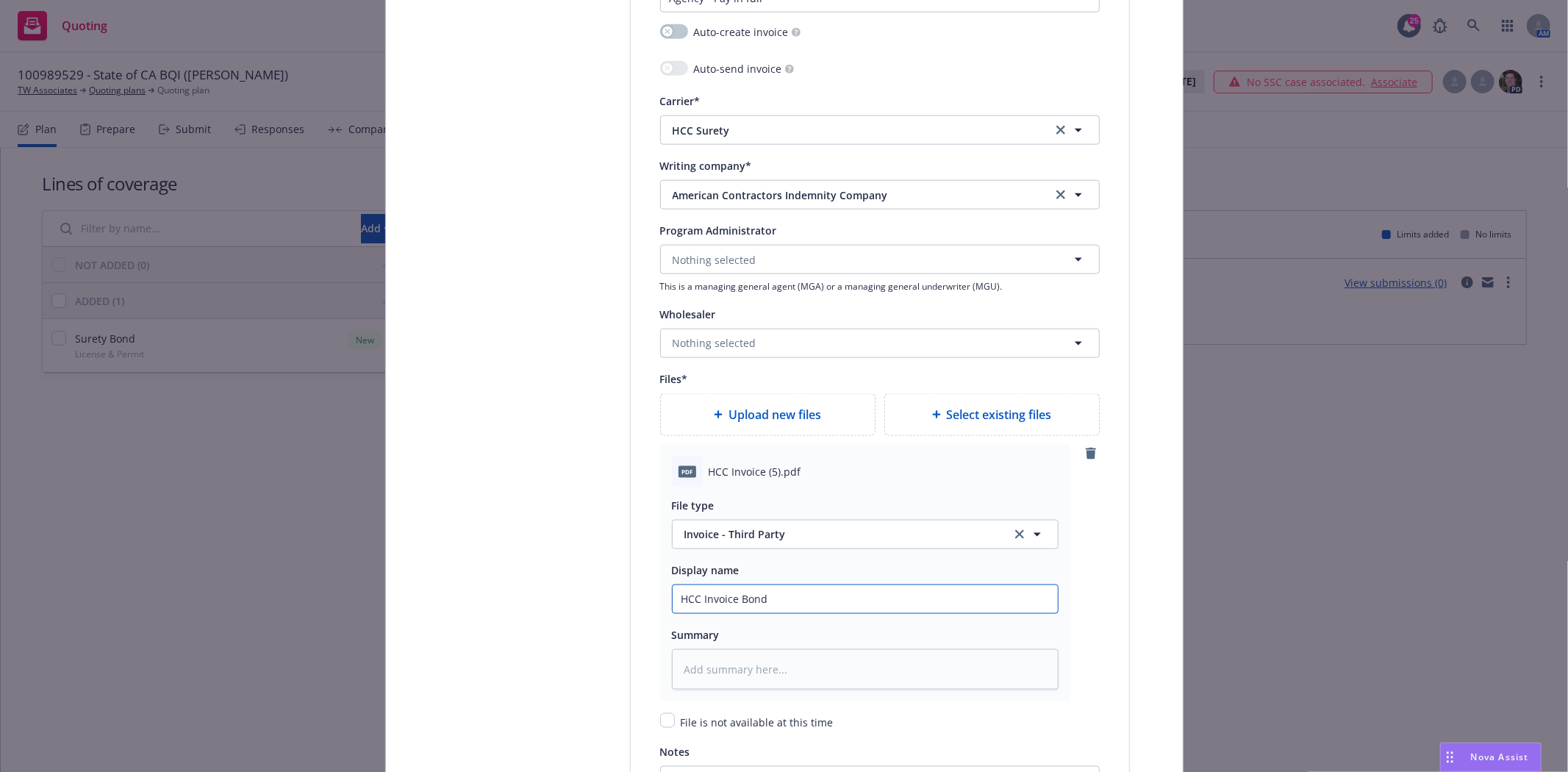
type textarea "x"
type input "HCC Invoice Bond #1"
type textarea "x"
type input "HCC Invoice Bond #10"
type textarea "x"
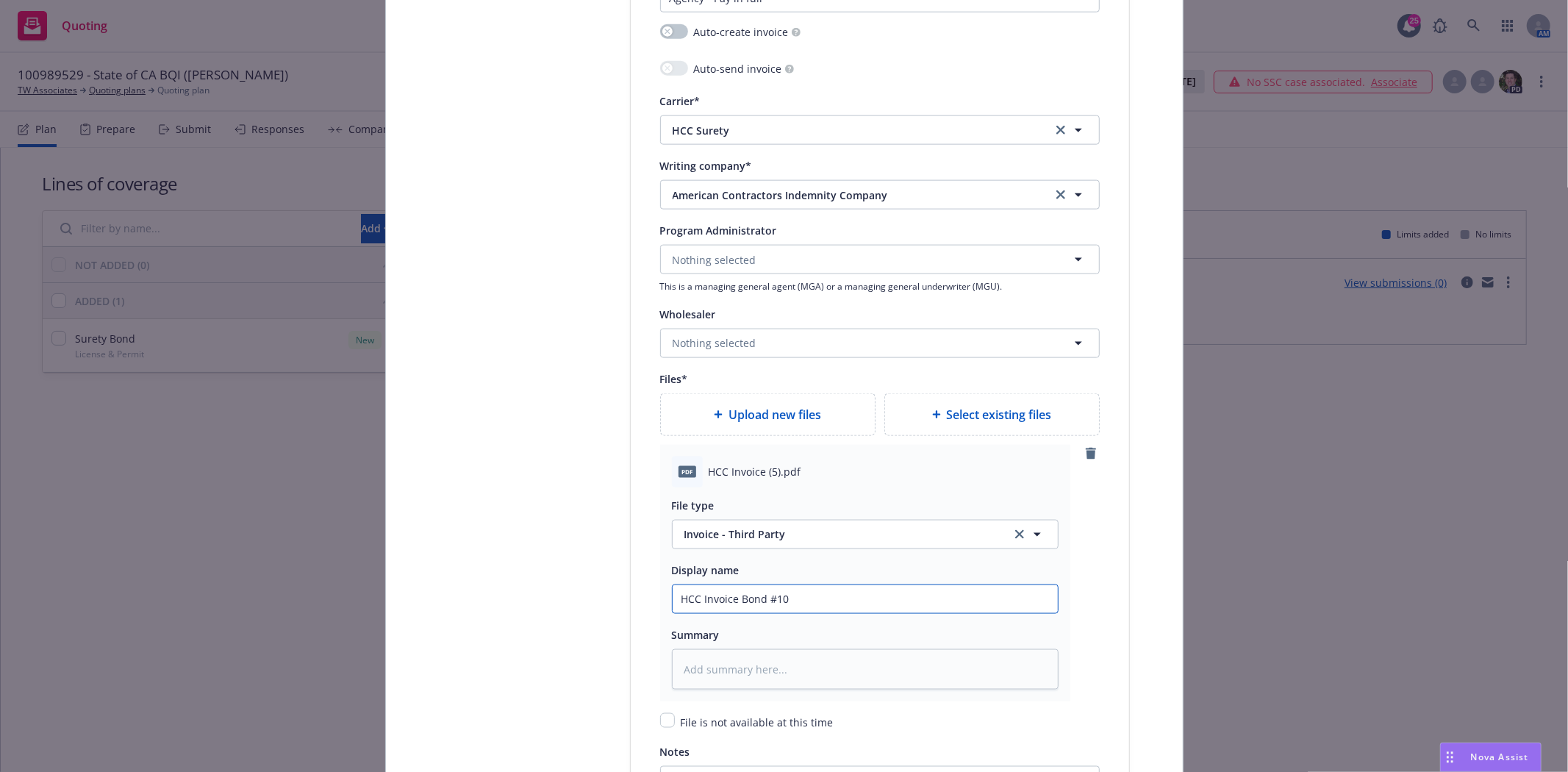
type input "HCC Invoice Bond #100"
type textarea "x"
type input "HCC Invoice Bond #1009"
type textarea "x"
type input "HCC Invoice Bond #10098"
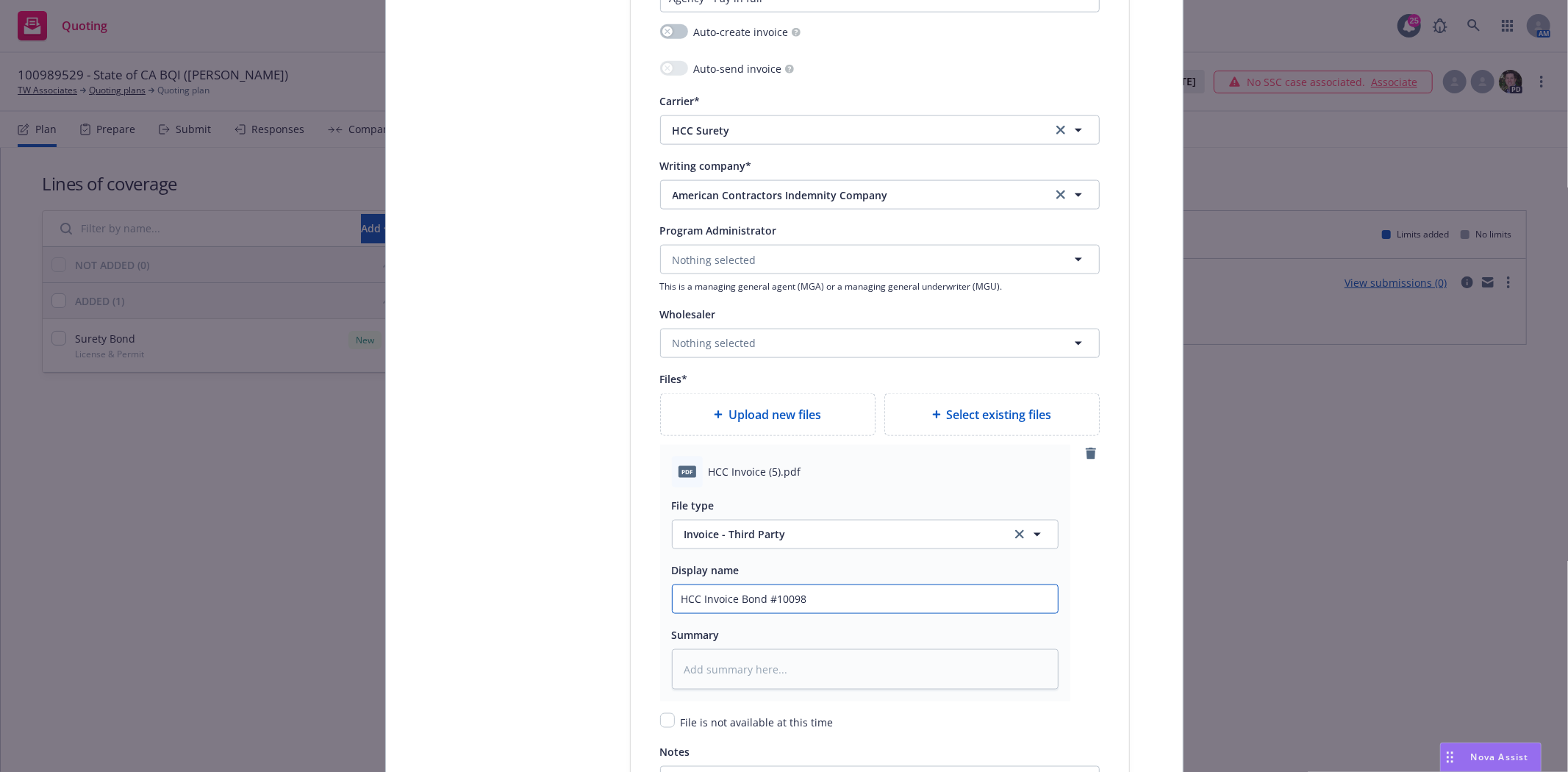
type textarea "x"
type input "HCC Invoice Bond #100989"
type textarea "x"
type input "HCC Invoice Bond #1009895"
type textarea "x"
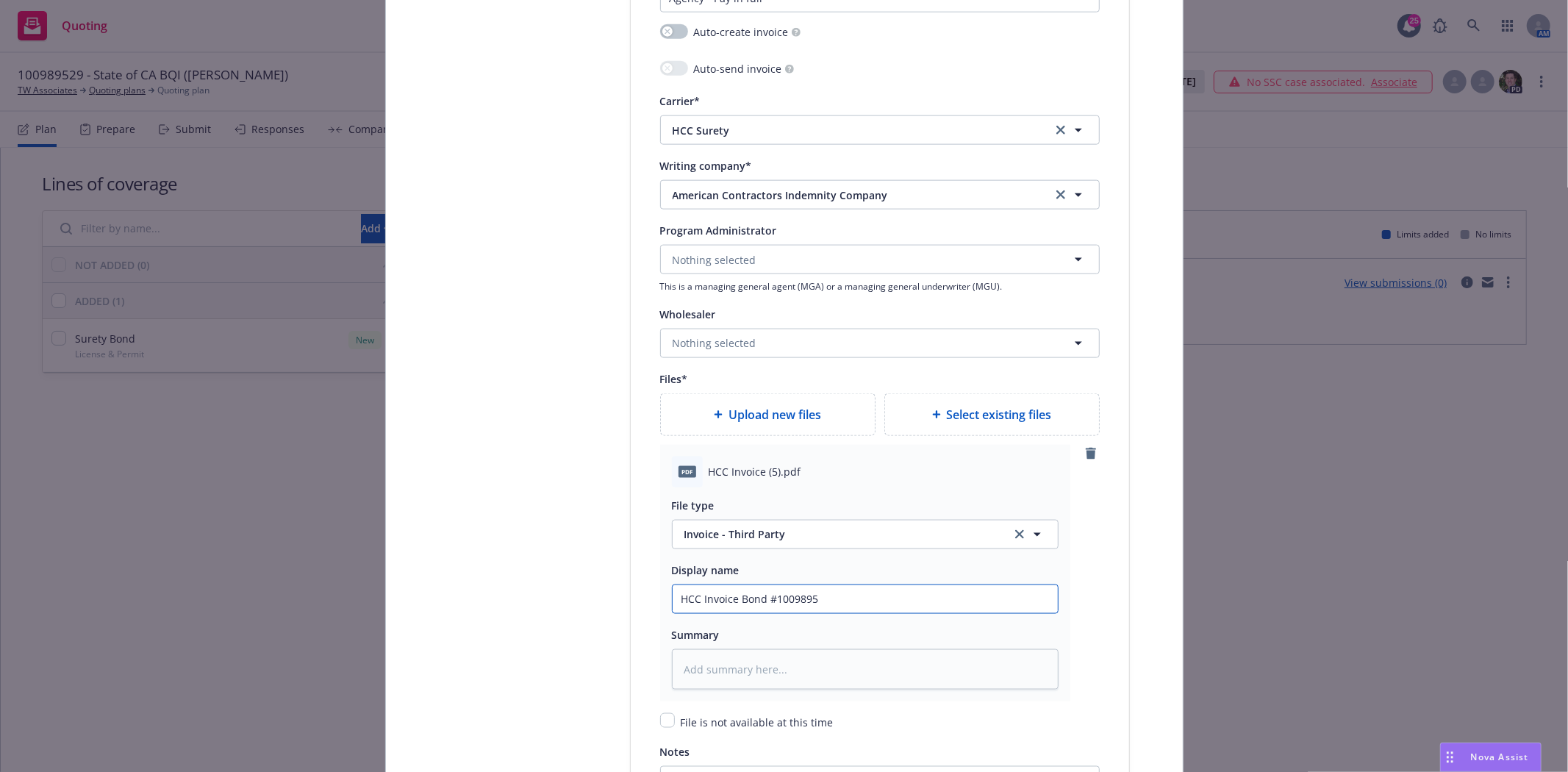
type input "HCC Invoice Bond #10098952"
type textarea "x"
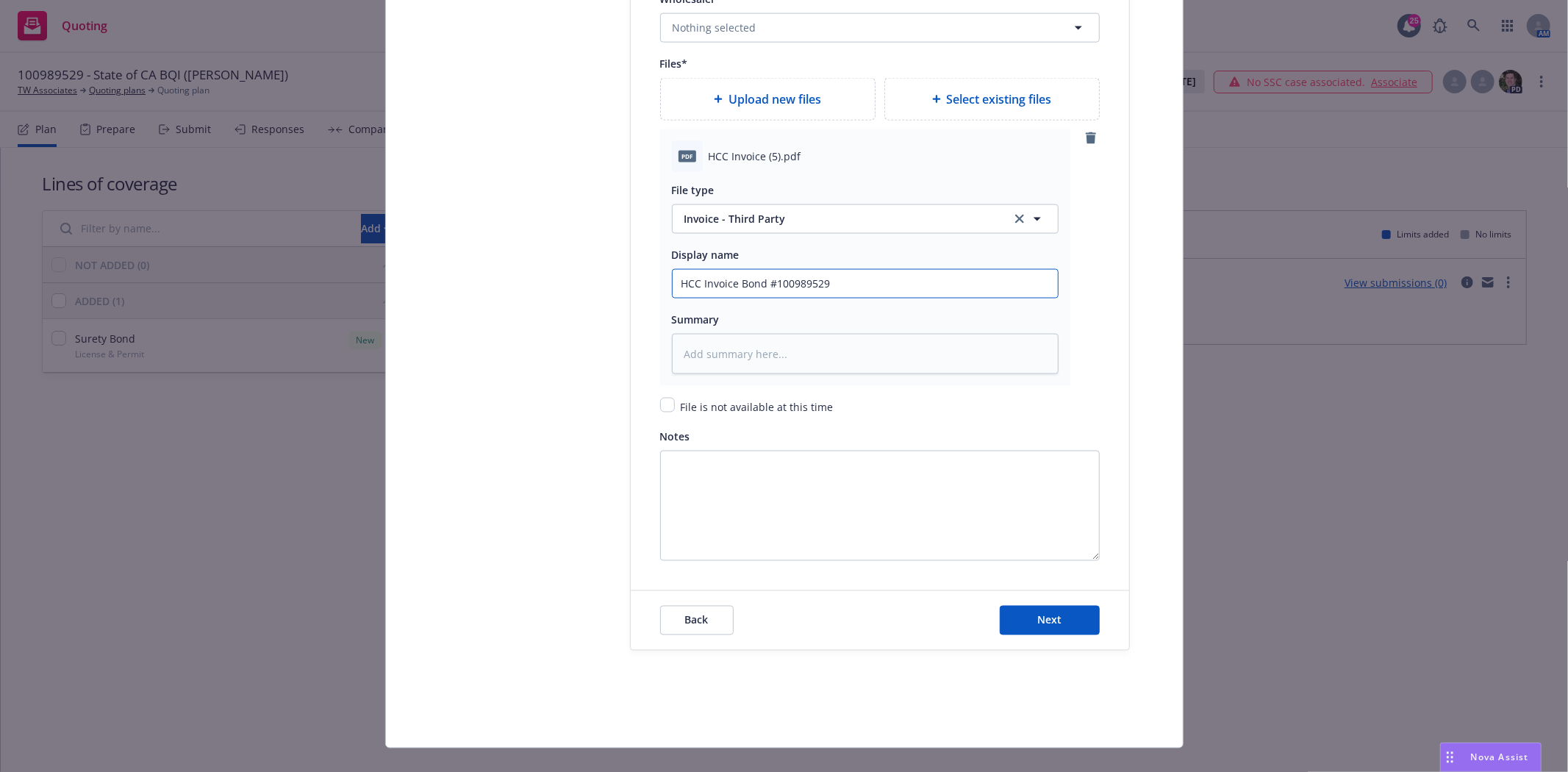
scroll to position [1898, 0]
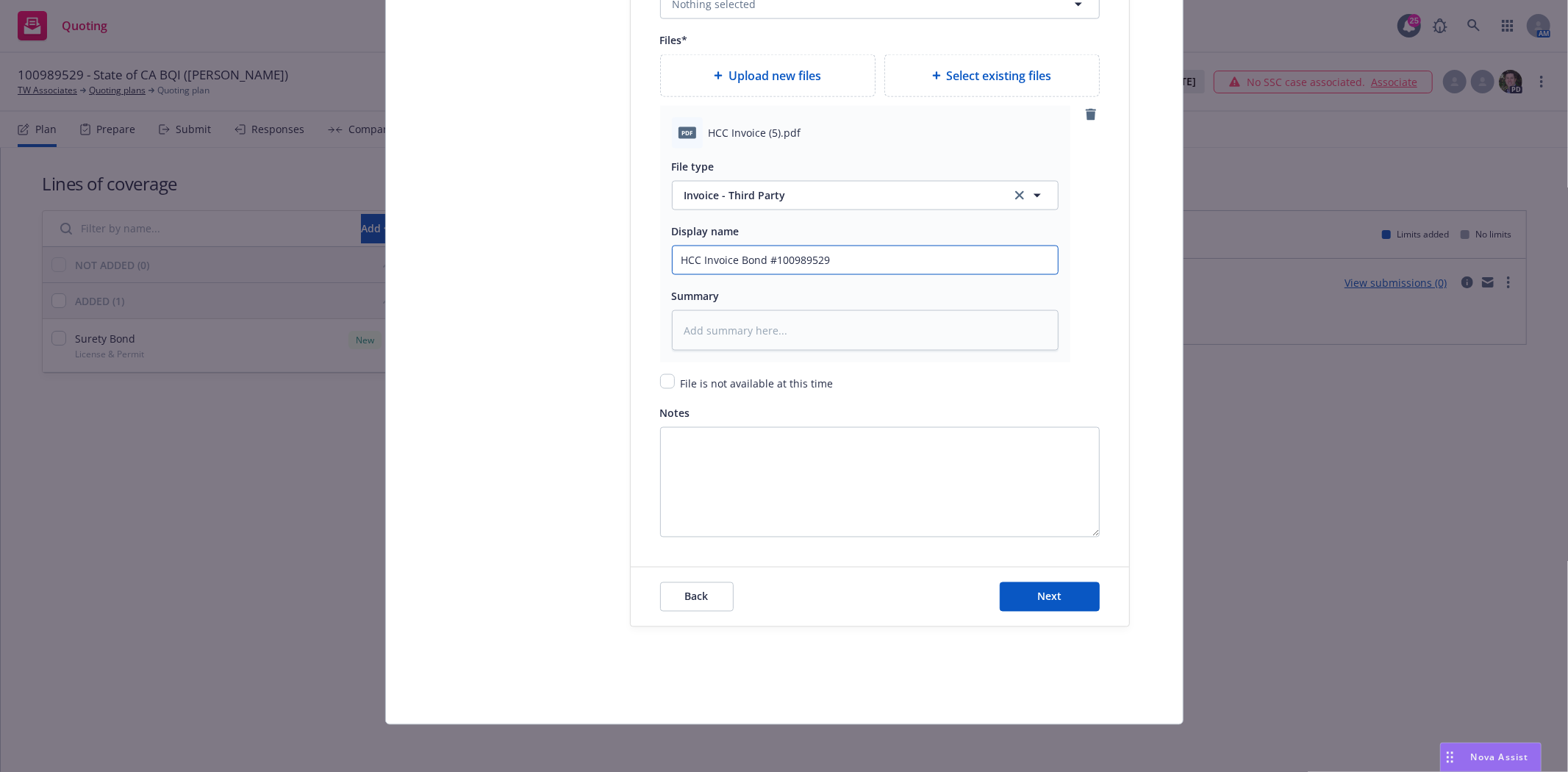
type input "HCC Invoice Bond #100989529"
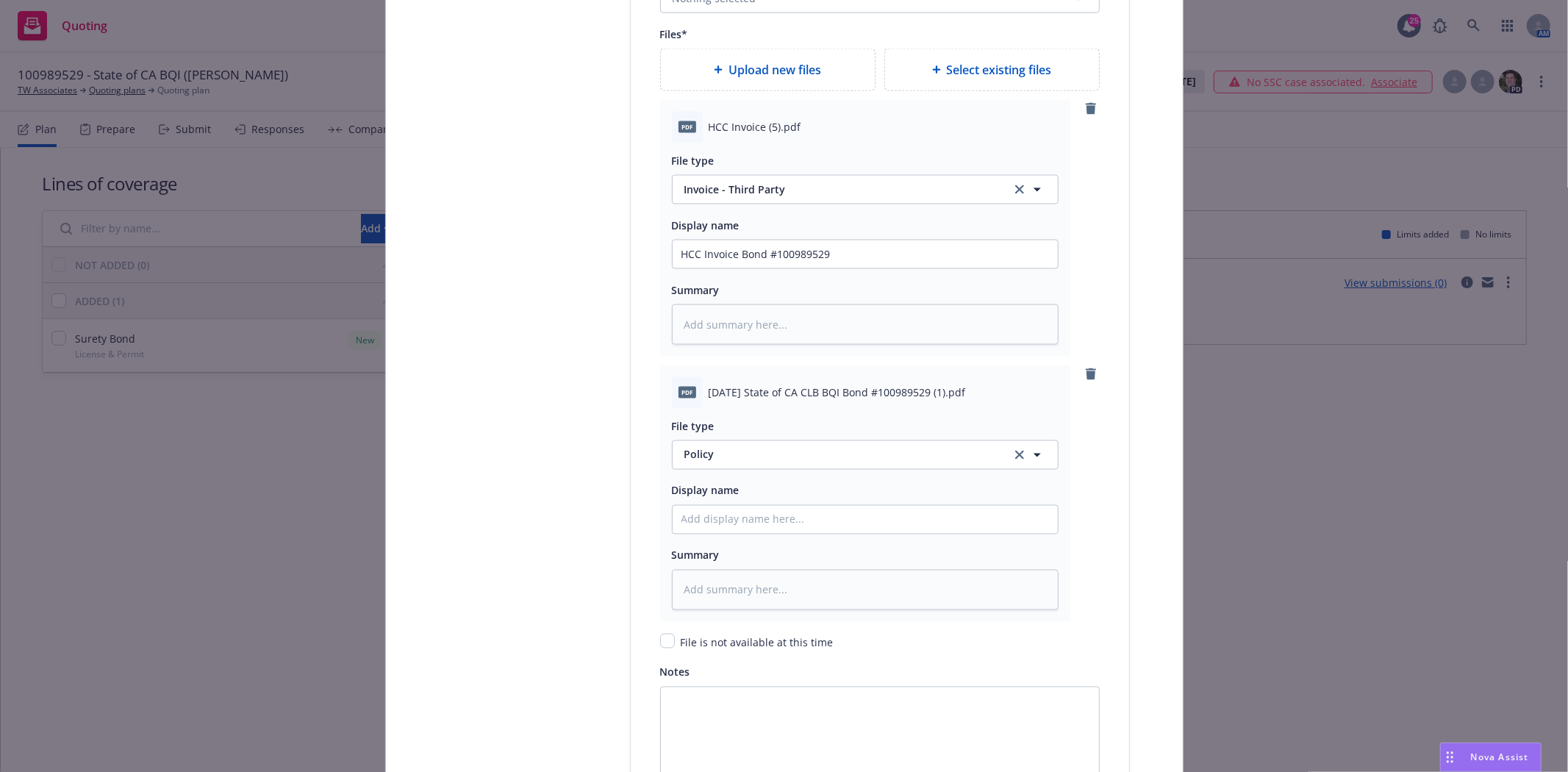
click at [718, 395] on span "2025 09 07 State of CA CLB BQI Bond #100989529 (1).pdf" at bounding box center [837, 392] width 257 height 15
copy span "2025 09 07 State of CA CLB BQI Bond #100989529 (1).pdf"
click at [706, 269] on input "Policy display name" at bounding box center [865, 254] width 385 height 28
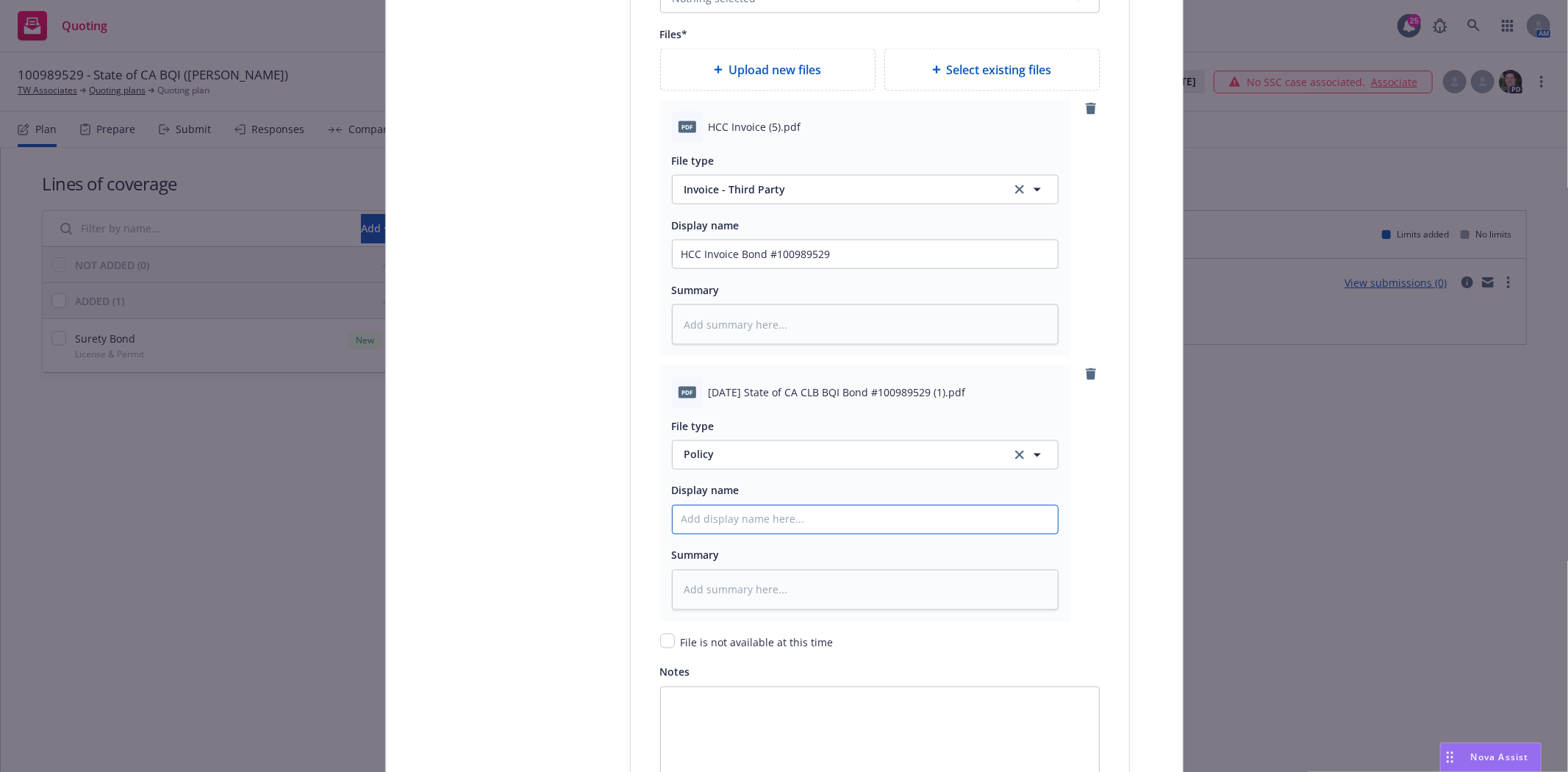
paste input "2025 09 07 State of CA CLB BQI Bond #100989529 (1).pdf"
type textarea "x"
type input "2025 09 07 State of CA CLB BQI Bond #100989529 (1).pdf"
type textarea "x"
type input "2025 09 07 State of CA CLB BQI Bond #100989529 (1).pd"
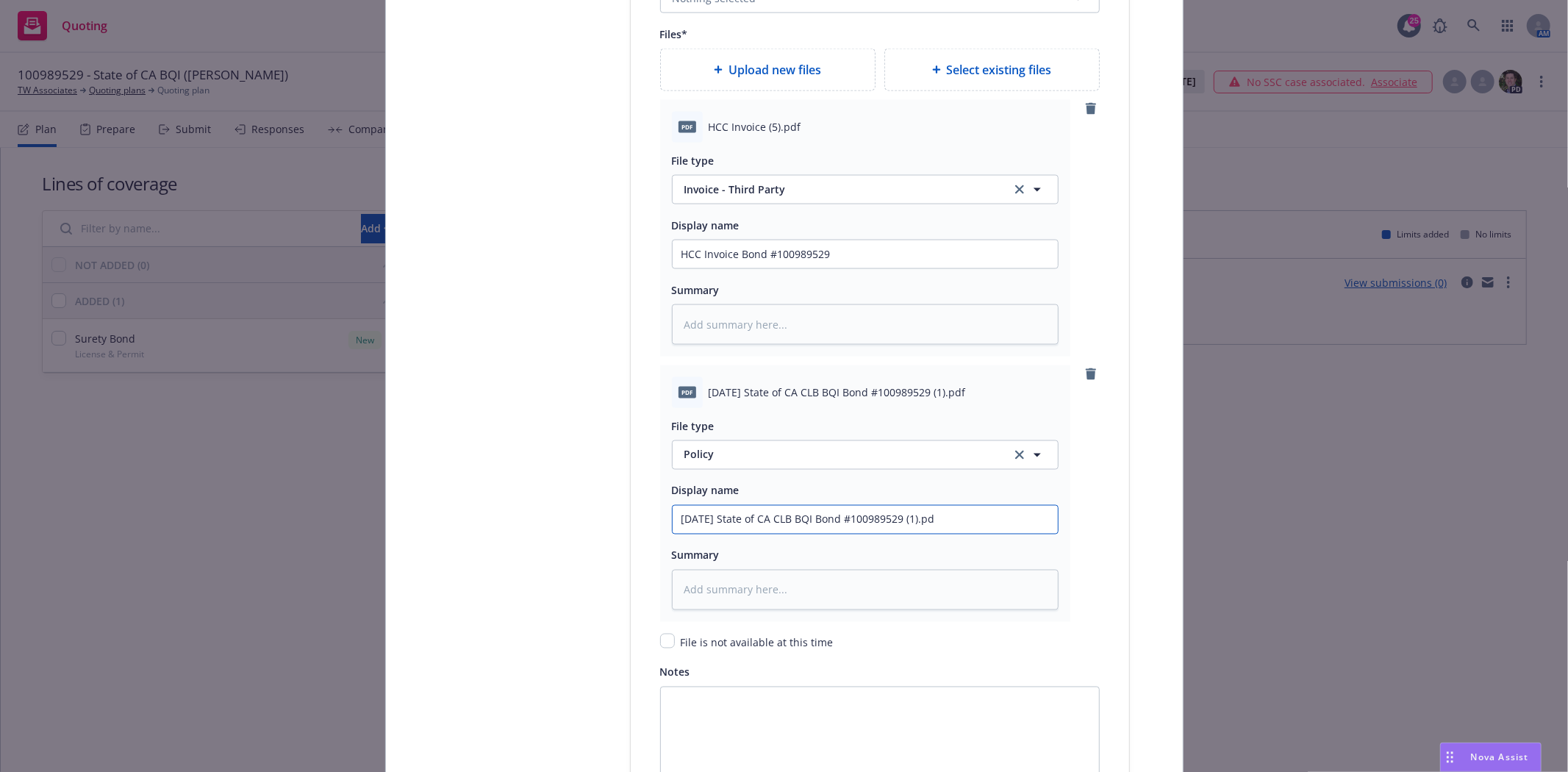
type textarea "x"
type input "2025 09 07 State of CA CLB BQI Bond #100989529 (1).p"
type textarea "x"
type input "2025 09 07 State of CA CLB BQI Bond #100989529 (1)."
type textarea "x"
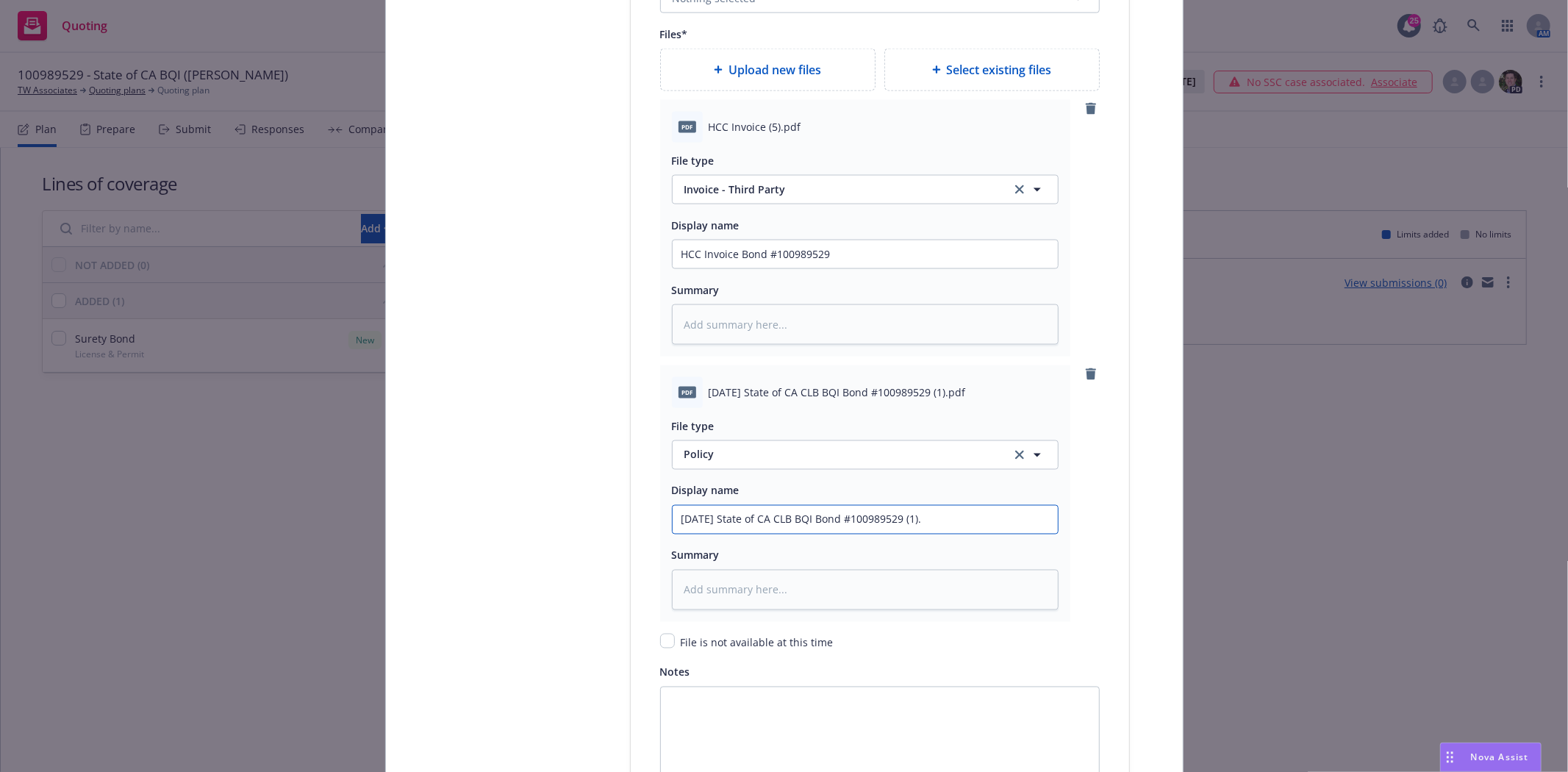
type input "2025 09 07 State of CA CLB BQI Bond #100989529 (1)"
type textarea "x"
type input "2025 09 07 State of CA CLB BQI Bond #100989529 (1"
type textarea "x"
type input "2025 09 07 State of CA CLB BQI Bond #100989529 ("
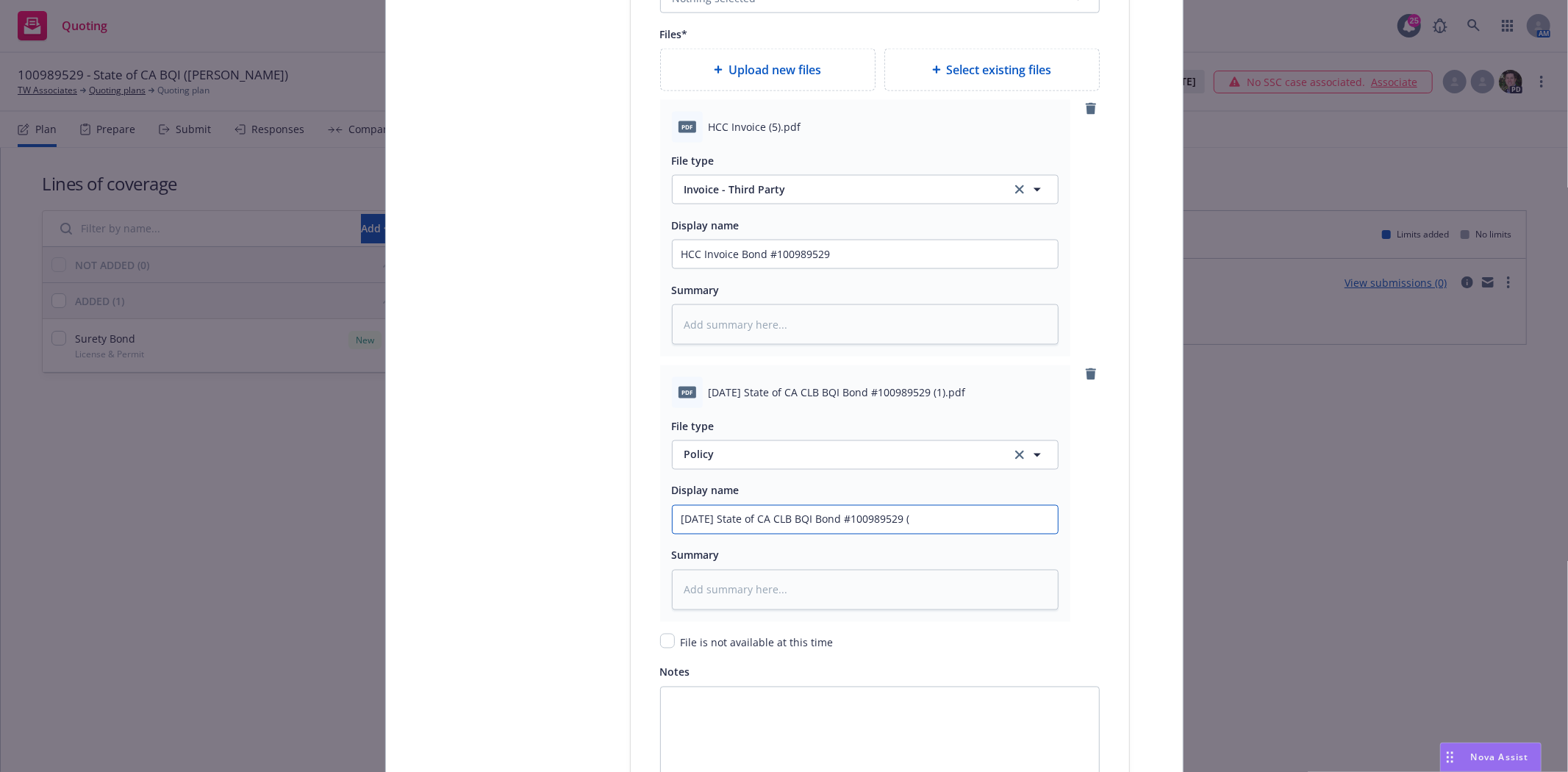
type textarea "x"
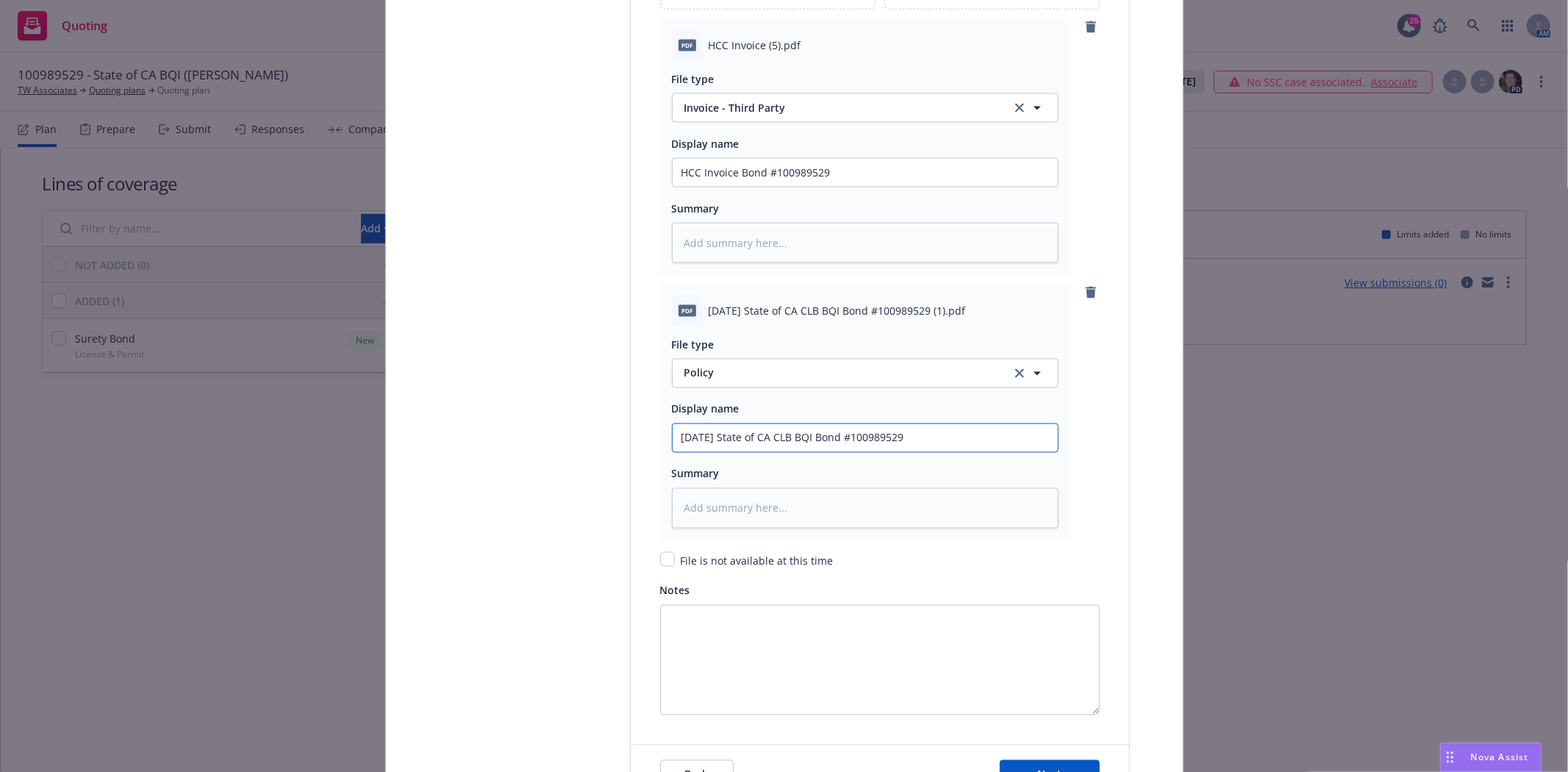
scroll to position [2061, 0]
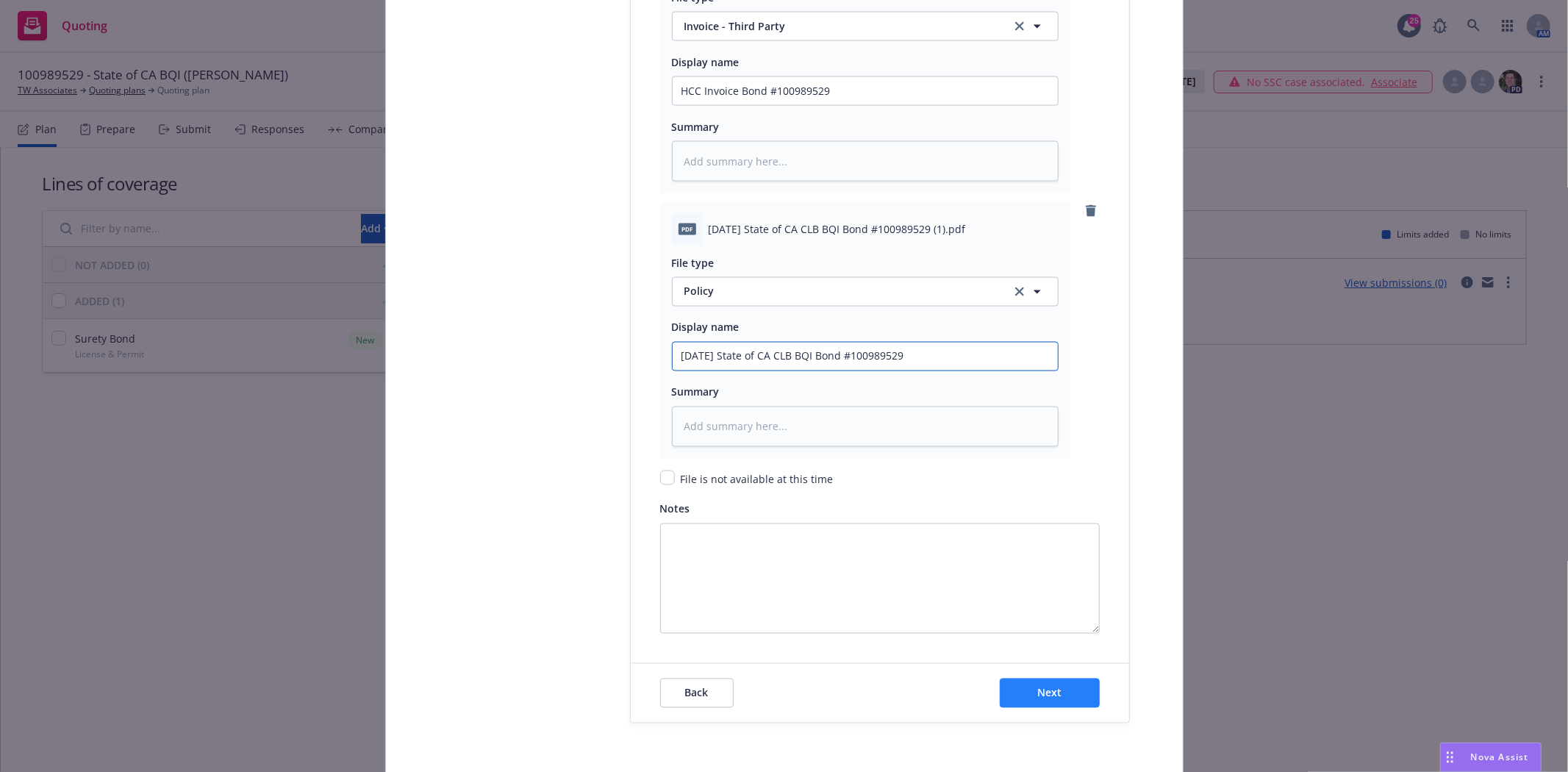
type input "2025 09 07 State of CA CLB BQI Bond #100989529"
click at [1042, 696] on span "Next" at bounding box center [1049, 693] width 24 height 14
type textarea "x"
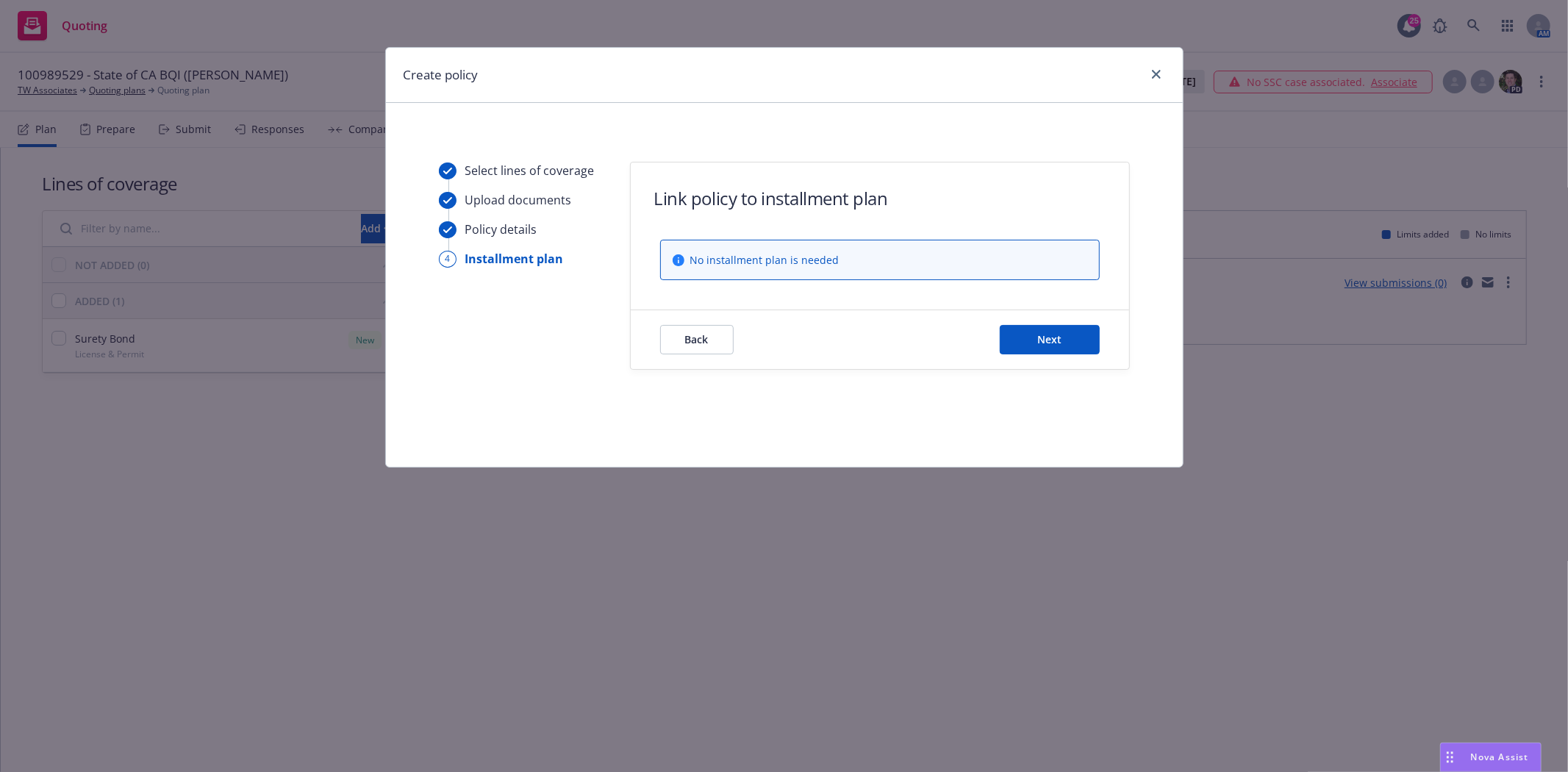
scroll to position [0, 0]
click at [1085, 332] on button "Next" at bounding box center [1050, 340] width 100 height 29
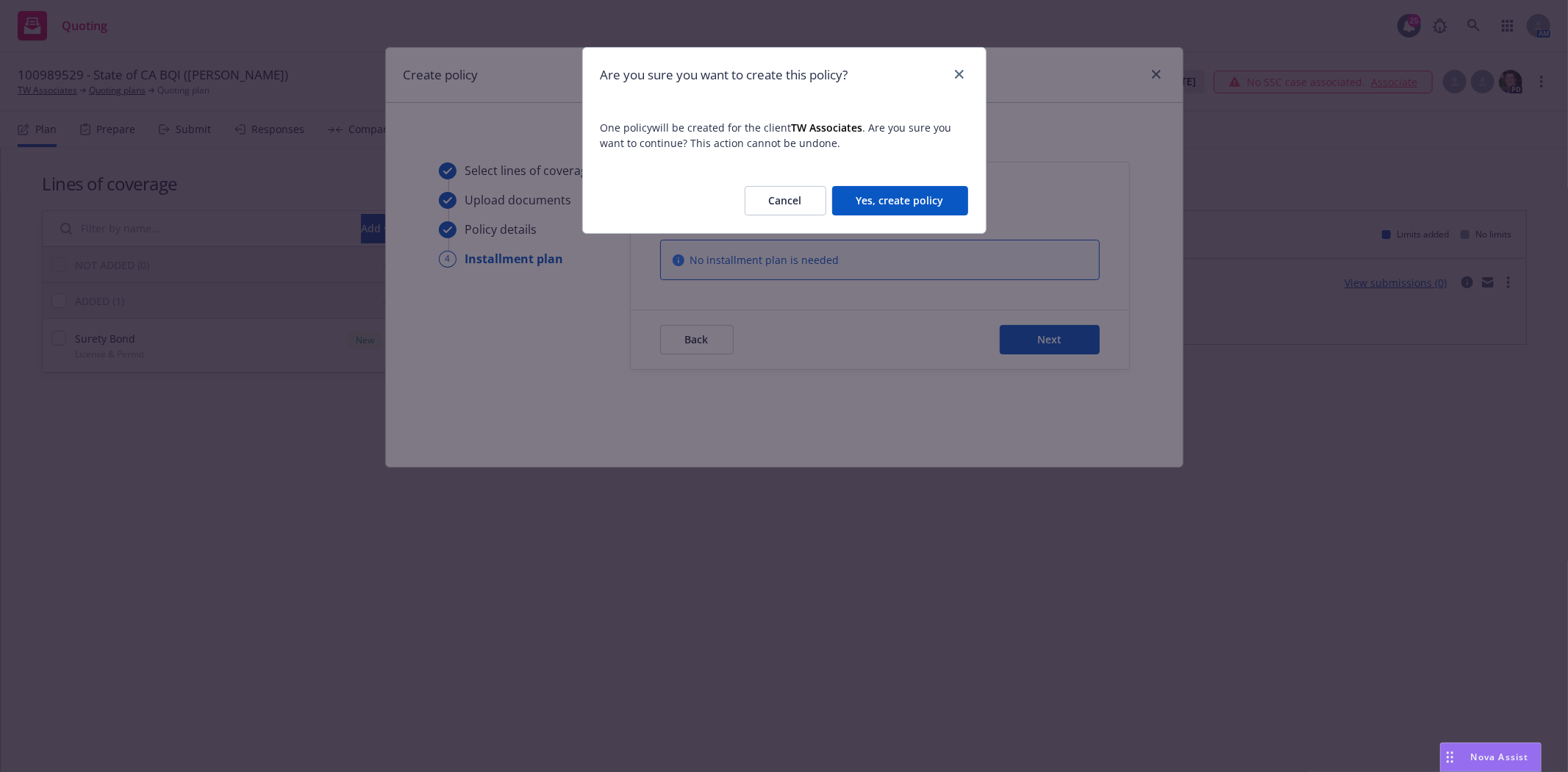
click at [924, 214] on button "Yes, create policy" at bounding box center [900, 201] width 136 height 29
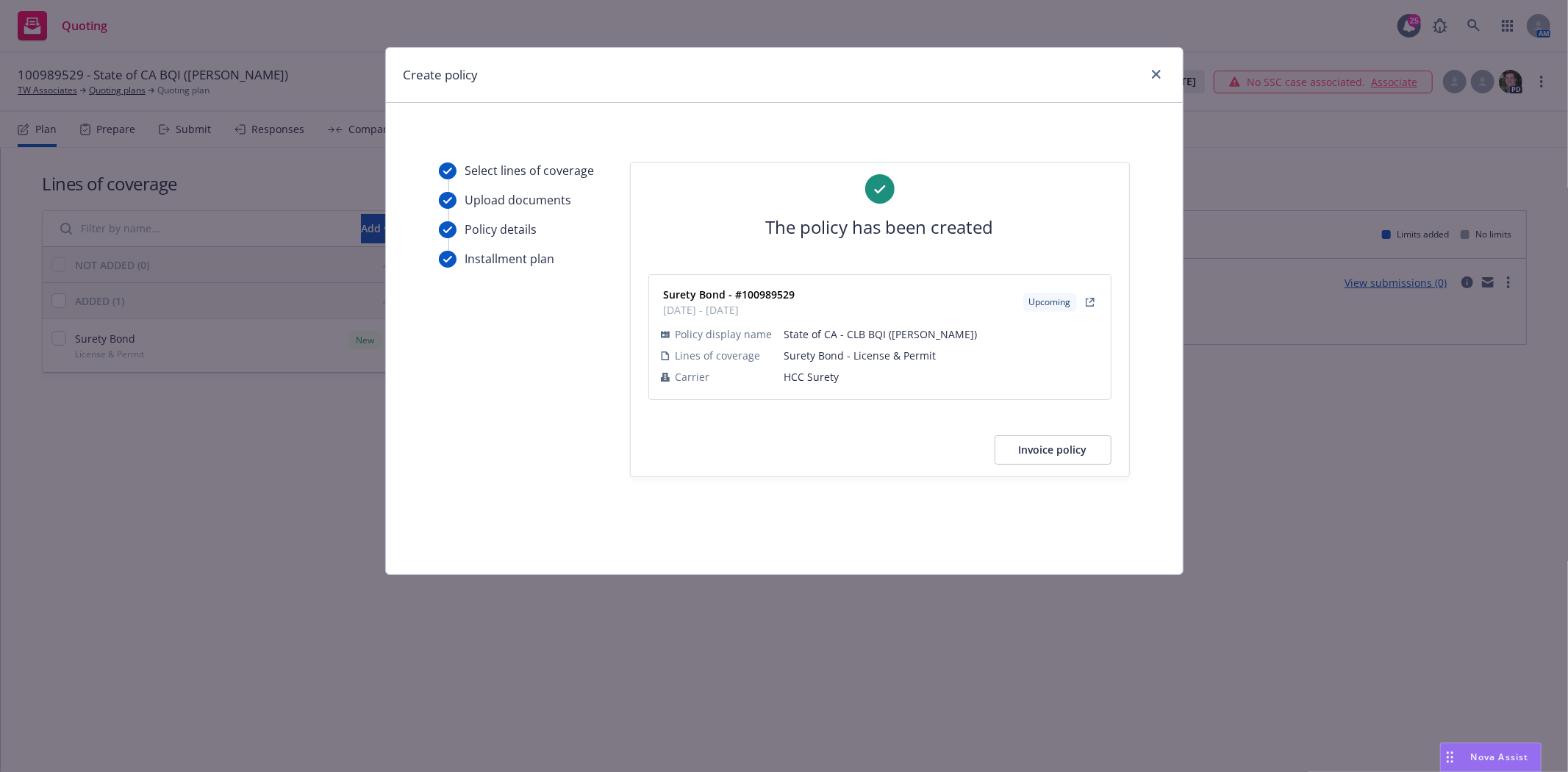
click at [1074, 460] on button "Invoice policy" at bounding box center [1053, 450] width 117 height 29
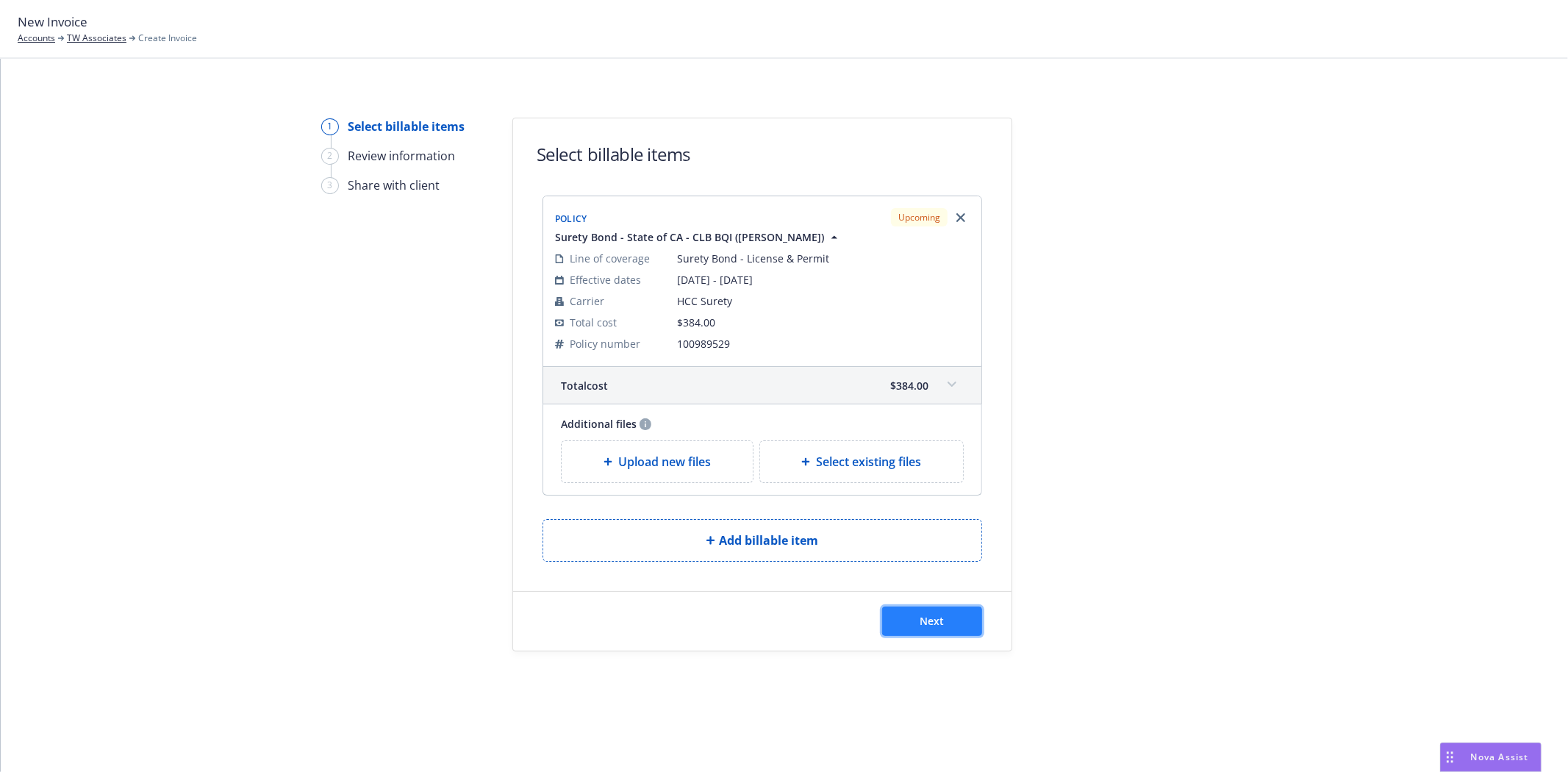
click at [916, 620] on button "Next" at bounding box center [932, 621] width 100 height 29
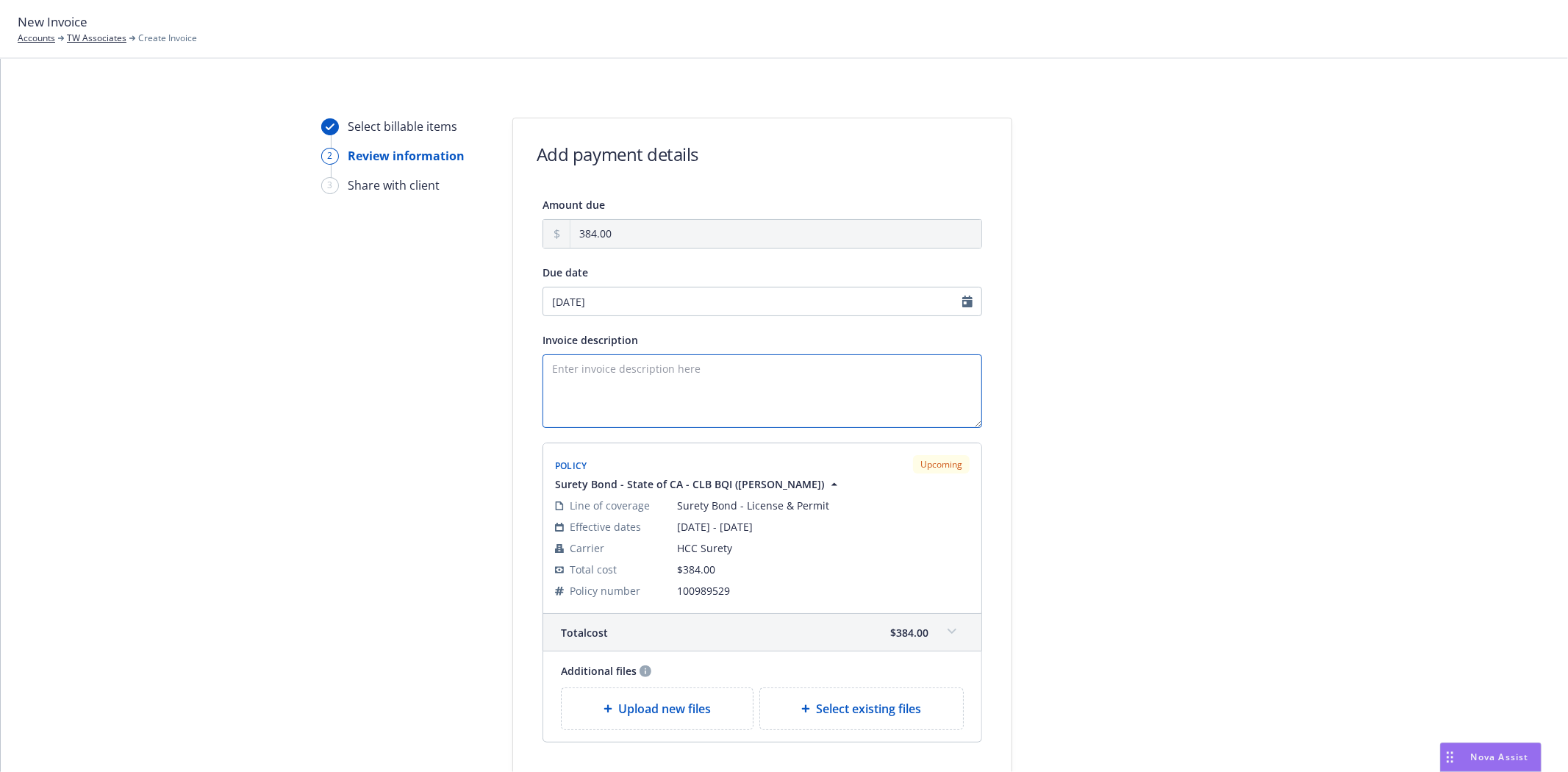
click at [652, 415] on textarea "Invoice description" at bounding box center [762, 391] width 440 height 73
type textarea "O"
click at [726, 383] on textarea "Principal: Richard" at bounding box center [762, 391] width 440 height 73
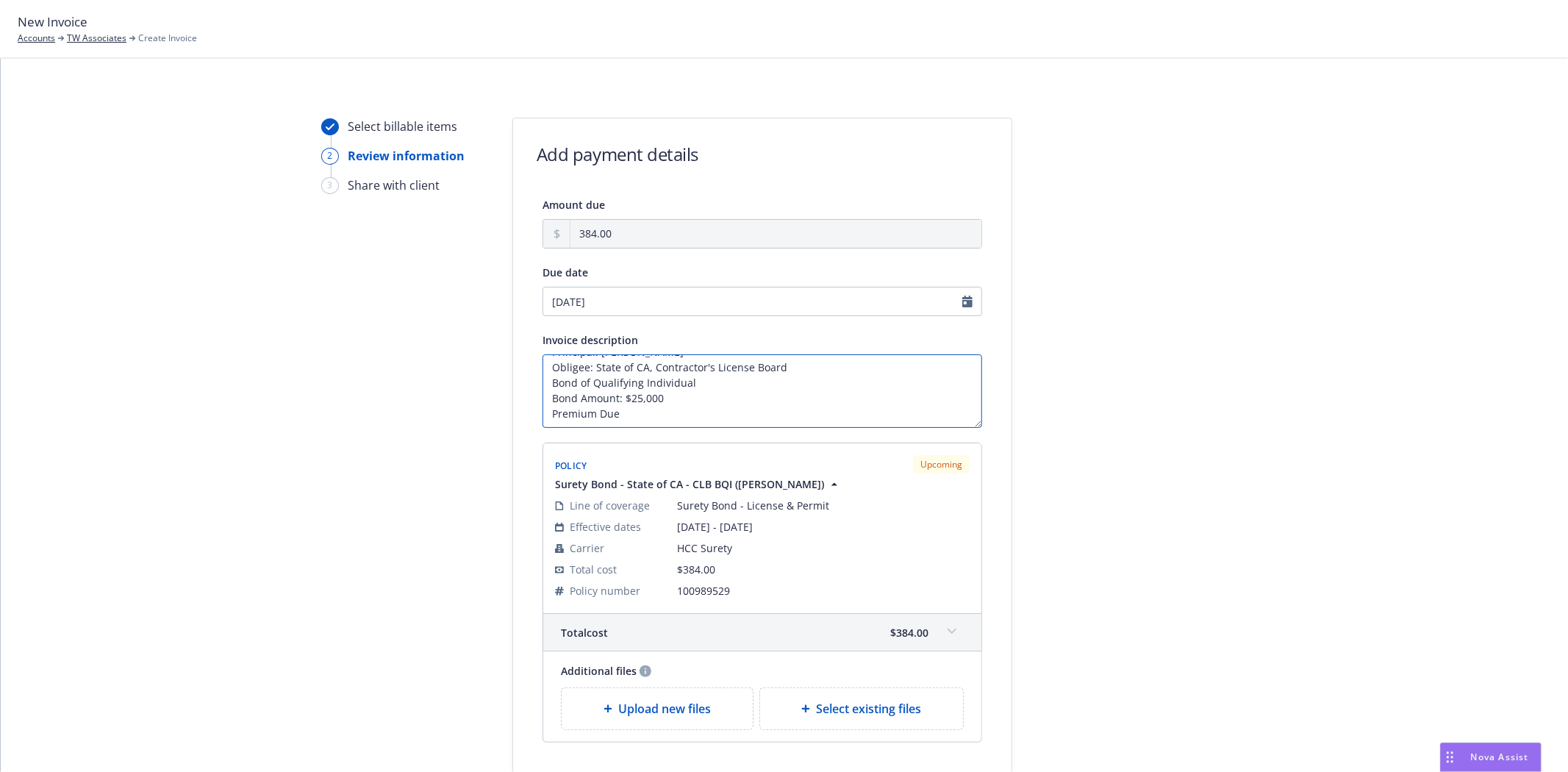
type textarea "Principal: Richard James Gnandt Obligee: State of CA, Contractor's License Boar…"
click at [1071, 499] on div at bounding box center [1144, 475] width 206 height 715
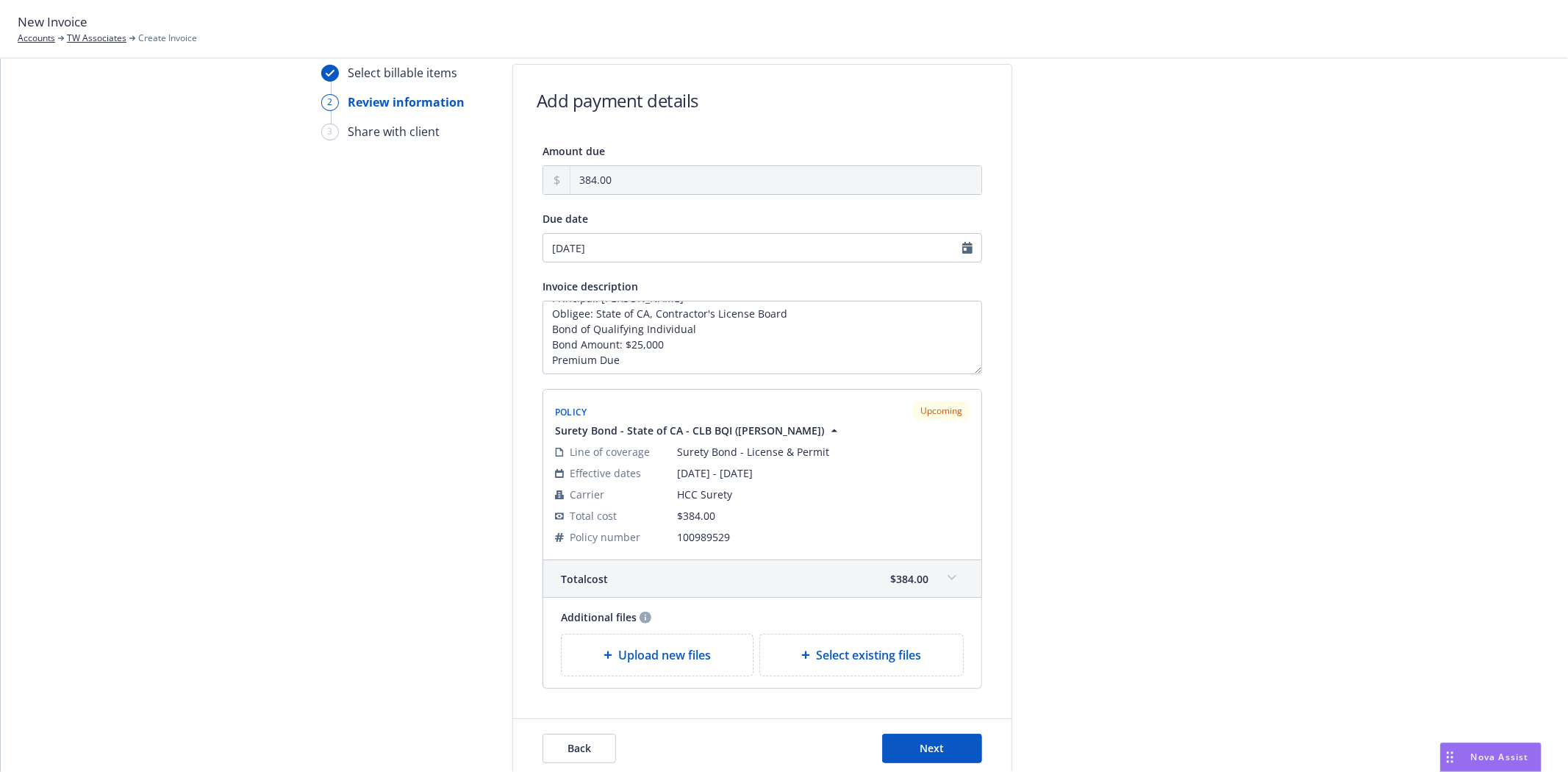
scroll to position [82, 0]
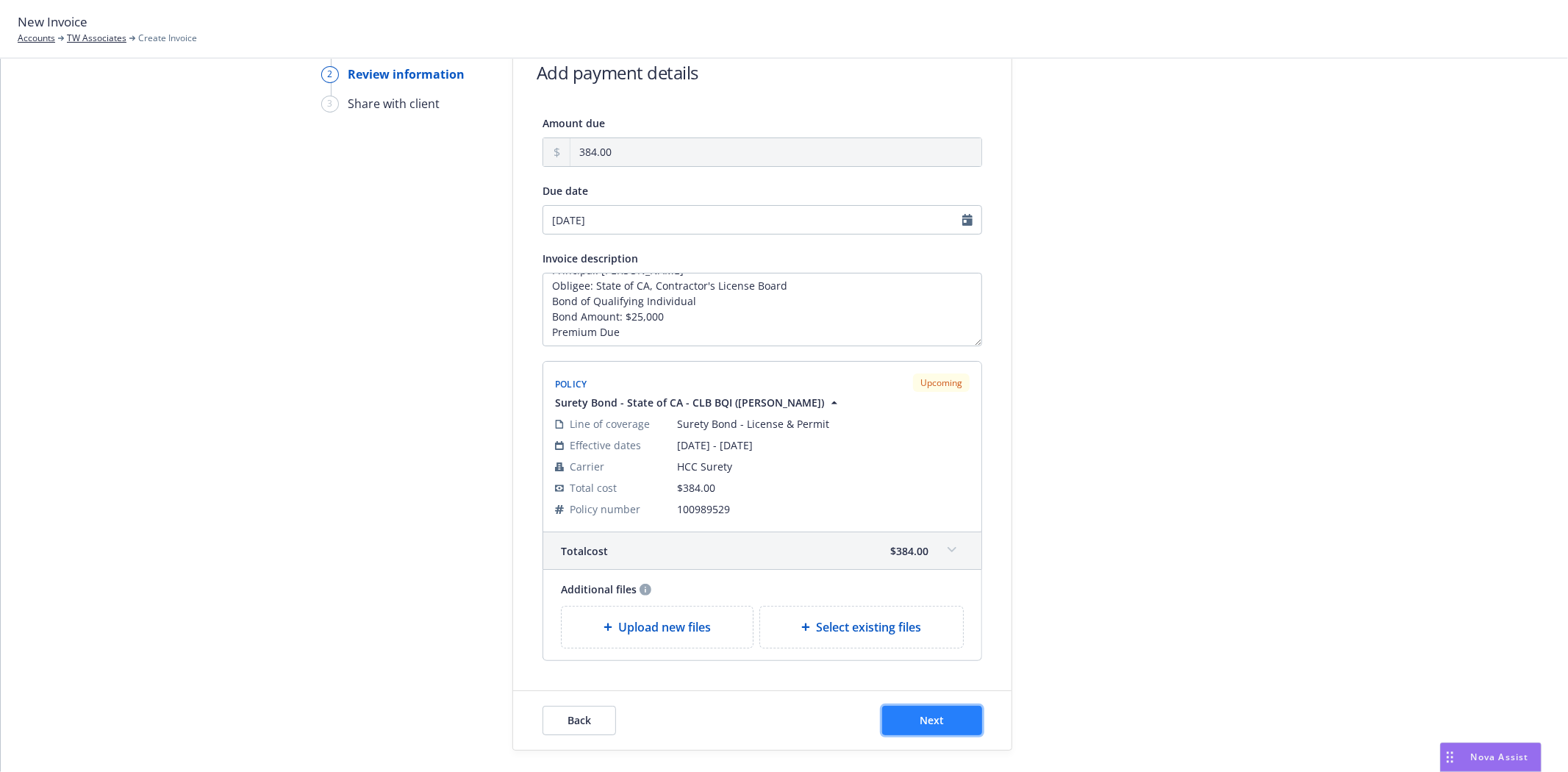
click at [927, 716] on span "Next" at bounding box center [932, 720] width 24 height 14
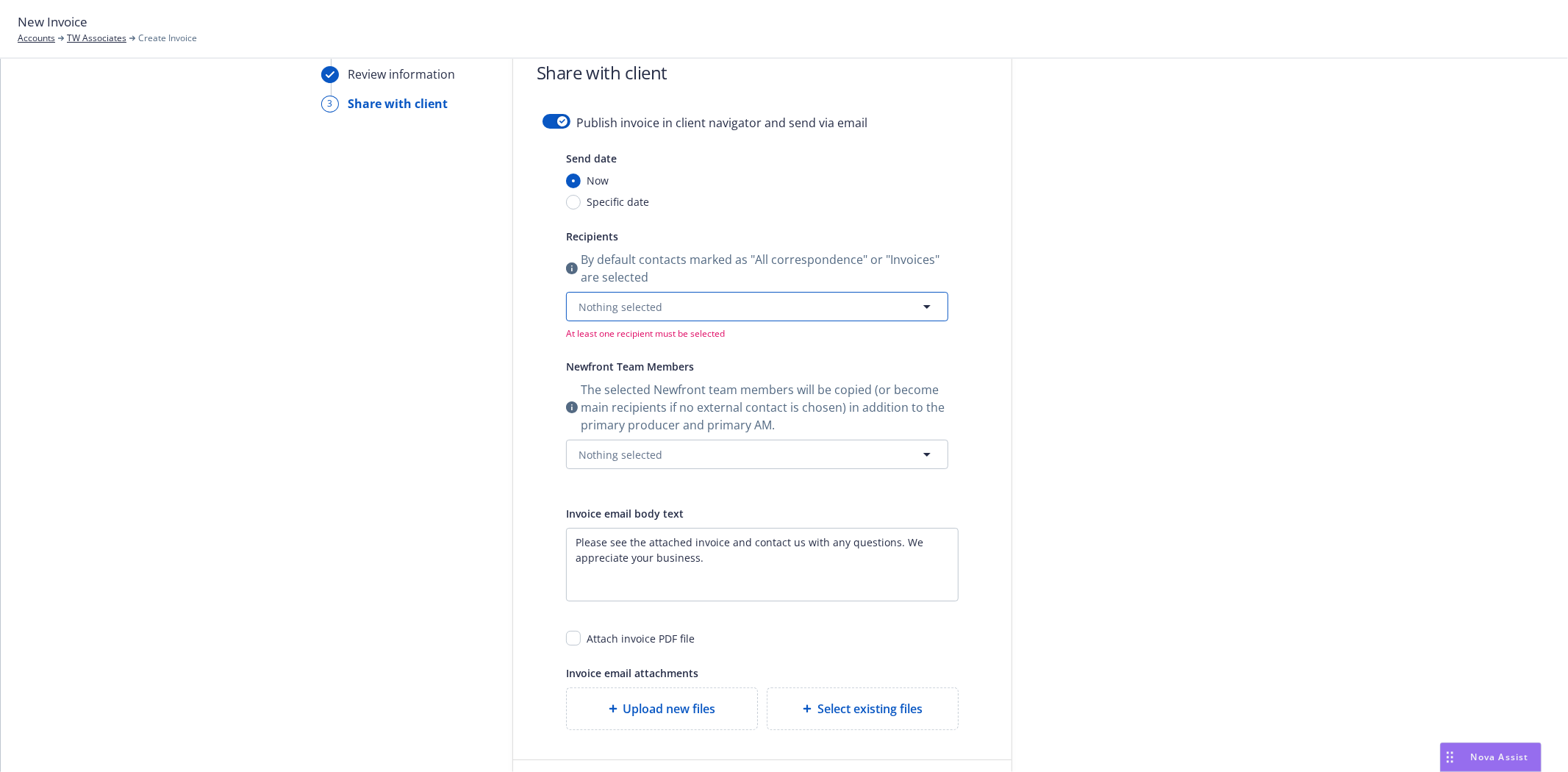
click at [628, 311] on span "Nothing selected" at bounding box center [620, 307] width 84 height 15
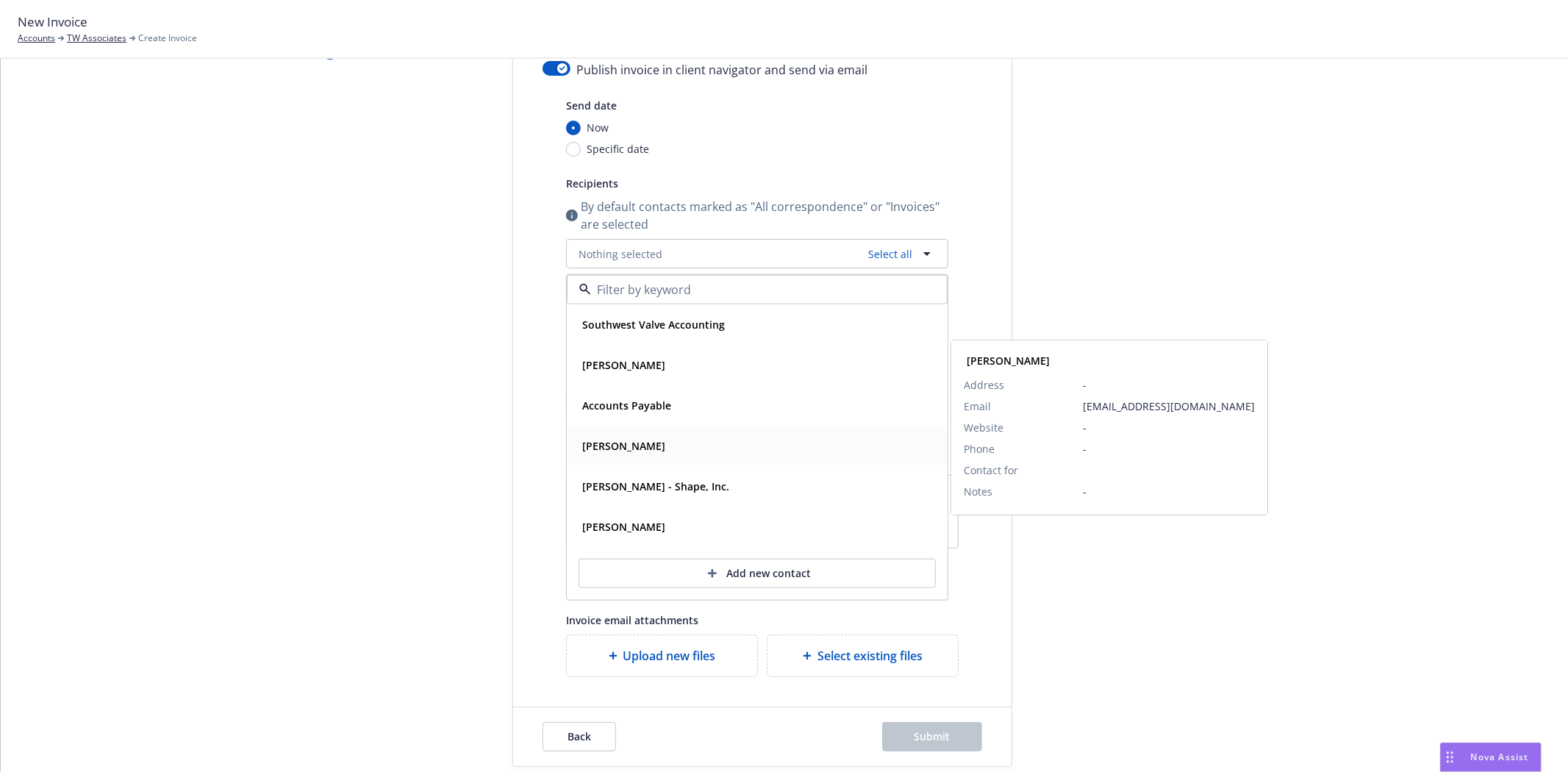
scroll to position [163, 0]
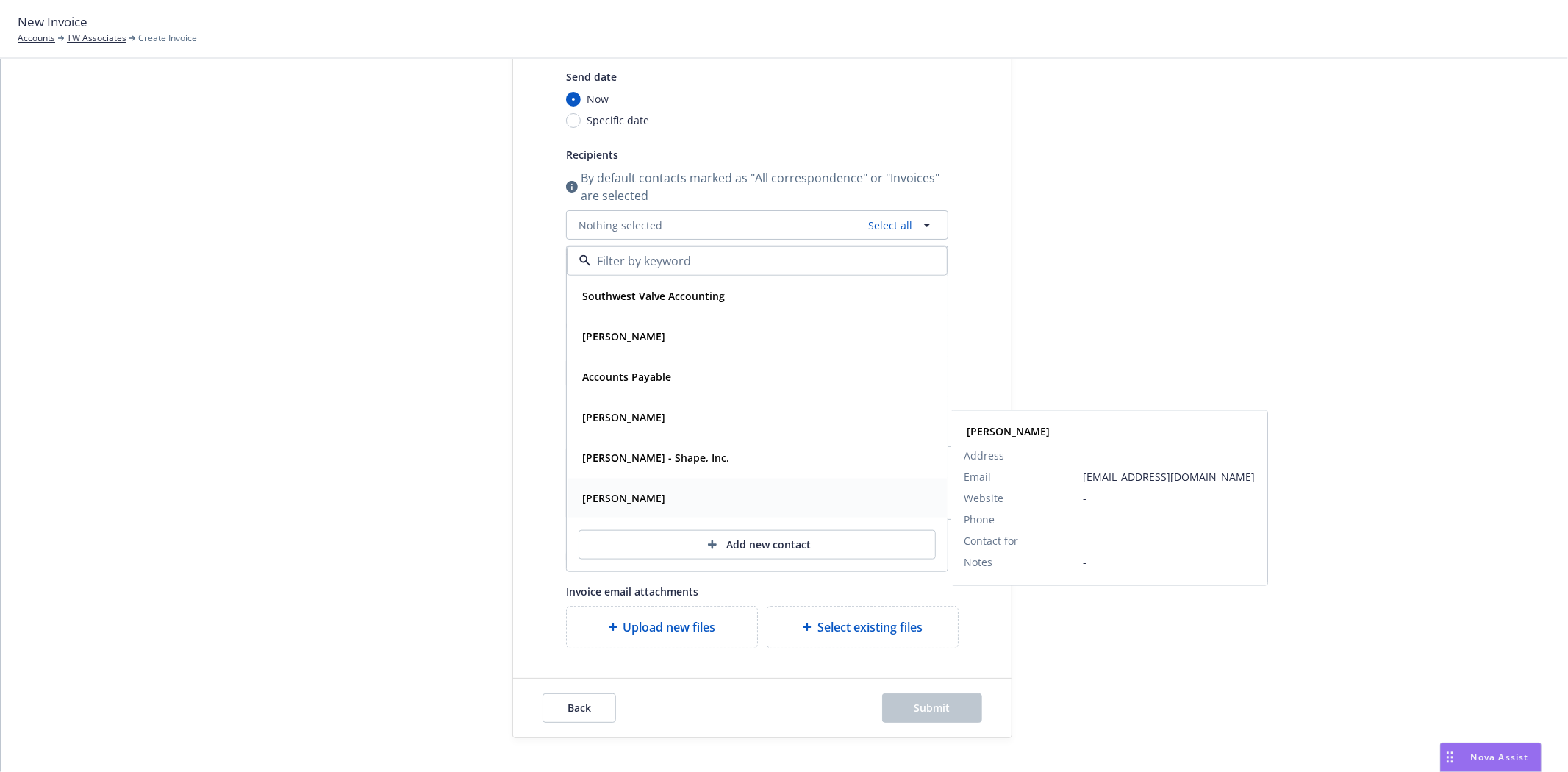
click at [627, 498] on strong "Dianna Solis" at bounding box center [624, 498] width 83 height 14
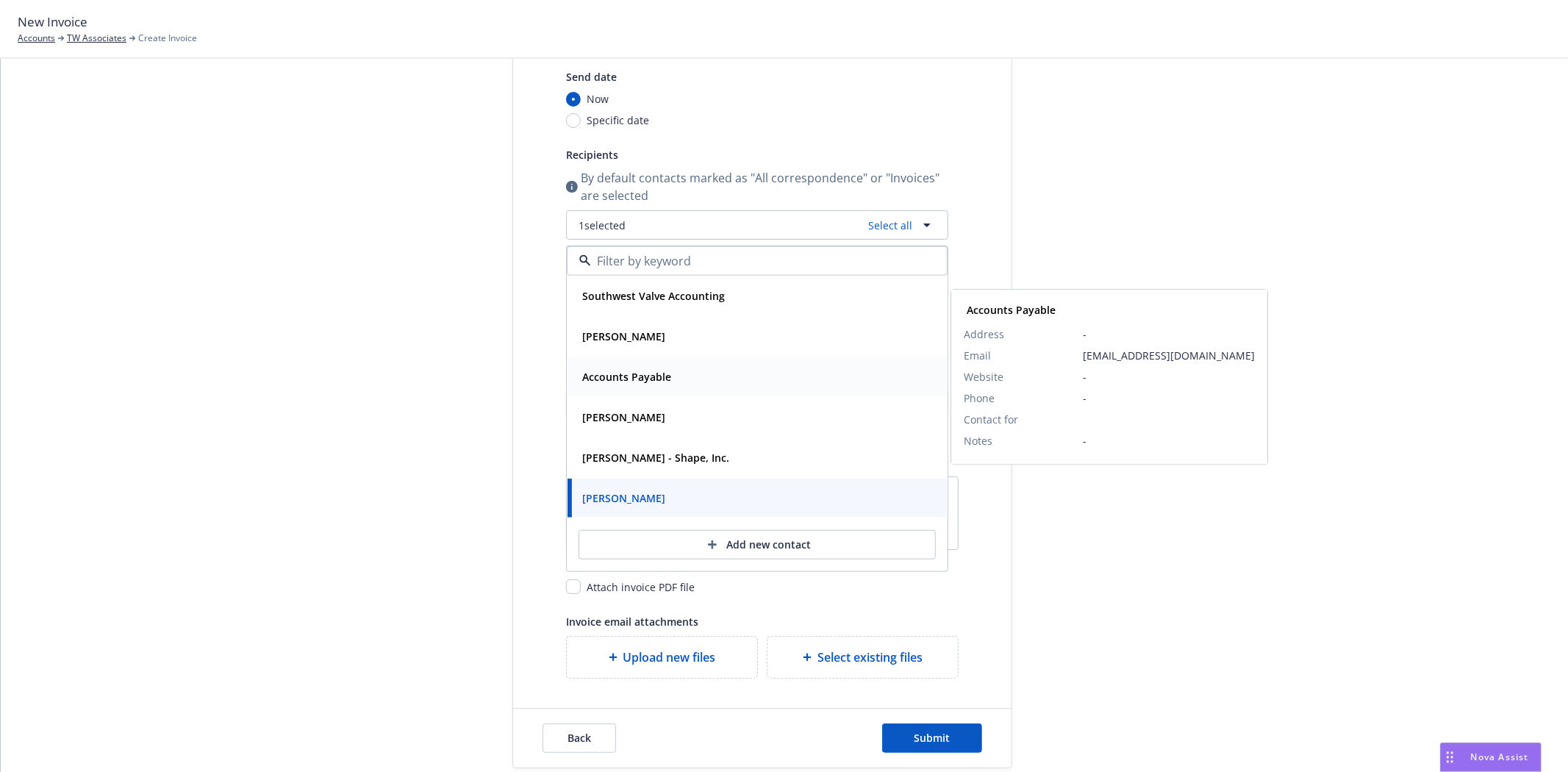
click at [634, 375] on strong "Accounts Payable" at bounding box center [627, 377] width 89 height 14
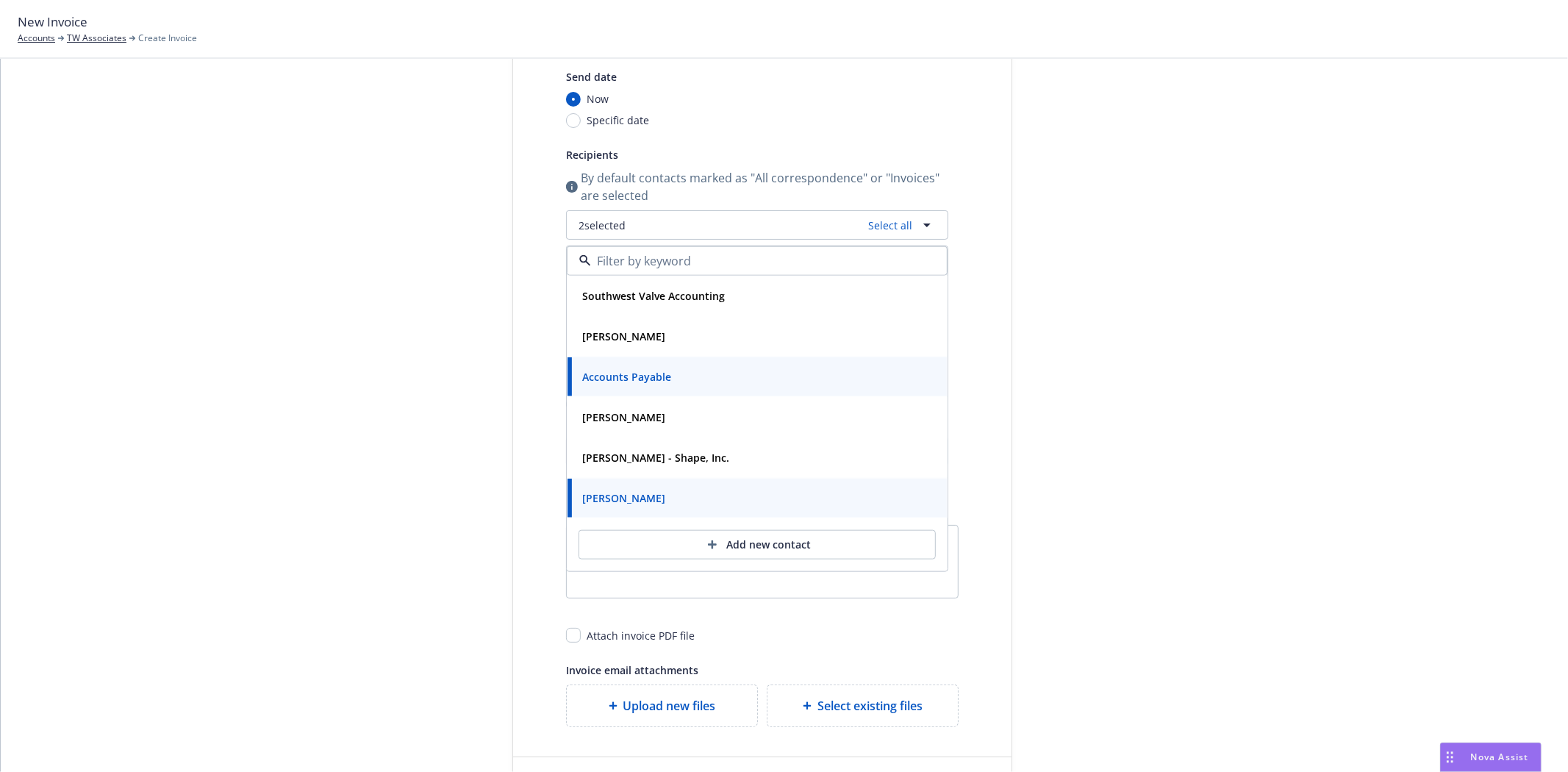
click at [241, 381] on div "Select billable items Review information 3 Share with client Share with client …" at bounding box center [784, 386] width 1532 height 863
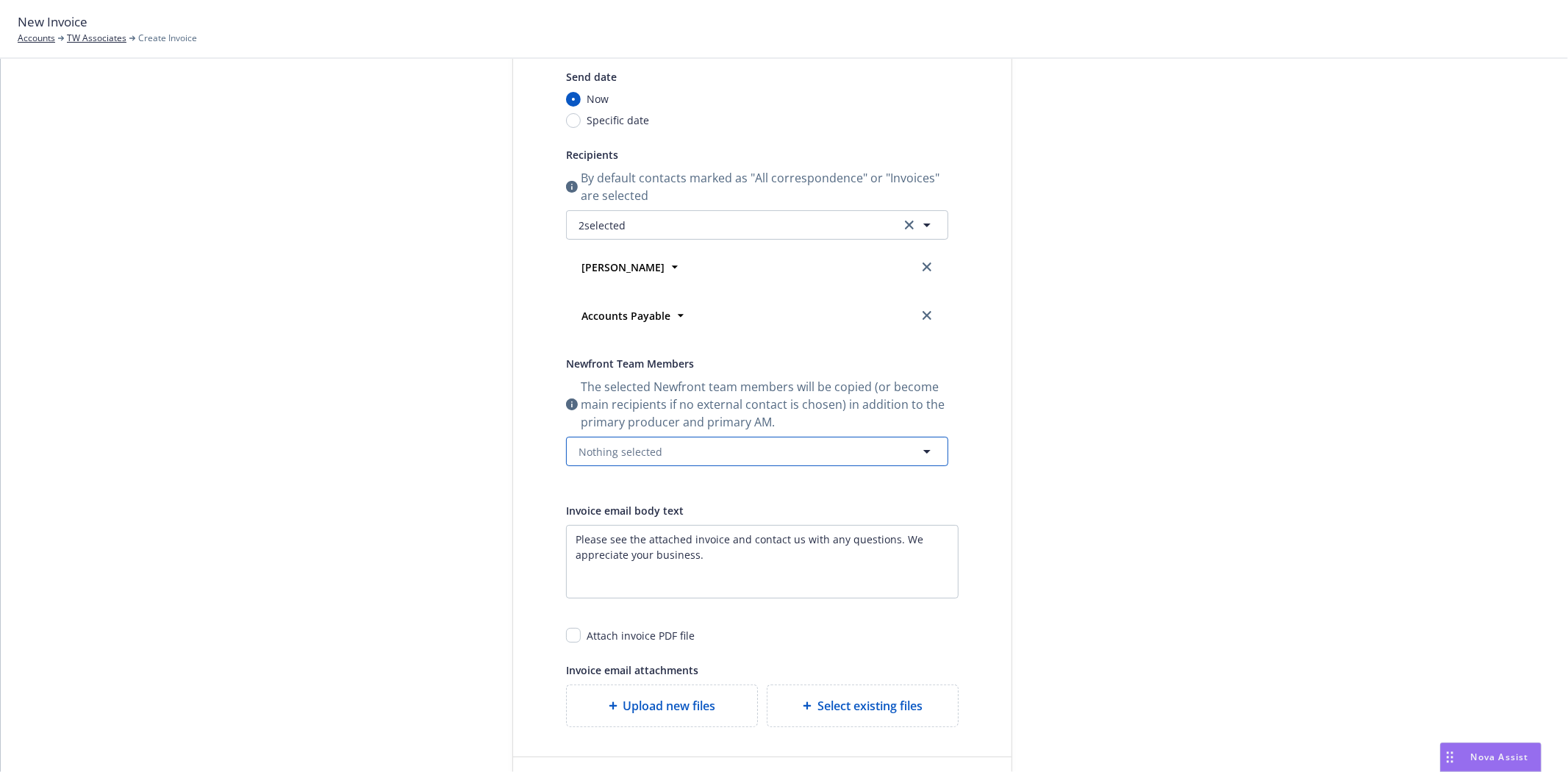
click at [597, 445] on span "Nothing selected" at bounding box center [620, 452] width 84 height 15
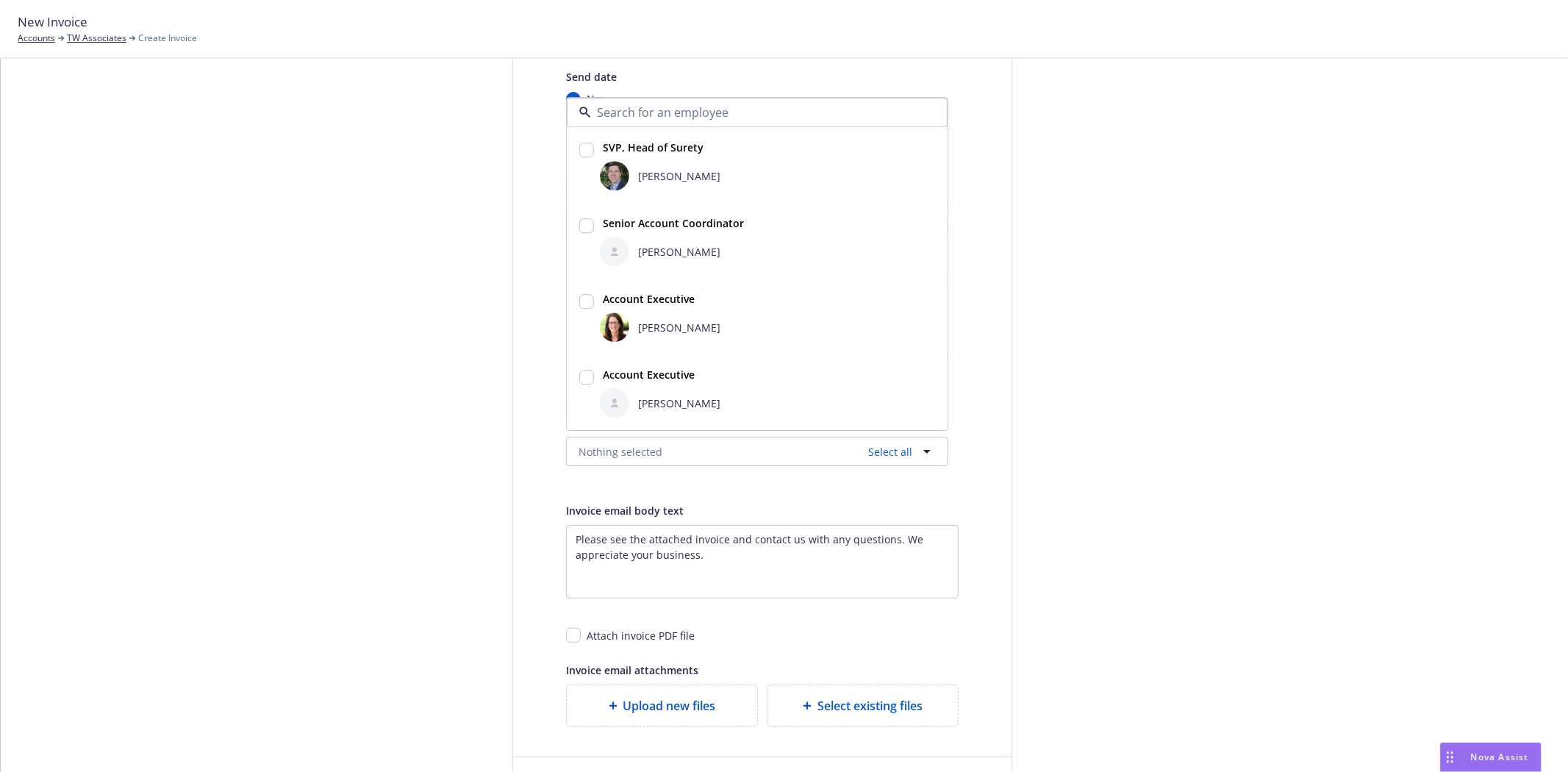
click at [675, 173] on span "Bryan Martin" at bounding box center [679, 176] width 82 height 15
checkbox input "true"
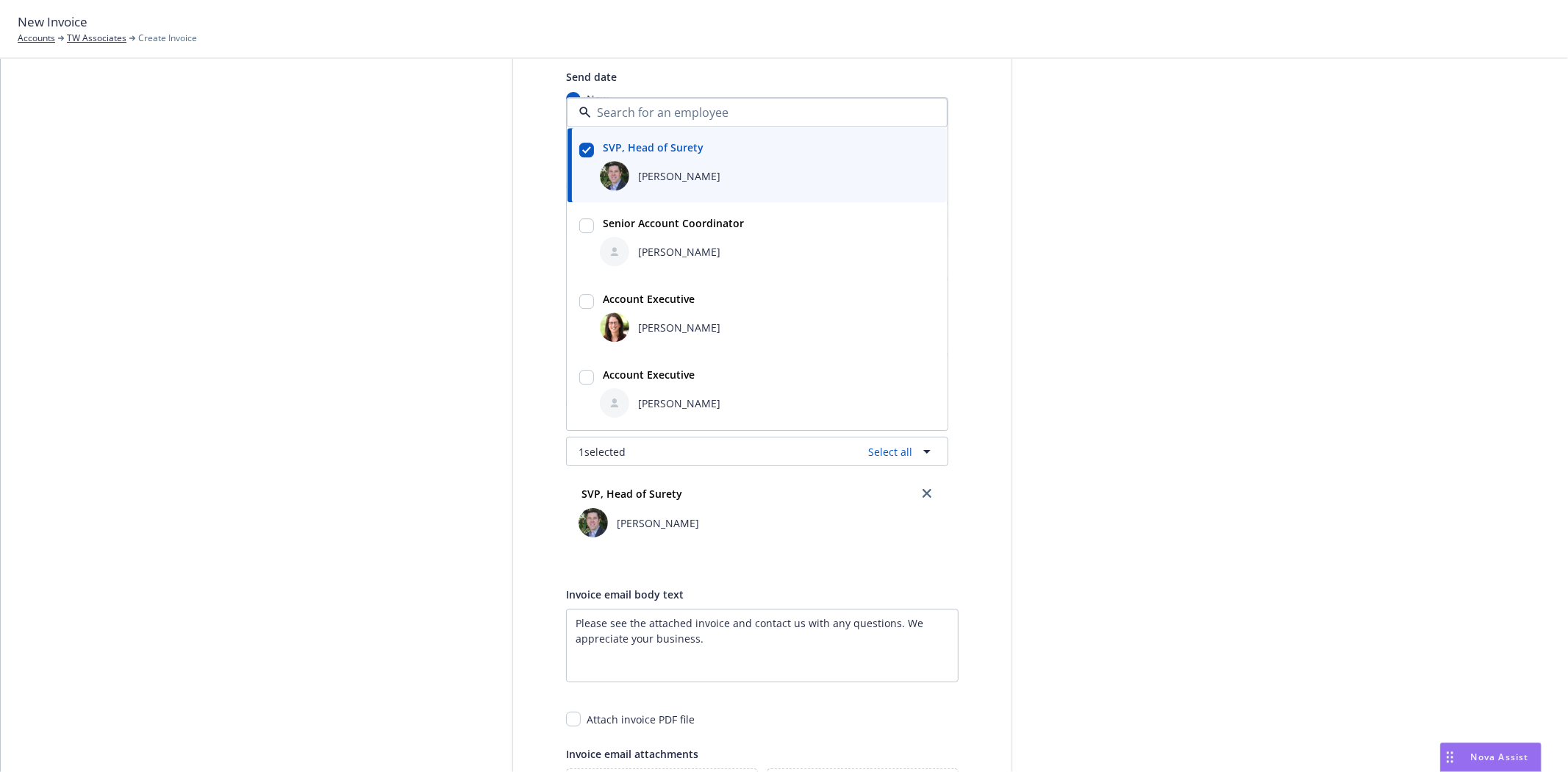
click at [646, 397] on span "Susan Exline" at bounding box center [679, 403] width 82 height 15
checkbox input "true"
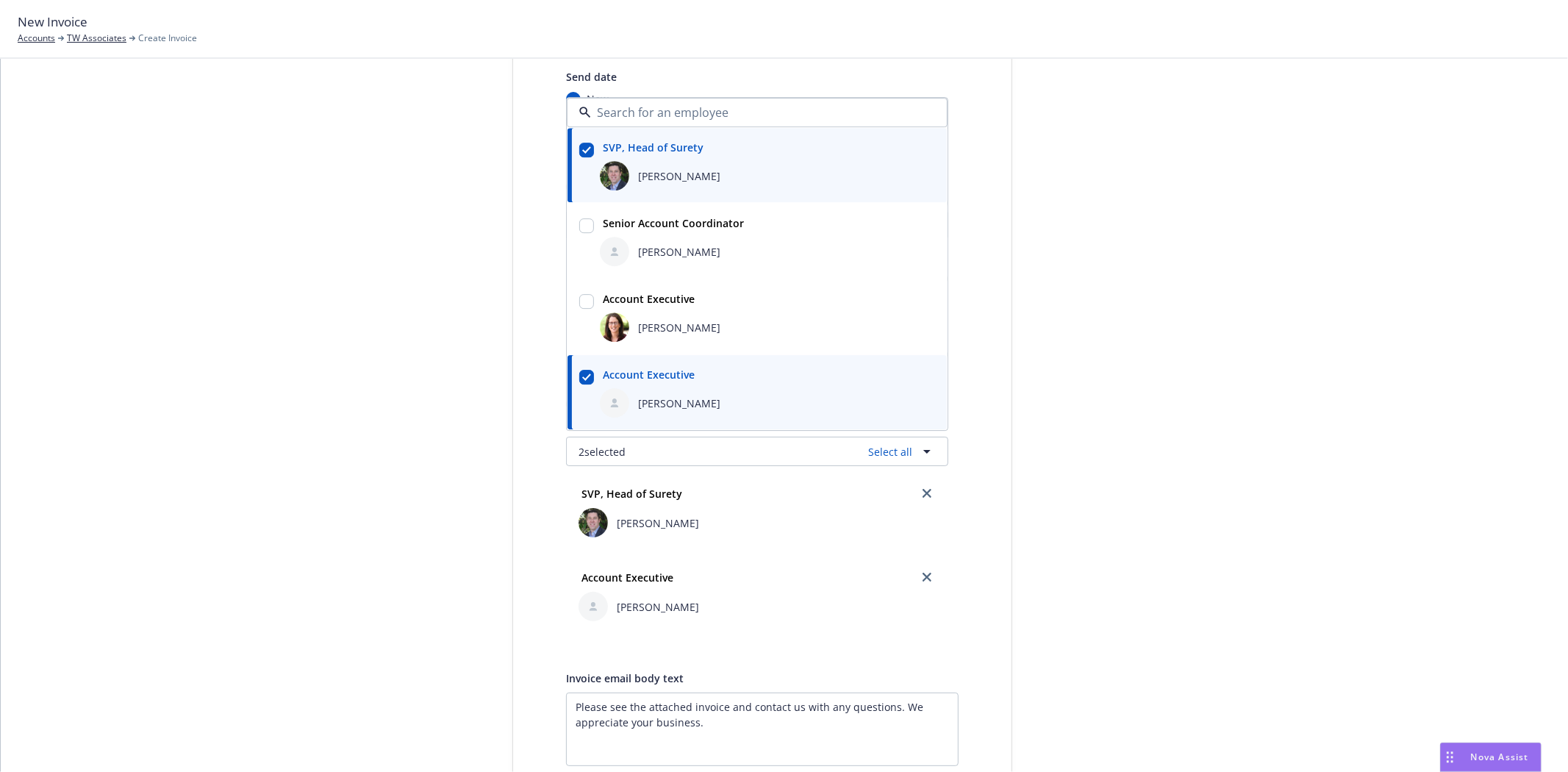
click at [652, 261] on div "Halle Bautista" at bounding box center [767, 251] width 335 height 29
checkbox input "true"
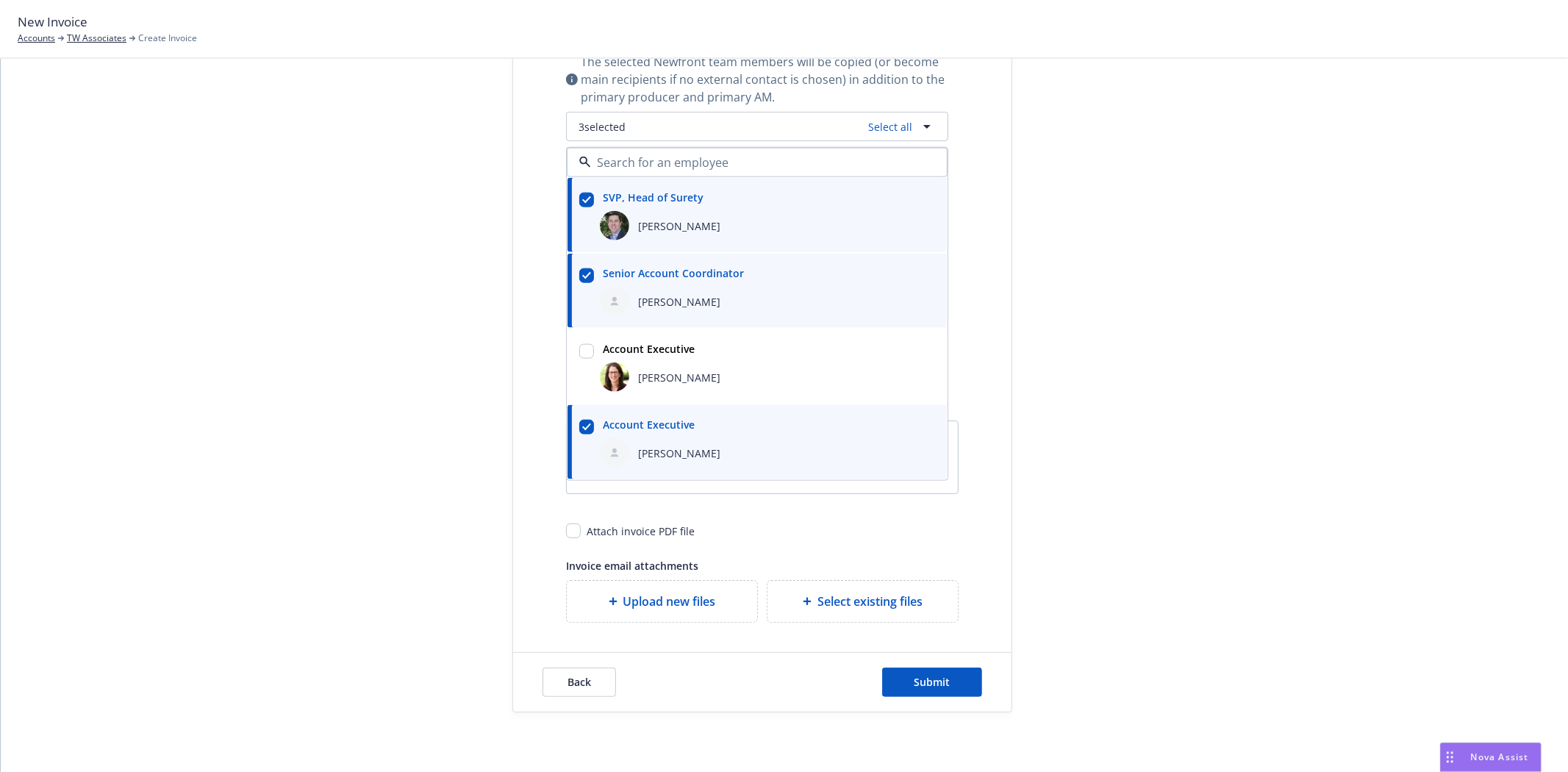
scroll to position [490, 0]
click at [569, 528] on input "checkbox" at bounding box center [573, 529] width 14 height 14
checkbox input "true"
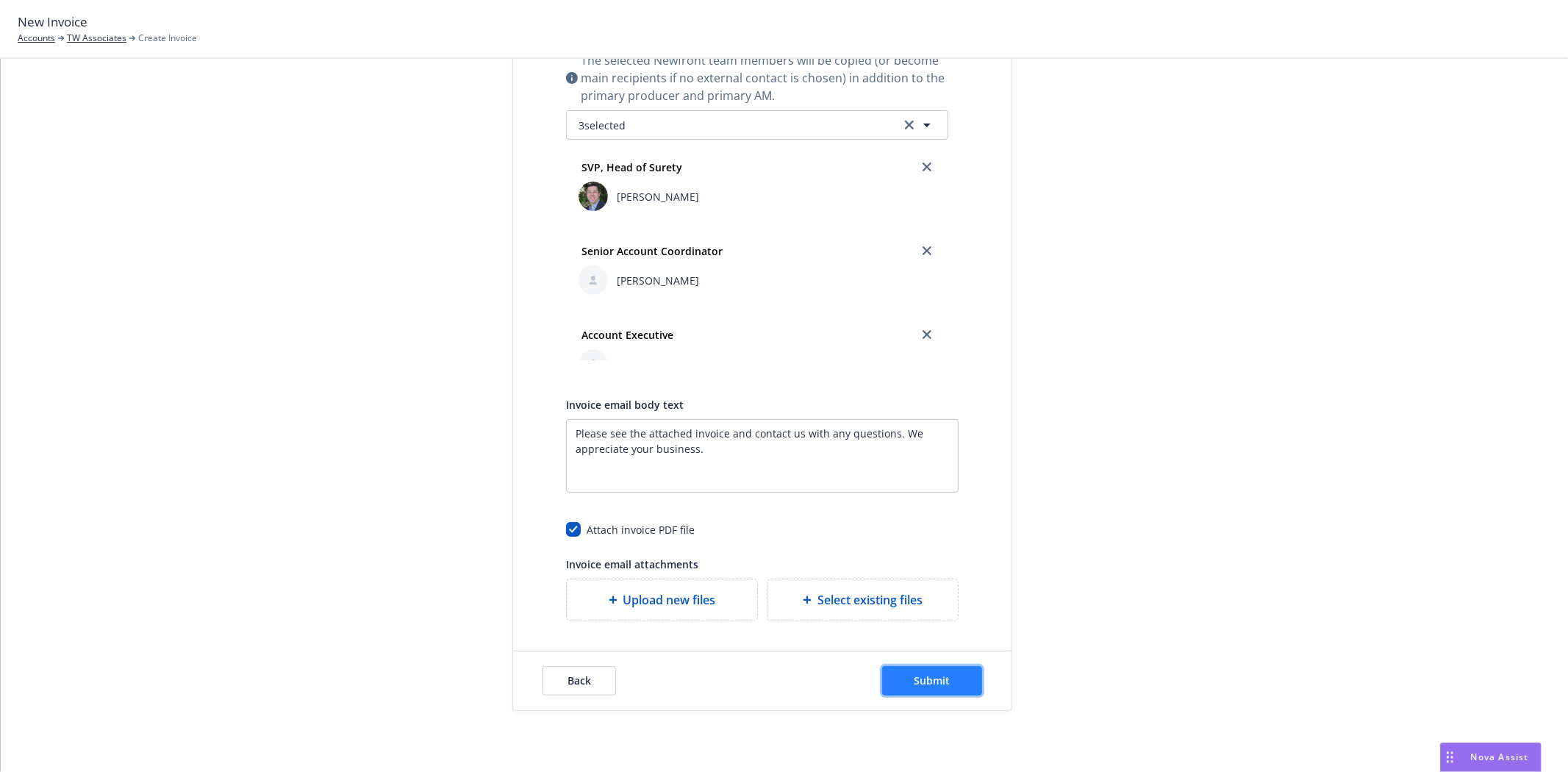
click at [944, 687] on button "Submit" at bounding box center [932, 681] width 100 height 29
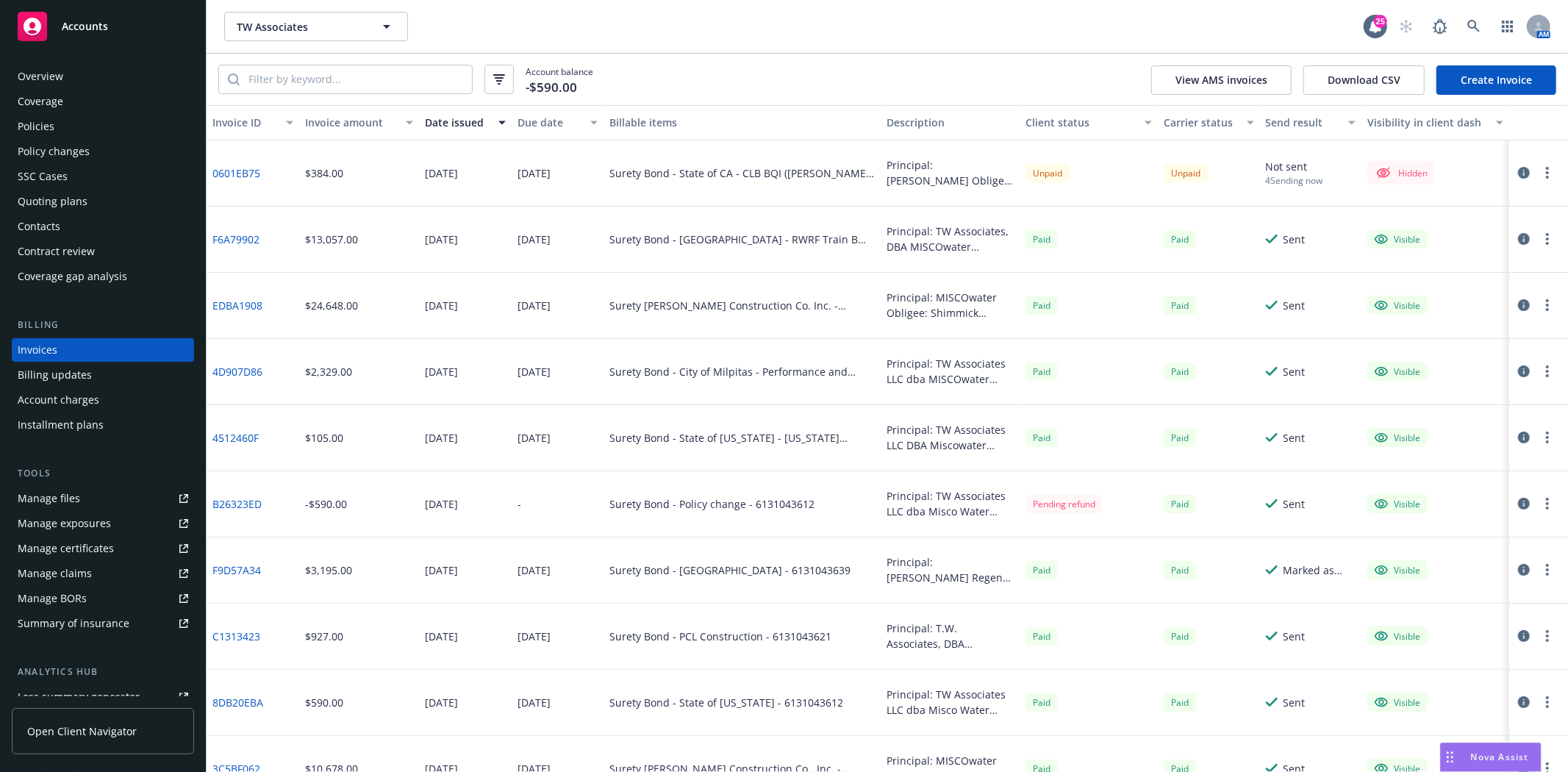
click at [1539, 172] on button "button" at bounding box center [1547, 172] width 17 height 17
click at [1437, 290] on link "Make it visible in client dash" at bounding box center [1450, 291] width 188 height 29
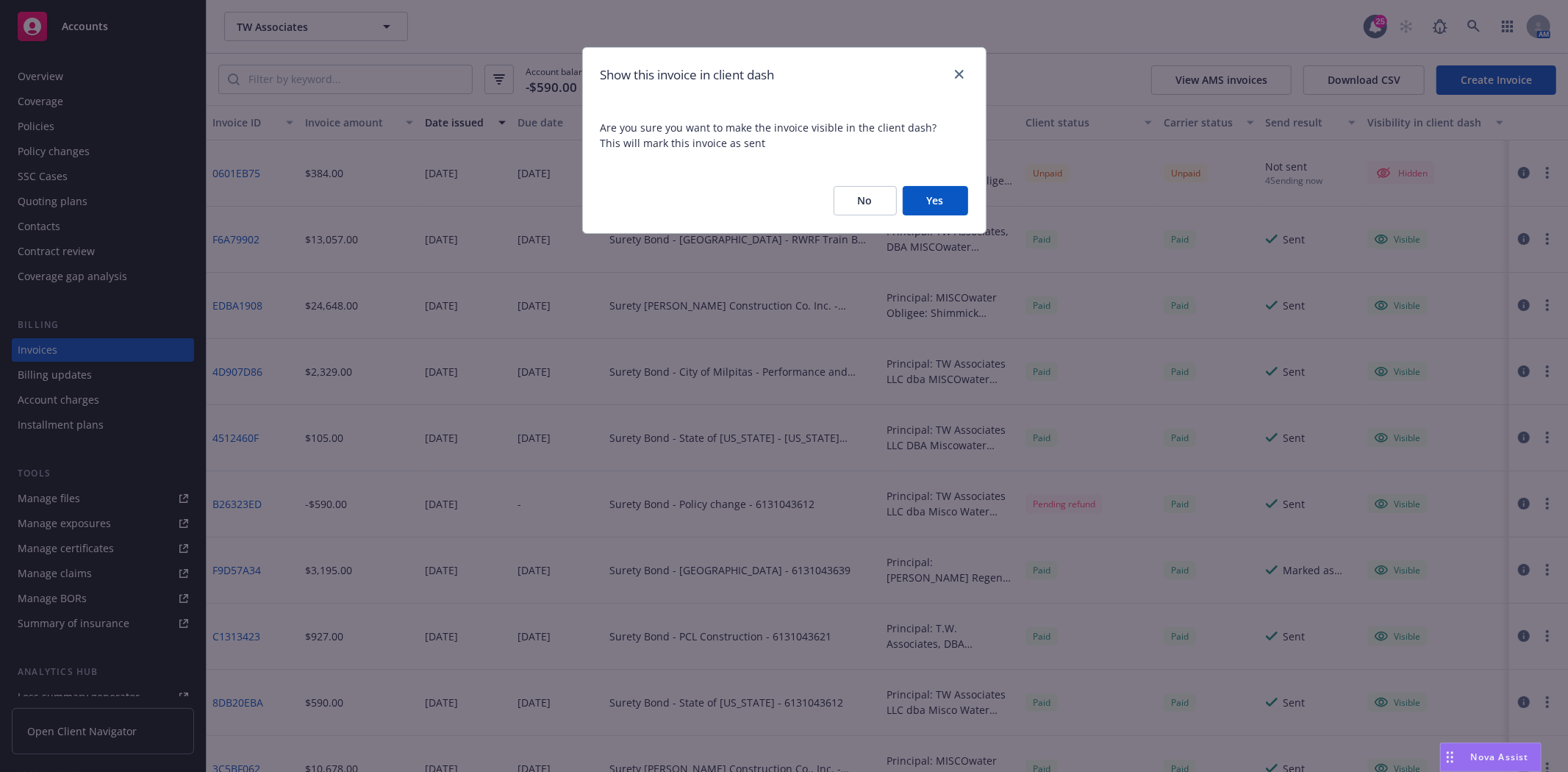
click at [949, 204] on button "Yes" at bounding box center [935, 201] width 66 height 29
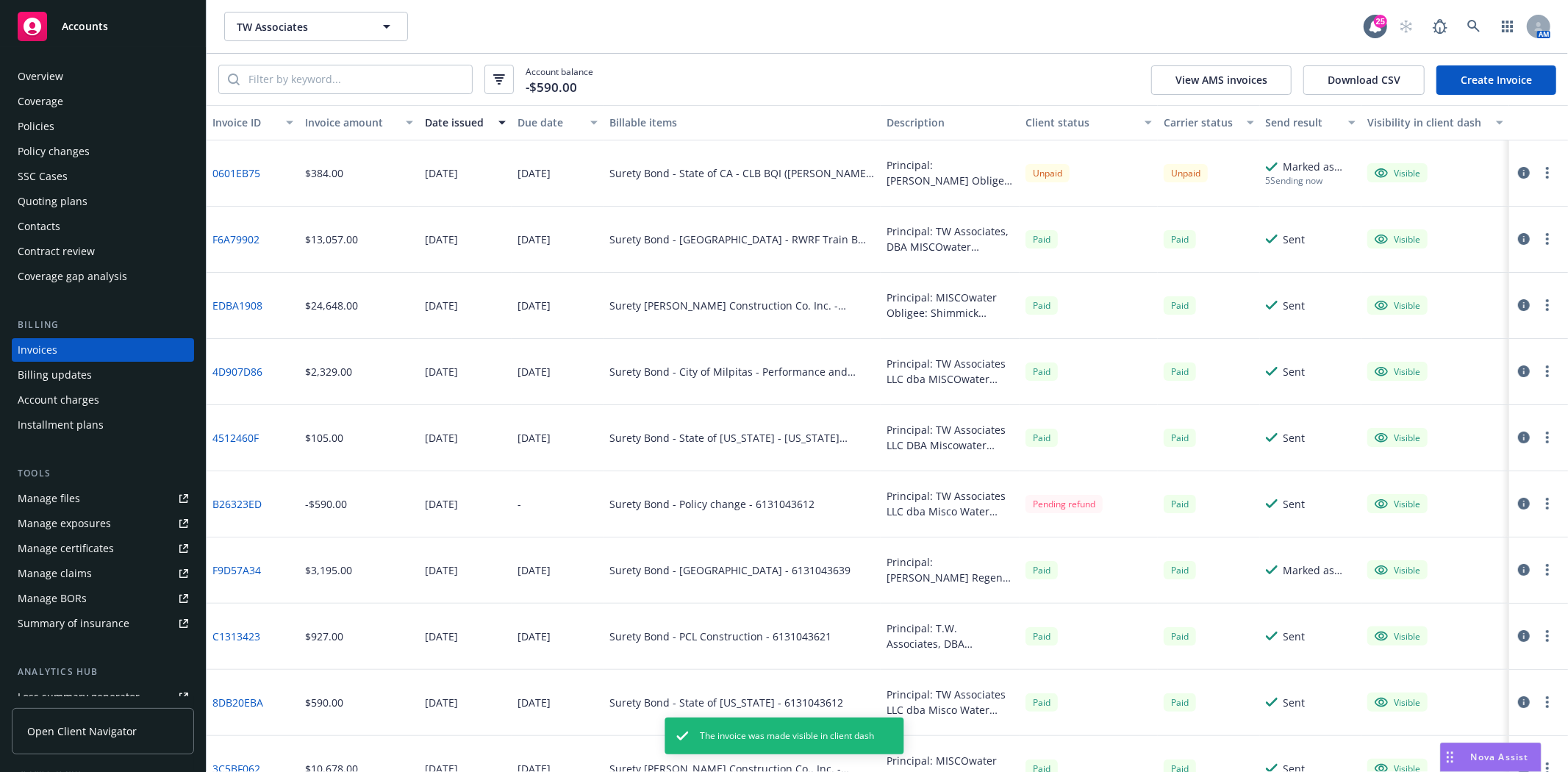
click at [1539, 174] on button "button" at bounding box center [1547, 172] width 17 height 17
click at [1417, 346] on link "Generate invoice PDF" at bounding box center [1450, 350] width 188 height 29
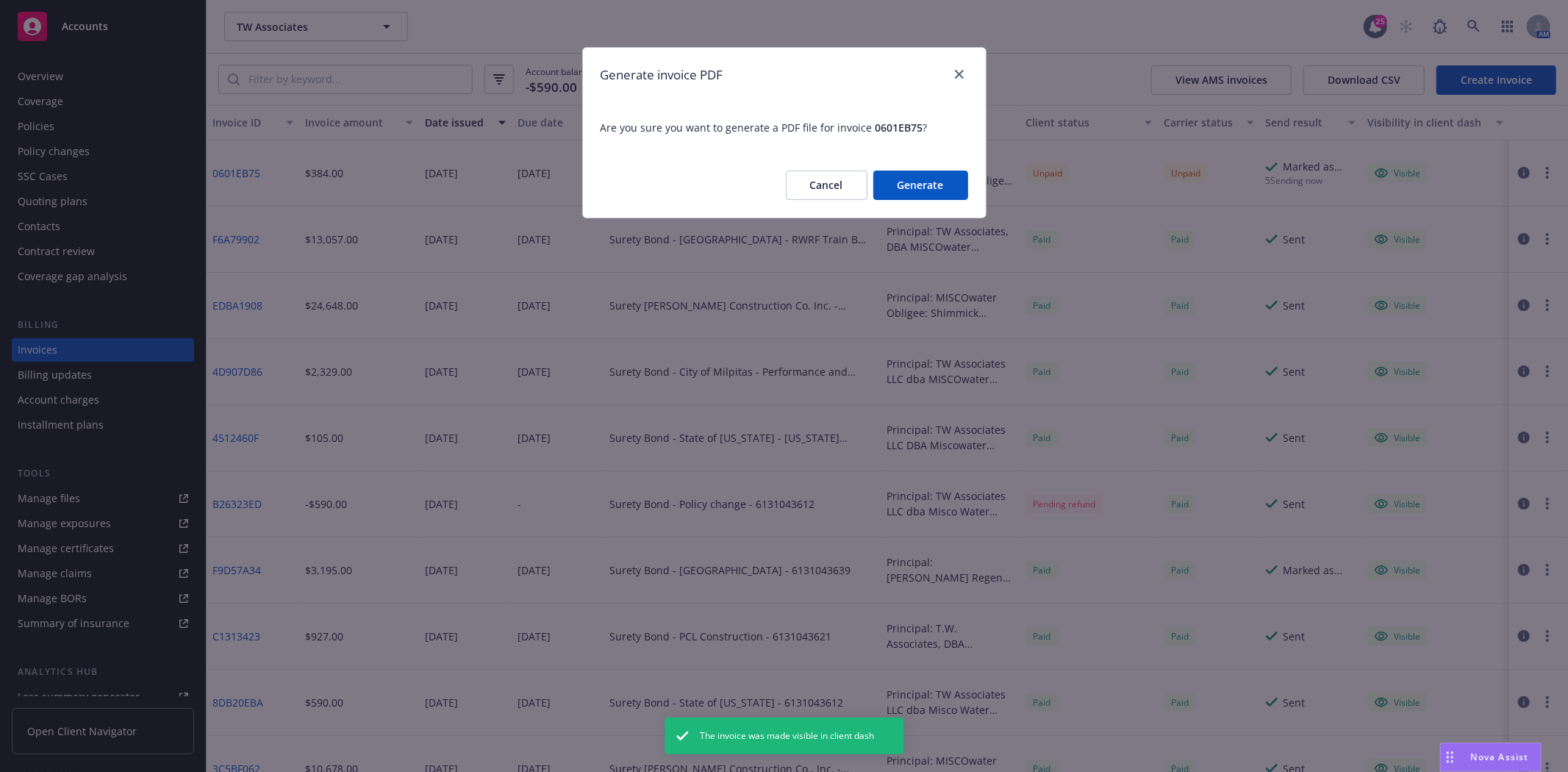
click at [939, 195] on button "Generate" at bounding box center [921, 185] width 95 height 29
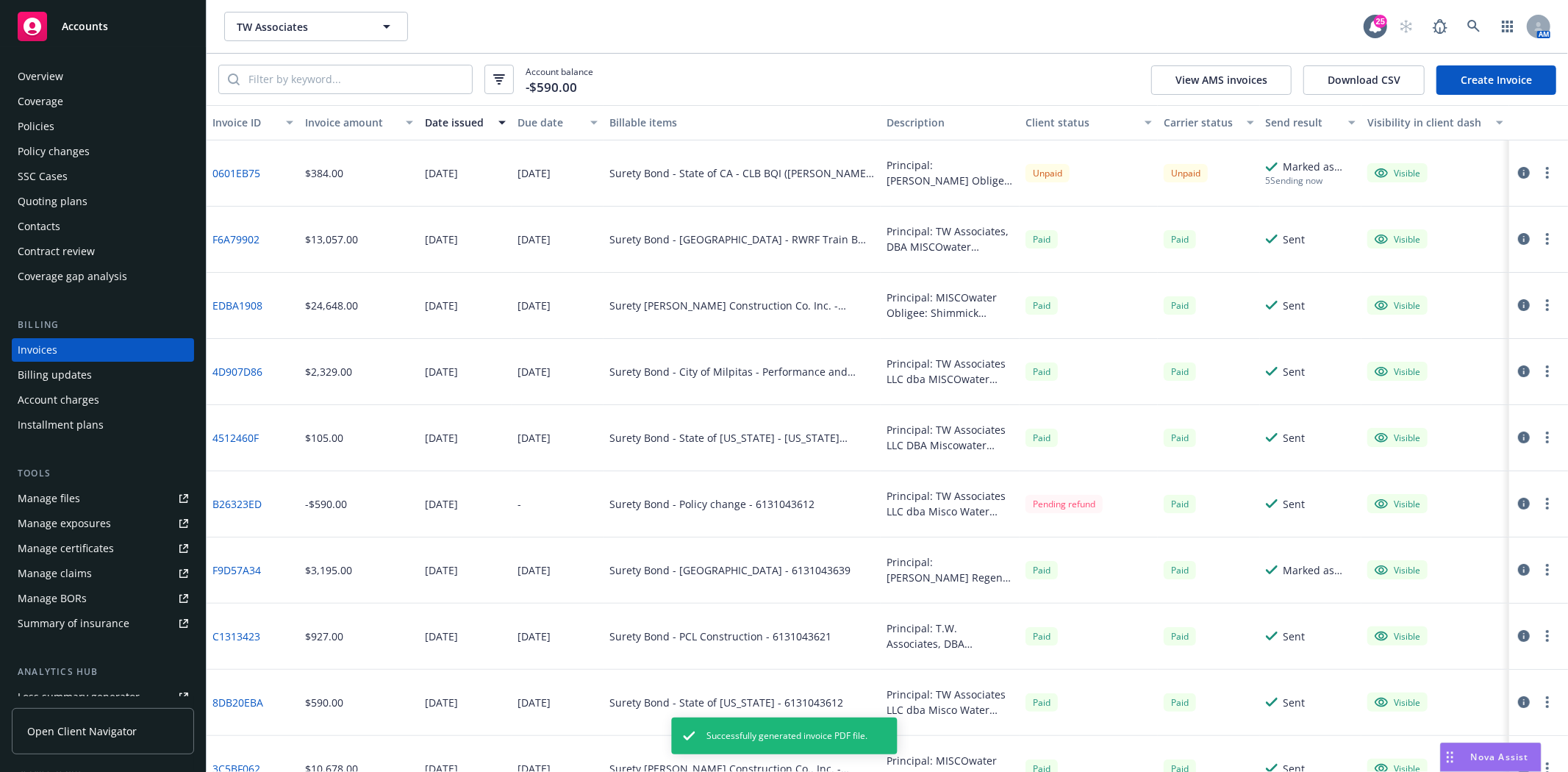
click at [1546, 171] on circle "button" at bounding box center [1548, 173] width 3 height 3
click at [1467, 340] on link "Download invoice PDF" at bounding box center [1450, 350] width 188 height 29
click at [1527, 30] on div at bounding box center [1539, 26] width 23 height 23
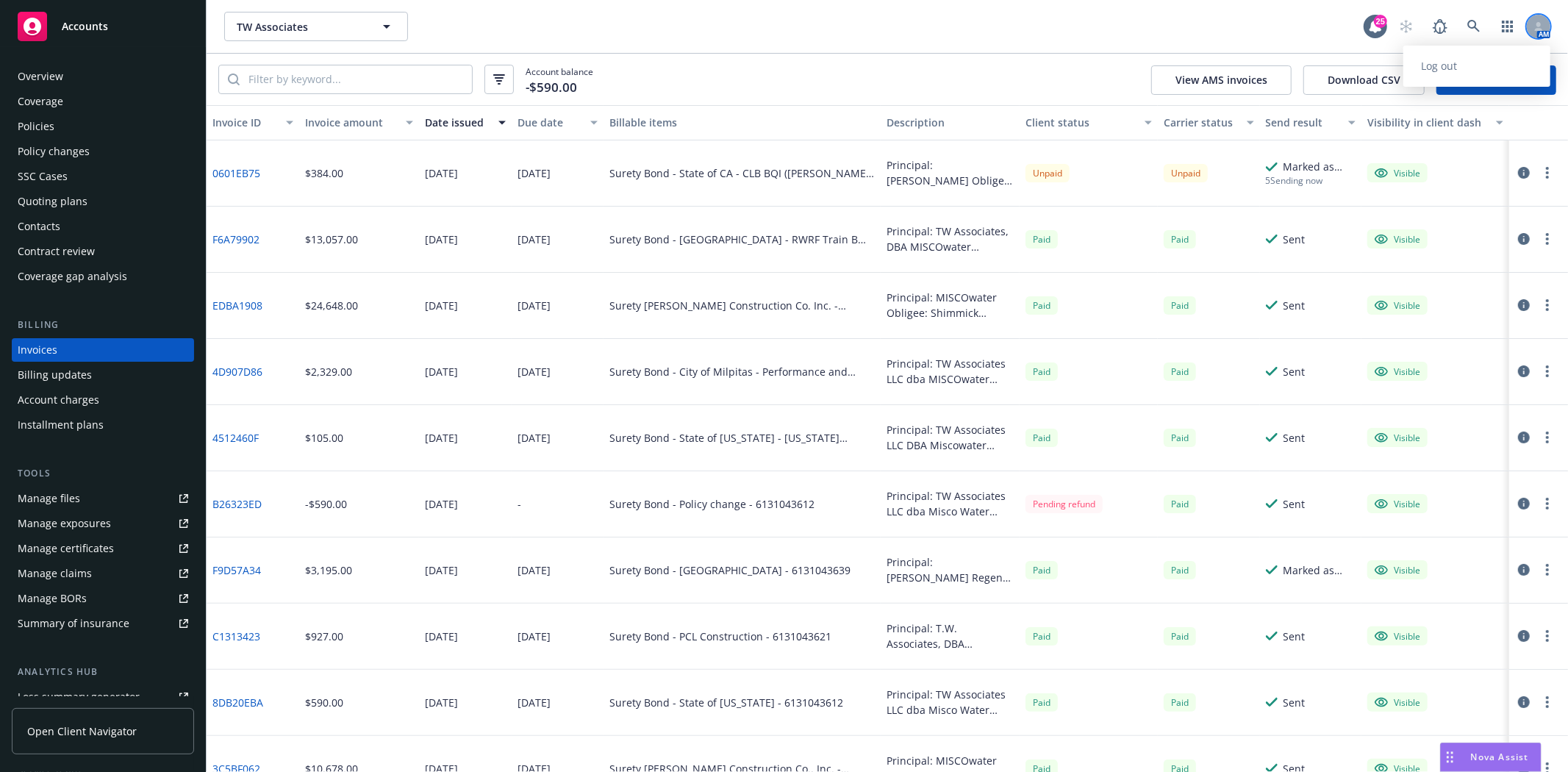
click at [1548, 29] on div at bounding box center [1539, 26] width 23 height 23
click at [1546, 29] on div at bounding box center [1539, 26] width 23 height 23
click at [82, 20] on span "Accounts" at bounding box center [84, 26] width 46 height 12
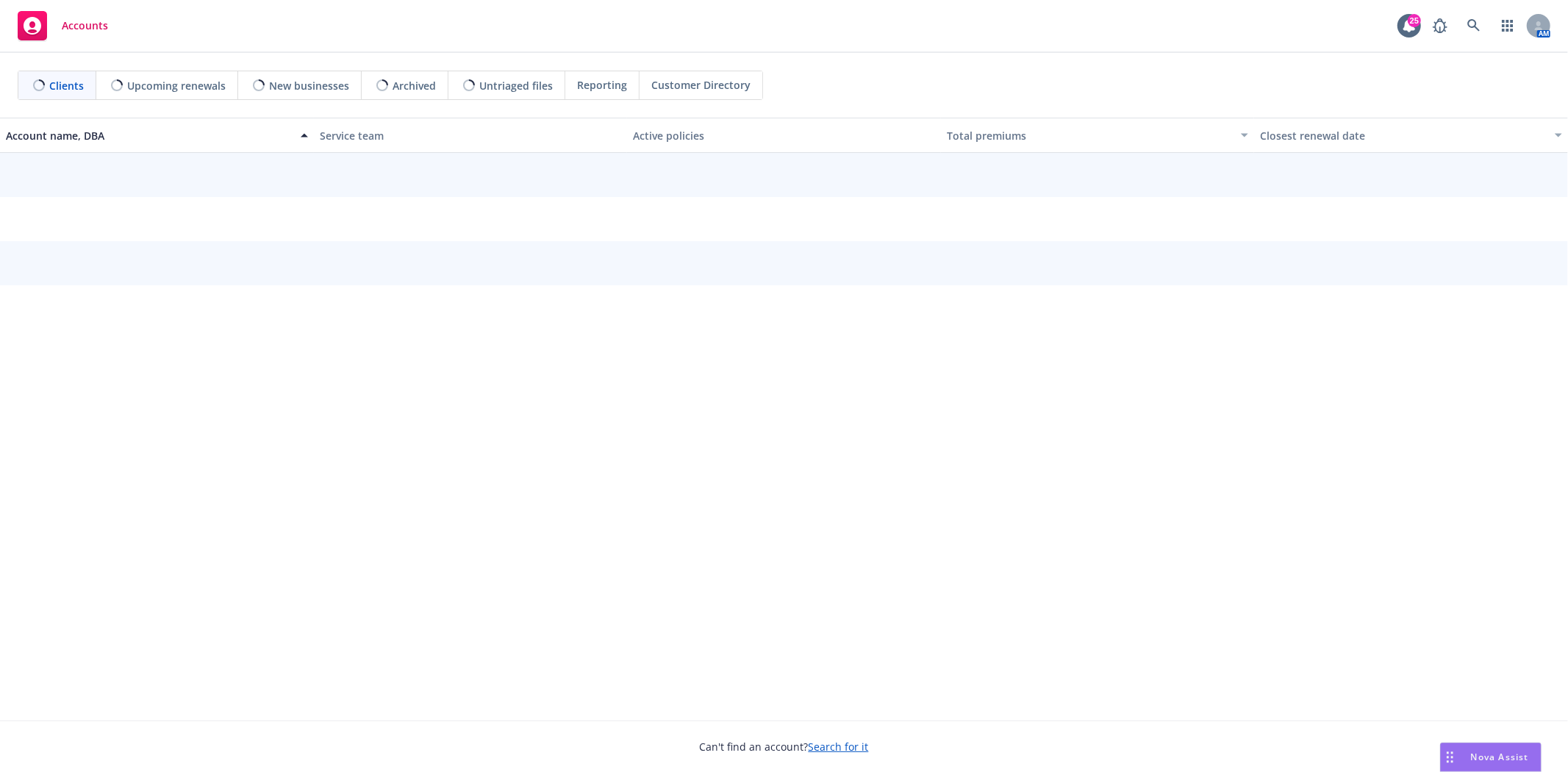
click at [1550, 33] on div "AM" at bounding box center [1488, 26] width 125 height 29
click at [1539, 25] on icon at bounding box center [1539, 23] width 5 height 5
